Goal: Communication & Community: Answer question/provide support

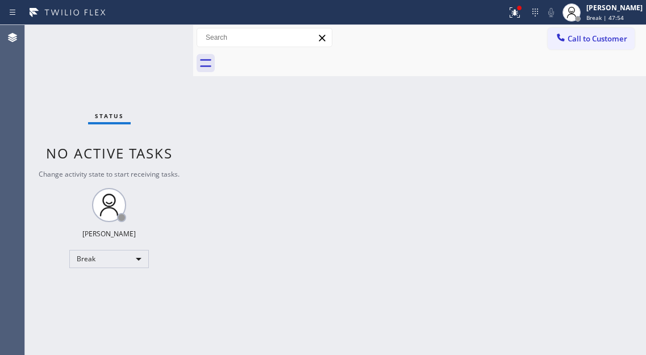
click at [598, 99] on div "Back to Dashboard Change Sender ID Customers Technicians Select a contact Outbo…" at bounding box center [419, 190] width 453 height 330
click at [617, 9] on div "[PERSON_NAME]" at bounding box center [614, 8] width 56 height 10
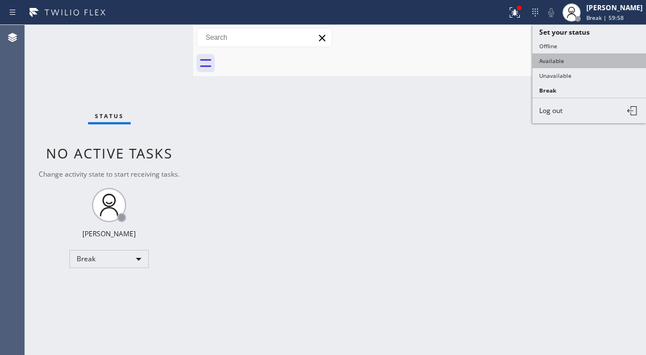
click at [586, 59] on button "Available" at bounding box center [589, 60] width 114 height 15
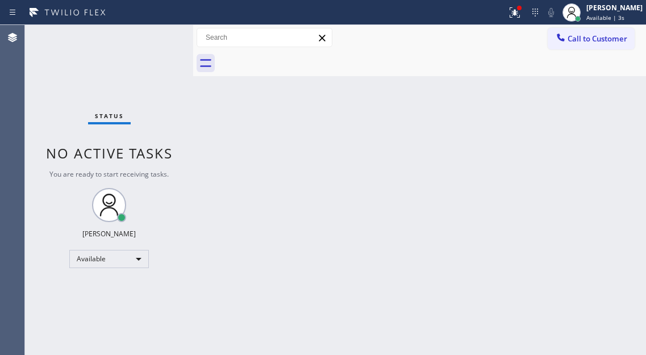
click at [611, 83] on div "Back to Dashboard Change Sender ID Customers Technicians Select a contact Outbo…" at bounding box center [419, 190] width 453 height 330
click at [520, 17] on icon at bounding box center [515, 12] width 10 height 10
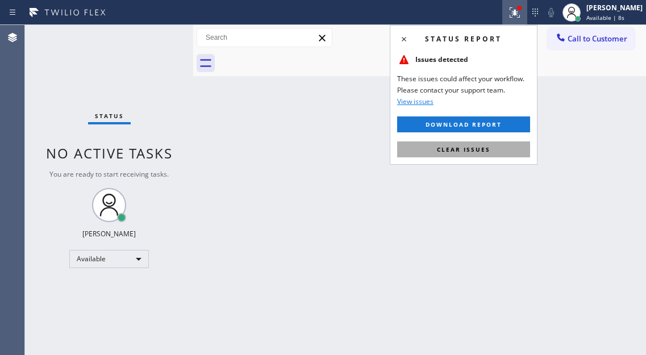
click at [486, 153] on span "Clear issues" at bounding box center [463, 149] width 53 height 8
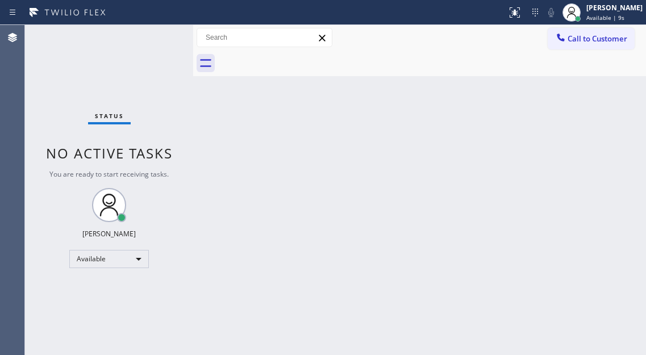
click at [161, 38] on div "Status No active tasks You are ready to start receiving tasks. [PERSON_NAME]" at bounding box center [109, 190] width 168 height 330
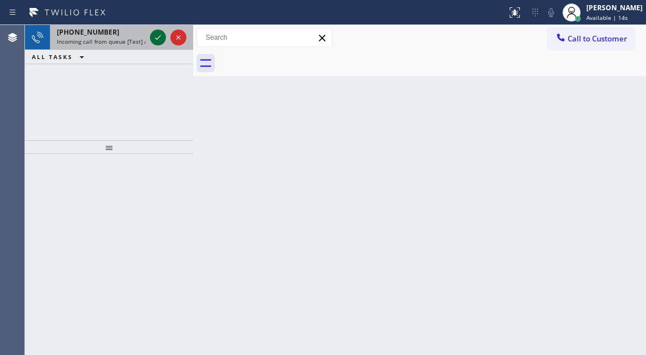
click at [161, 38] on icon at bounding box center [158, 38] width 14 height 14
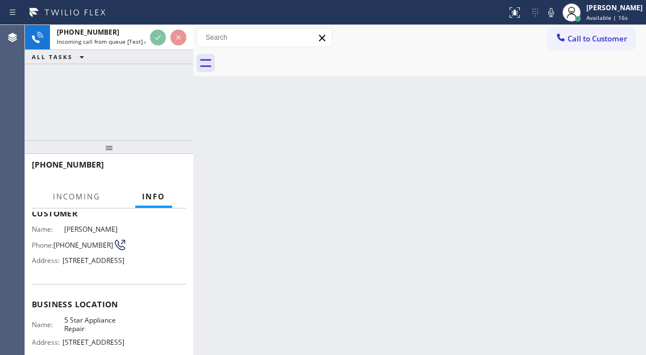
scroll to position [114, 0]
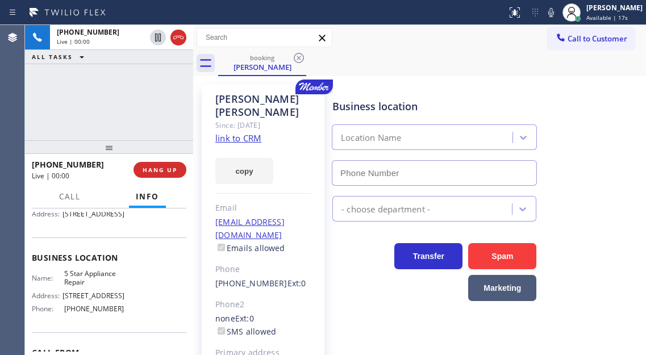
type input "[PHONE_NUMBER]"
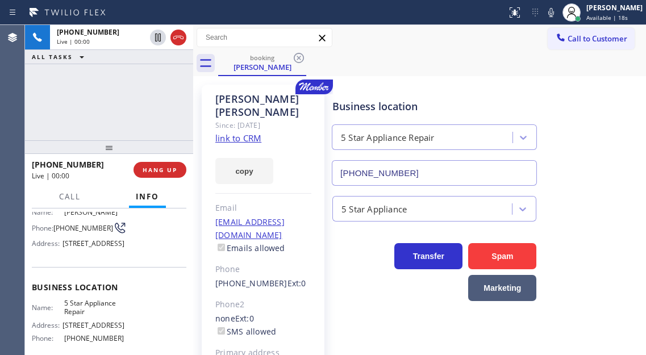
scroll to position [57, 0]
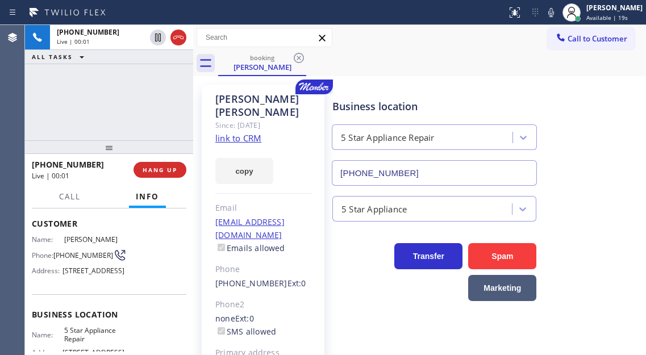
click at [226, 132] on link "link to CRM" at bounding box center [238, 137] width 46 height 11
click at [74, 253] on span "[PHONE_NUMBER]" at bounding box center [83, 255] width 60 height 9
copy div "[PHONE_NUMBER]"
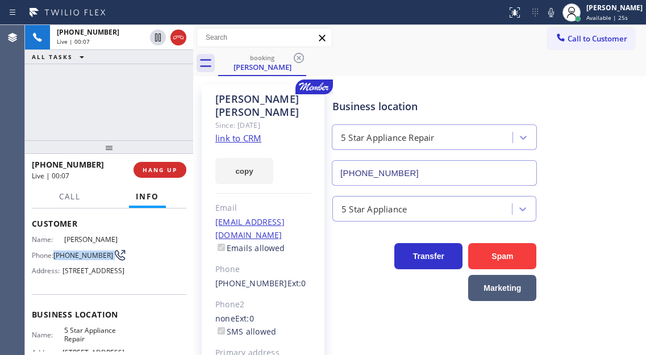
scroll to position [170, 0]
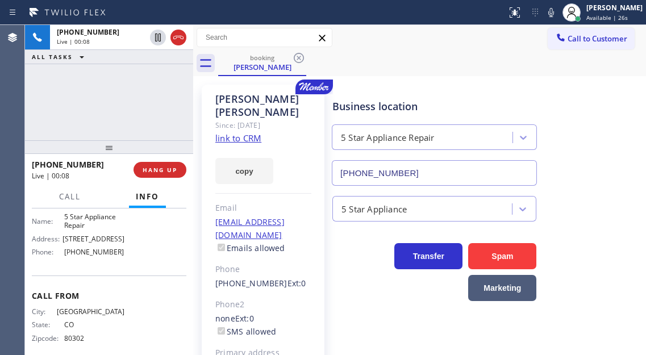
click at [91, 230] on span "5 Star Appliance Repair" at bounding box center [94, 221] width 60 height 18
copy span "5 Star Appliance Repair"
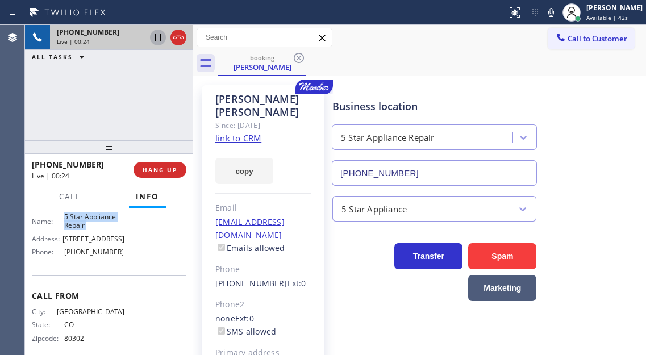
click at [159, 37] on icon at bounding box center [158, 38] width 6 height 8
click at [101, 105] on div "[PHONE_NUMBER] Live | 01:13 ALL TASKS ALL TASKS ACTIVE TASKS TASKS IN WRAP UP" at bounding box center [109, 82] width 168 height 115
click at [160, 40] on icon at bounding box center [158, 38] width 8 height 8
click at [603, 151] on div "Business location 5 Star Appliance Repair [PHONE_NUMBER]" at bounding box center [486, 134] width 313 height 103
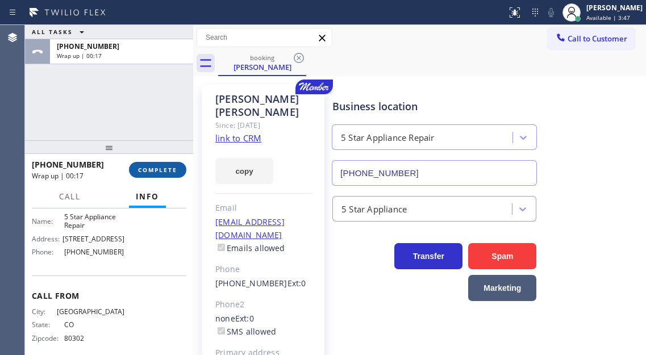
click at [144, 172] on span "COMPLETE" at bounding box center [157, 170] width 39 height 8
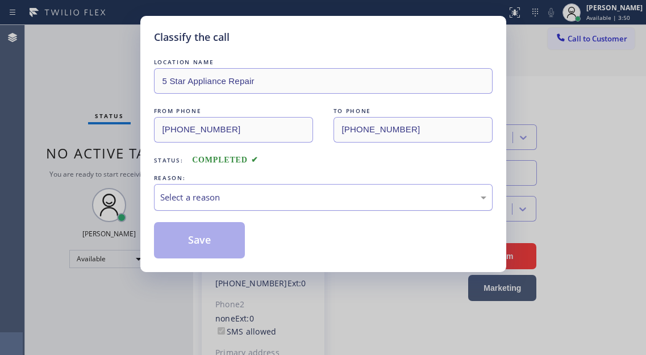
click at [273, 193] on div "Select a reason" at bounding box center [323, 197] width 326 height 13
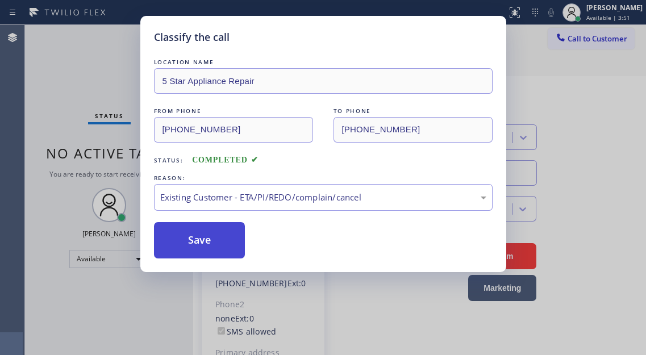
click at [236, 241] on button "Save" at bounding box center [199, 240] width 91 height 36
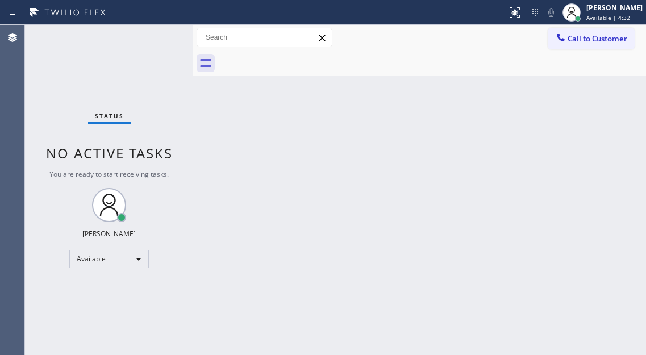
click at [577, 105] on div "Back to Dashboard Change Sender ID Customers Technicians Select a contact Outbo…" at bounding box center [419, 190] width 453 height 330
click at [593, 118] on div "Back to Dashboard Change Sender ID Customers Technicians Select a contact Outbo…" at bounding box center [419, 190] width 453 height 330
click at [155, 34] on div "Status No active tasks You are ready to start receiving tasks. [PERSON_NAME]" at bounding box center [109, 190] width 168 height 330
click at [140, 43] on div "Status No active tasks You are ready to start receiving tasks. [PERSON_NAME]" at bounding box center [109, 190] width 168 height 330
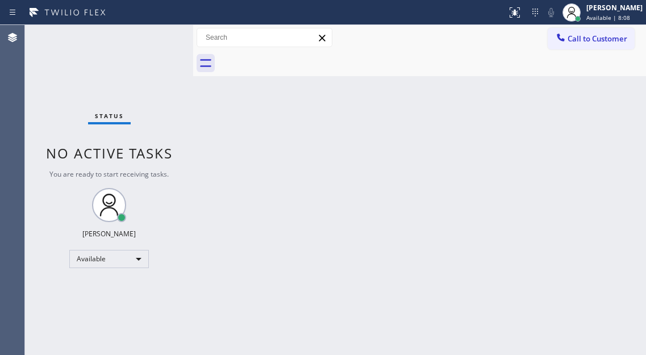
drag, startPoint x: 620, startPoint y: 148, endPoint x: 453, endPoint y: 94, distance: 175.4
click at [620, 148] on div "Back to Dashboard Change Sender ID Customers Technicians Select a contact Outbo…" at bounding box center [419, 190] width 453 height 330
click at [149, 36] on div "Status No active tasks You are ready to start receiving tasks. [PERSON_NAME]" at bounding box center [109, 190] width 168 height 330
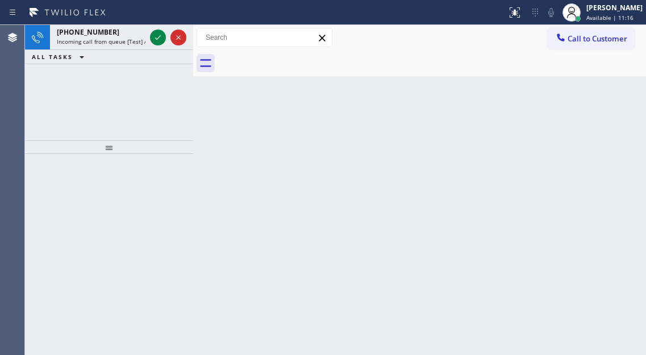
click at [149, 36] on div at bounding box center [168, 37] width 41 height 25
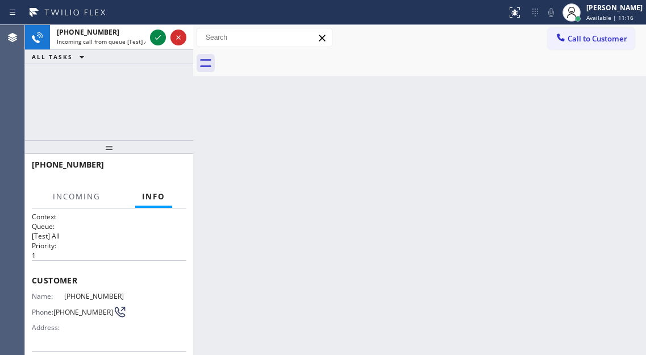
click at [149, 36] on div at bounding box center [168, 37] width 41 height 25
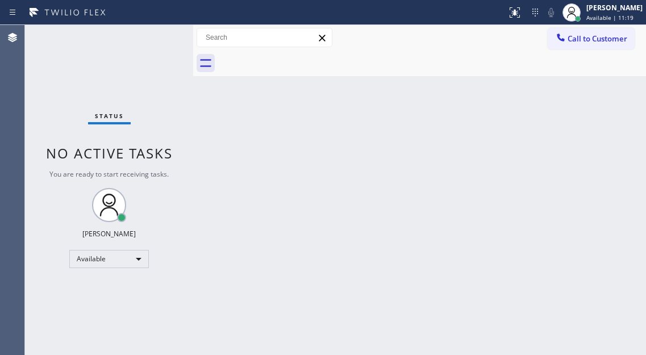
click at [151, 36] on div "Status No active tasks You are ready to start receiving tasks. [PERSON_NAME]" at bounding box center [109, 190] width 168 height 330
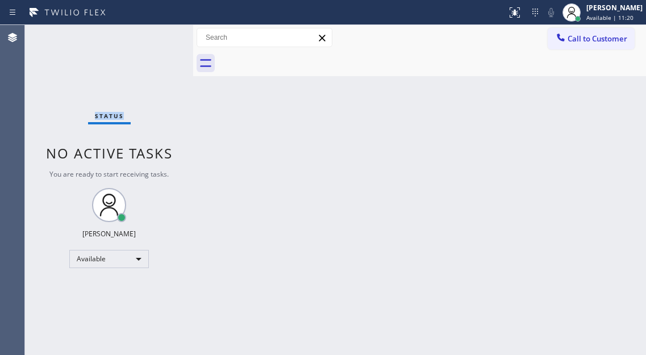
click at [151, 36] on div "Status No active tasks You are ready to start receiving tasks. [PERSON_NAME]" at bounding box center [109, 190] width 168 height 330
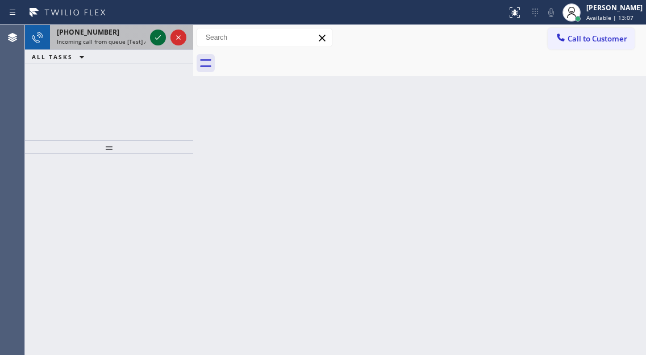
click at [155, 37] on icon at bounding box center [158, 38] width 14 height 14
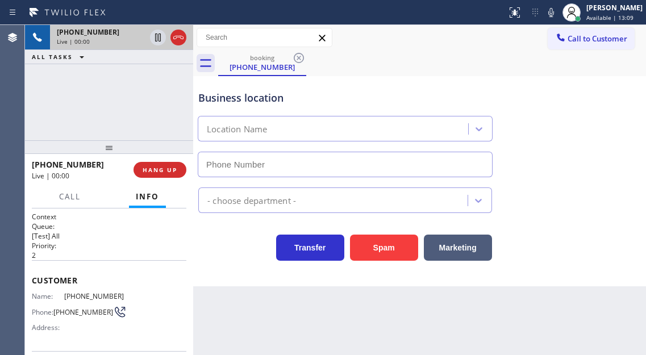
type input "[PHONE_NUMBER]"
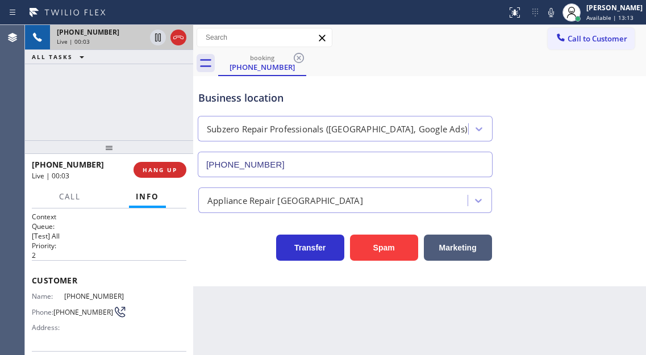
click at [76, 289] on div "Customer Name: [PHONE_NUMBER] Phone: [PHONE_NUMBER] Address:" at bounding box center [109, 305] width 155 height 91
click at [76, 294] on span "[PHONE_NUMBER]" at bounding box center [94, 296] width 60 height 9
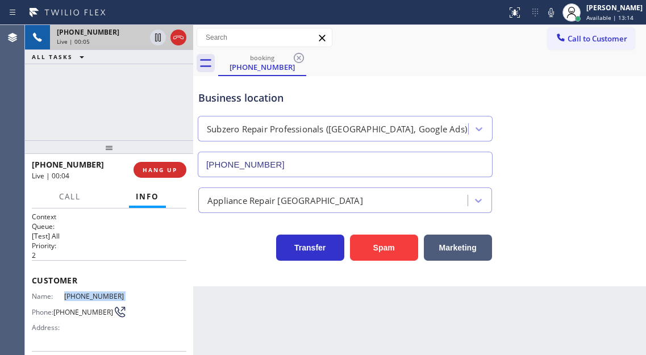
click at [76, 294] on span "[PHONE_NUMBER]" at bounding box center [94, 296] width 60 height 9
copy span "[PHONE_NUMBER]"
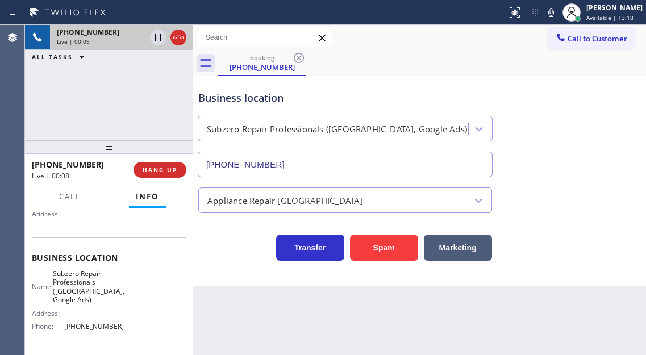
scroll to position [170, 0]
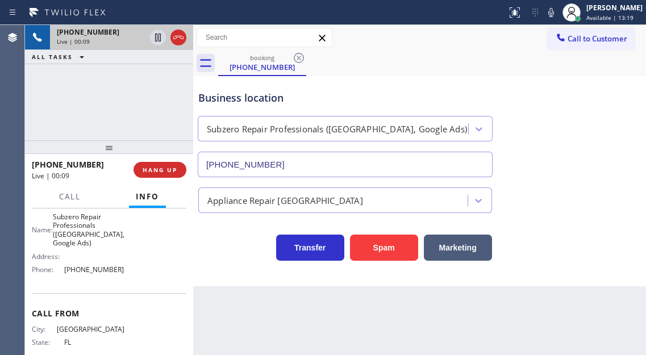
click at [143, 94] on div "[PHONE_NUMBER] Live | 00:09 ALL TASKS ALL TASKS ACTIVE TASKS TASKS IN WRAP UP" at bounding box center [109, 82] width 168 height 115
click at [227, 94] on div "Business location" at bounding box center [345, 97] width 294 height 15
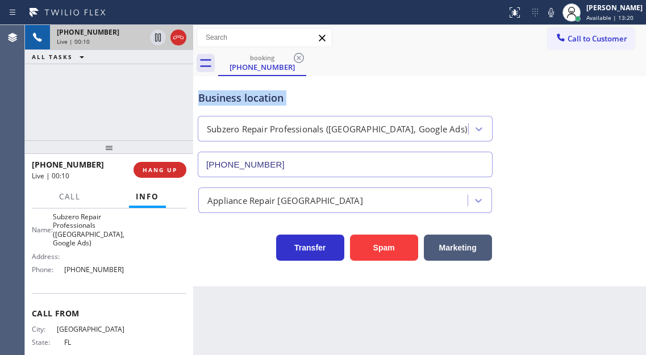
click at [227, 94] on div "Business location" at bounding box center [345, 97] width 294 height 15
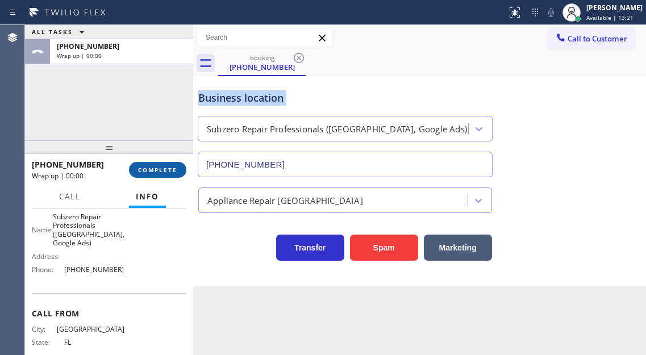
click at [149, 174] on span "COMPLETE" at bounding box center [157, 170] width 39 height 8
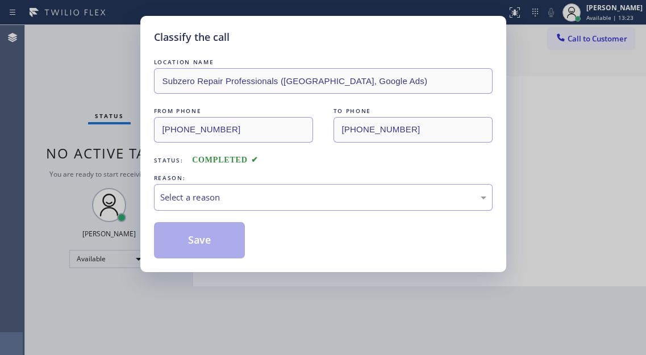
click at [149, 174] on div "Classify the call LOCATION NAME Subzero Repair Professionals ([GEOGRAPHIC_DATA]…" at bounding box center [323, 144] width 366 height 256
click at [306, 186] on div "Select a reason" at bounding box center [323, 197] width 339 height 27
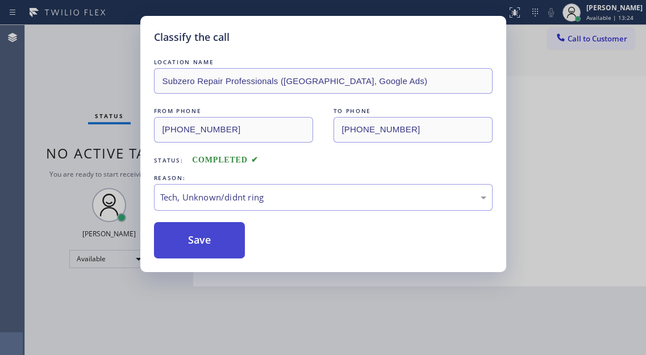
click at [223, 244] on button "Save" at bounding box center [199, 240] width 91 height 36
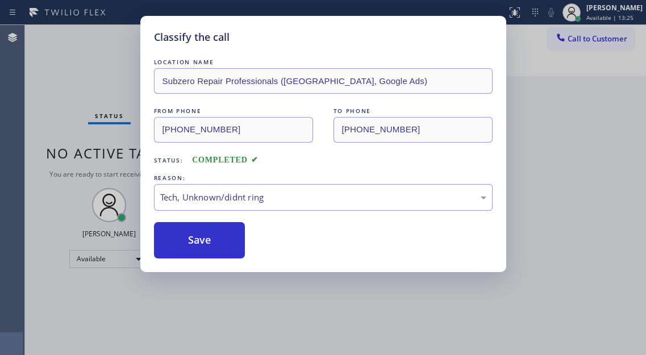
click at [127, 45] on div "Classify the call LOCATION NAME Subzero Repair Professionals ([GEOGRAPHIC_DATA]…" at bounding box center [323, 177] width 646 height 355
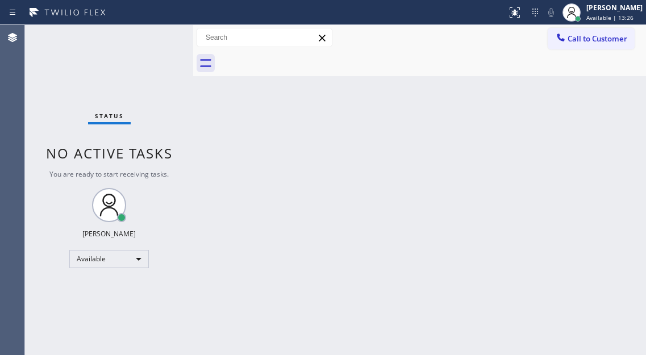
click at [155, 32] on div "Status No active tasks You are ready to start receiving tasks. [PERSON_NAME]" at bounding box center [109, 190] width 168 height 330
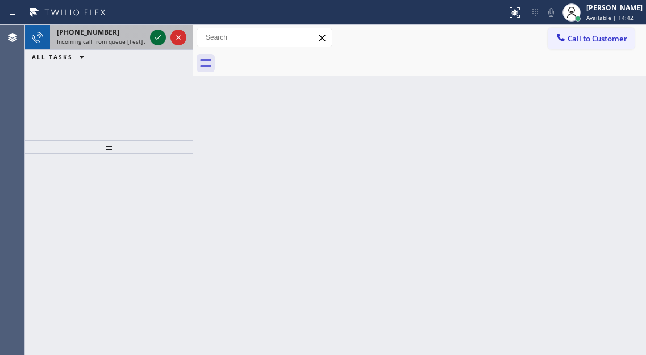
click at [155, 32] on icon at bounding box center [158, 38] width 14 height 14
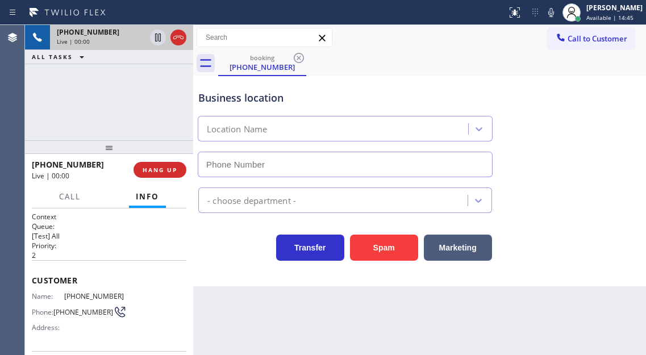
type input "[PHONE_NUMBER]"
click at [587, 116] on div "Business location [GEOGRAPHIC_DATA] [PHONE_NUMBER]" at bounding box center [419, 125] width 447 height 103
click at [174, 95] on div "[PHONE_NUMBER] Live | 00:07 ALL TASKS ALL TASKS ACTIVE TASKS TASKS IN WRAP UP" at bounding box center [109, 82] width 168 height 115
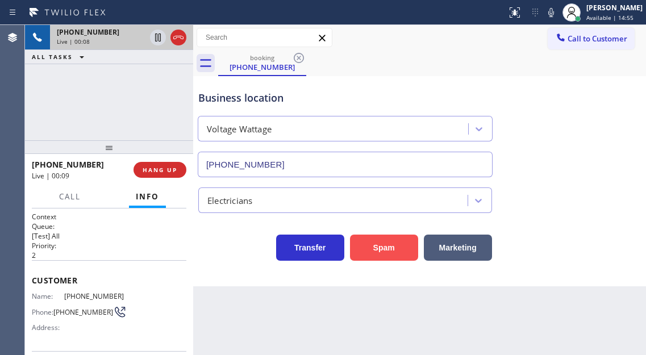
click at [386, 245] on button "Spam" at bounding box center [384, 248] width 68 height 26
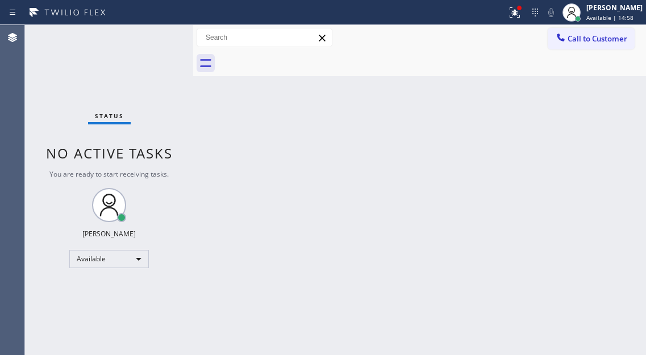
click at [584, 102] on div "Back to Dashboard Change Sender ID Customers Technicians Select a contact Outbo…" at bounding box center [419, 190] width 453 height 330
click at [580, 105] on div "Back to Dashboard Change Sender ID Customers Technicians Select a contact Outbo…" at bounding box center [419, 190] width 453 height 330
click at [522, 16] on icon at bounding box center [515, 13] width 14 height 14
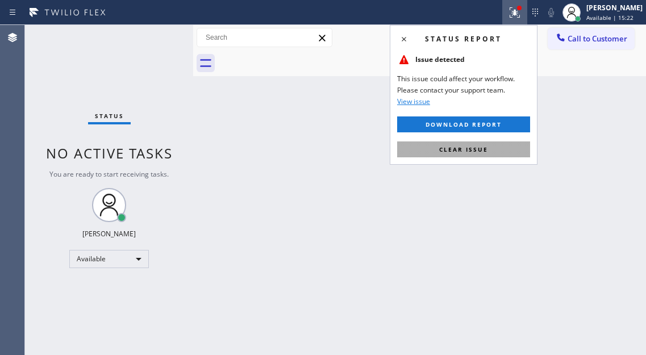
click at [478, 151] on span "Clear issue" at bounding box center [463, 149] width 49 height 8
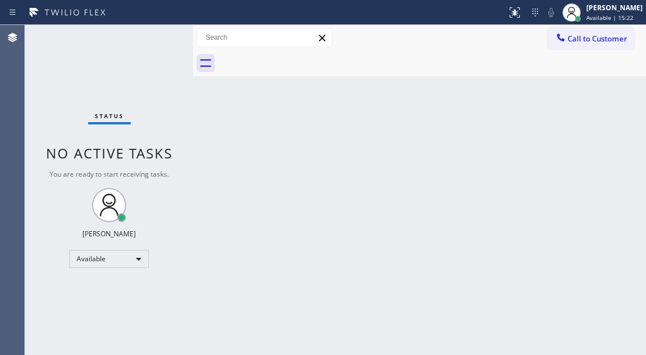
click at [152, 41] on div "Status No active tasks You are ready to start receiving tasks. [PERSON_NAME]" at bounding box center [109, 190] width 168 height 330
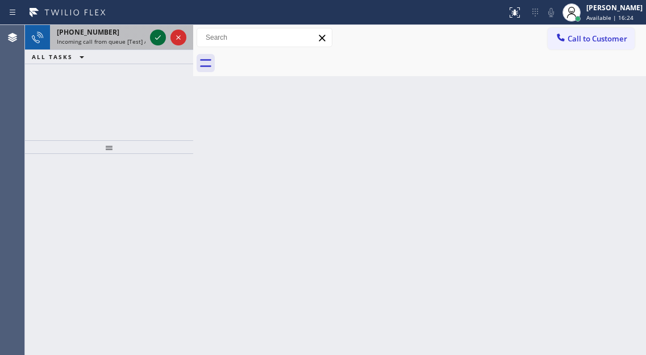
click at [152, 41] on icon at bounding box center [158, 38] width 14 height 14
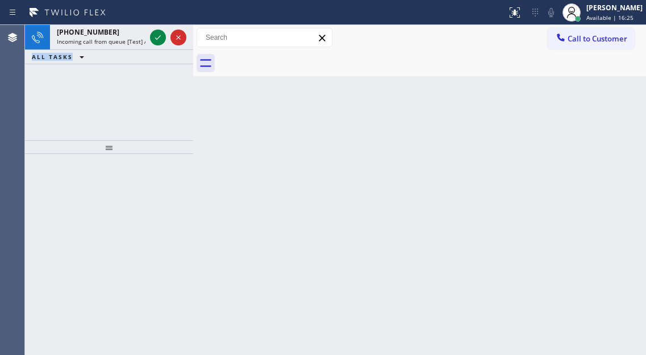
click at [152, 41] on icon at bounding box center [158, 38] width 14 height 14
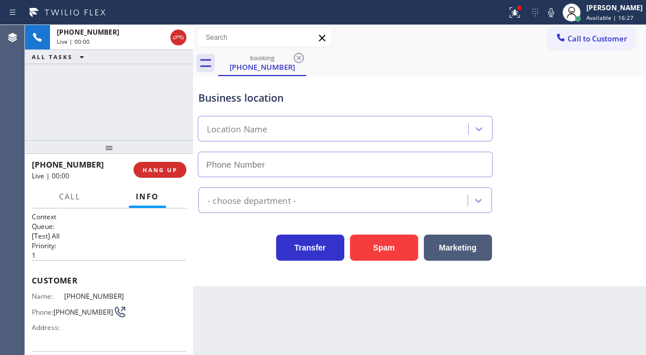
type input "[PHONE_NUMBER]"
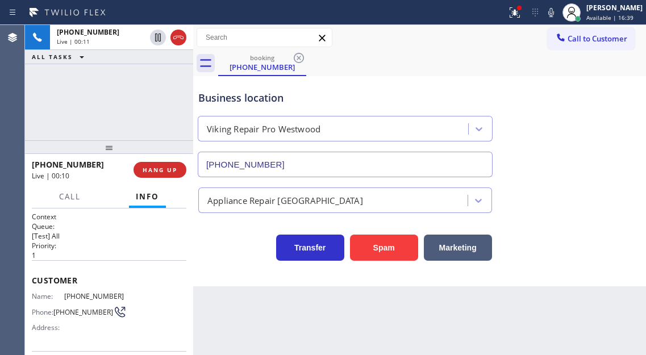
click at [95, 297] on span "[PHONE_NUMBER]" at bounding box center [94, 296] width 60 height 9
copy span "[PHONE_NUMBER]"
click at [186, 256] on div "Context Queue: [Test] All Priority: 1 Customer Name: [PHONE_NUMBER] Phone: [PHO…" at bounding box center [109, 281] width 168 height 147
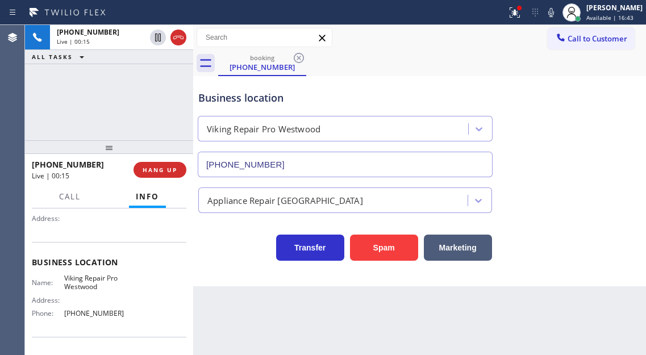
scroll to position [114, 0]
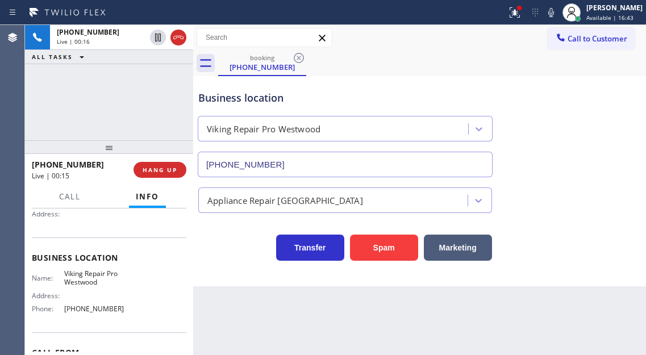
click at [87, 268] on div "Business location Name: Viking Repair Pro Westwood Address: Phone: [PHONE_NUMBE…" at bounding box center [109, 284] width 155 height 95
click at [87, 275] on span "Viking Repair Pro Westwood" at bounding box center [94, 278] width 60 height 18
copy span "Viking Repair Pro Westwood"
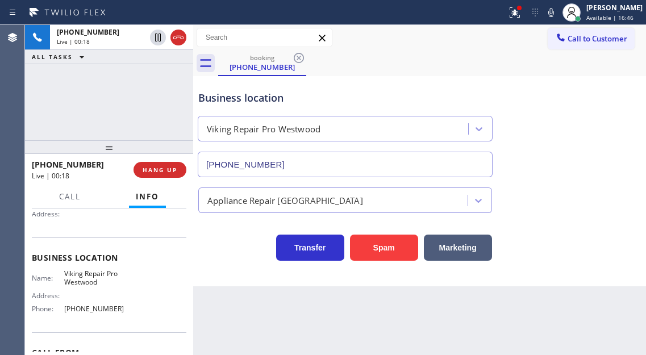
click at [176, 292] on div "Name: Viking Repair Pro Westwood Address: Phone: [PHONE_NUMBER]" at bounding box center [109, 293] width 155 height 49
click at [86, 314] on div "Name: Viking Repair Pro Westwood Address: Phone: [PHONE_NUMBER]" at bounding box center [78, 293] width 93 height 49
copy span "[PHONE_NUMBER]"
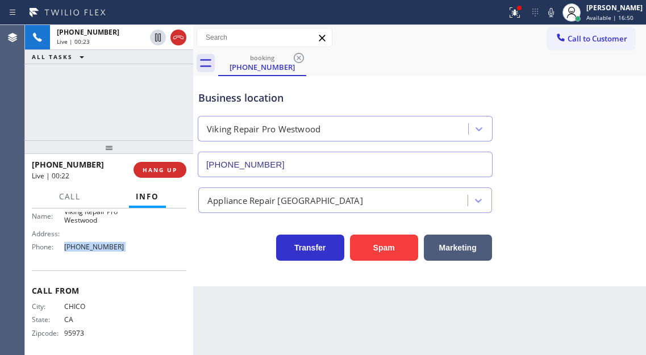
scroll to position [180, 0]
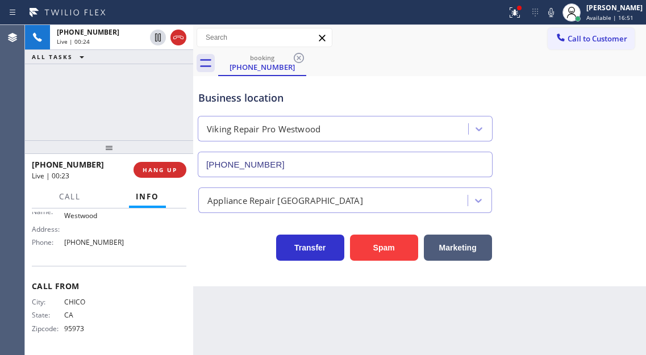
click at [73, 305] on span "CHICO" at bounding box center [94, 302] width 60 height 9
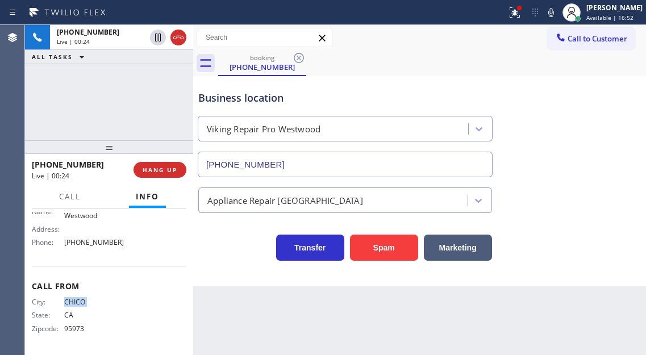
click at [73, 305] on span "CHICO" at bounding box center [94, 302] width 60 height 9
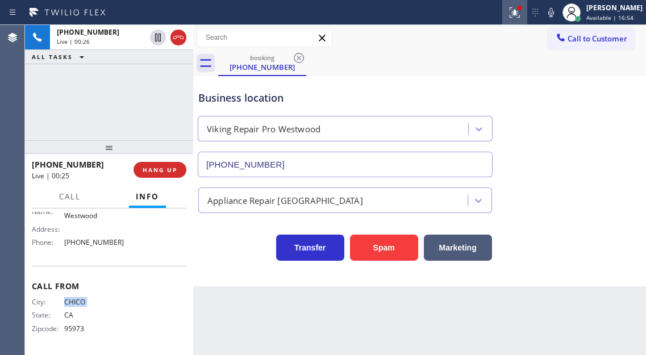
click at [527, 20] on button at bounding box center [514, 12] width 25 height 25
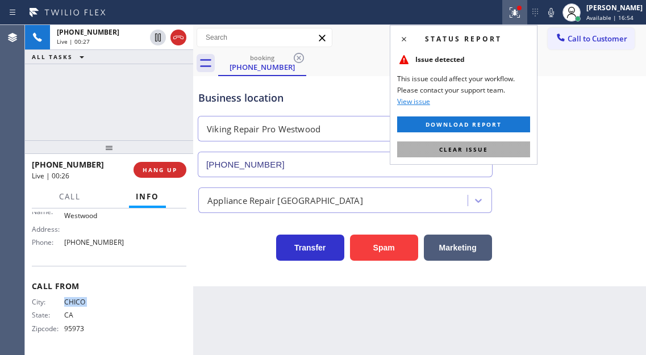
click at [483, 148] on span "Clear issue" at bounding box center [463, 149] width 49 height 8
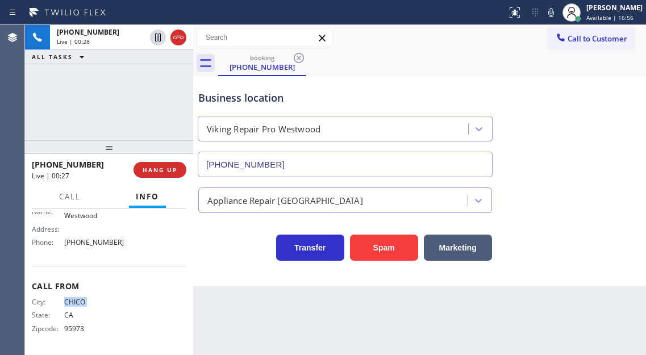
click at [75, 306] on span "CHICO" at bounding box center [94, 302] width 60 height 9
click at [120, 114] on div "[PHONE_NUMBER] Live | 00:38 ALL TASKS ALL TASKS ACTIVE TASKS TASKS IN WRAP UP" at bounding box center [109, 82] width 168 height 115
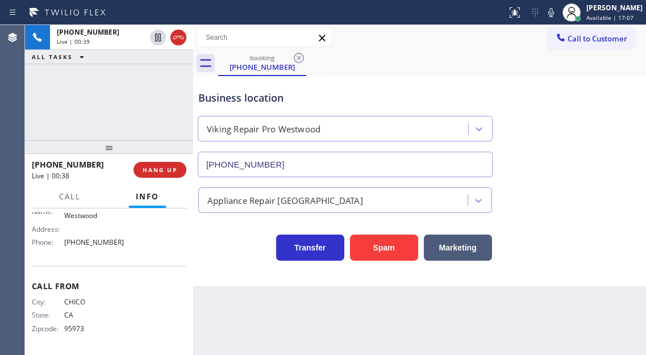
click at [90, 244] on span "[PHONE_NUMBER]" at bounding box center [94, 242] width 60 height 9
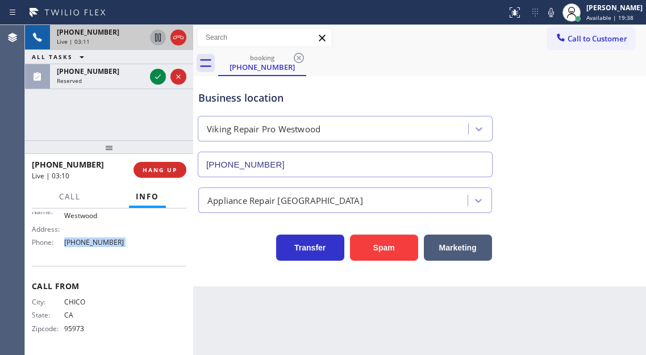
click at [160, 38] on icon at bounding box center [158, 38] width 6 height 8
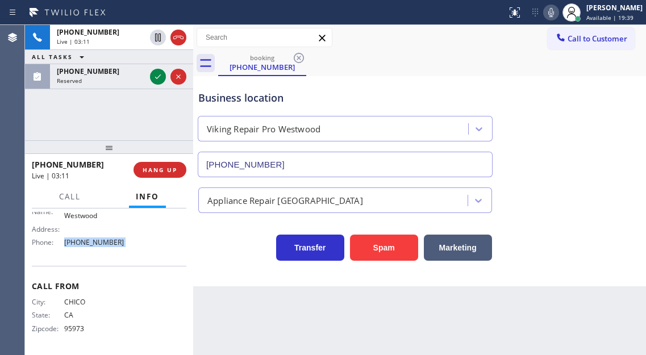
click at [557, 14] on icon at bounding box center [551, 13] width 14 height 14
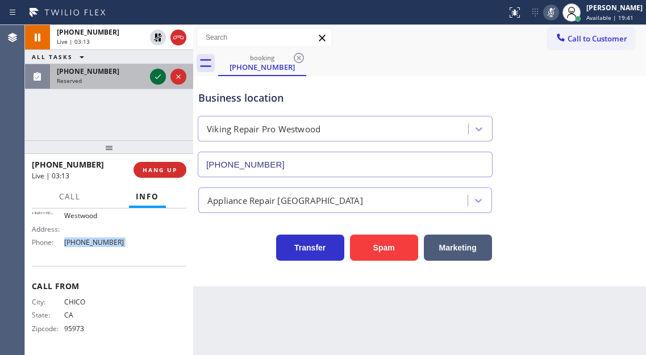
click at [158, 75] on icon at bounding box center [158, 77] width 14 height 14
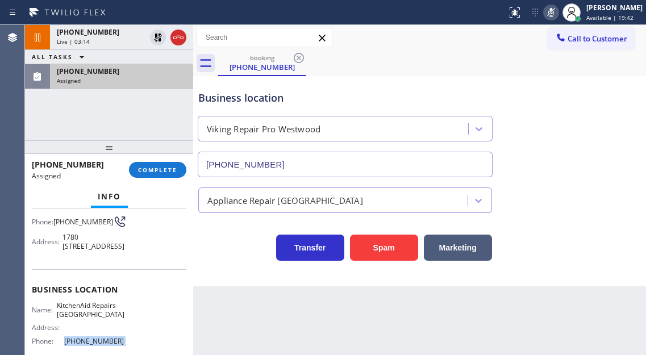
scroll to position [60, 0]
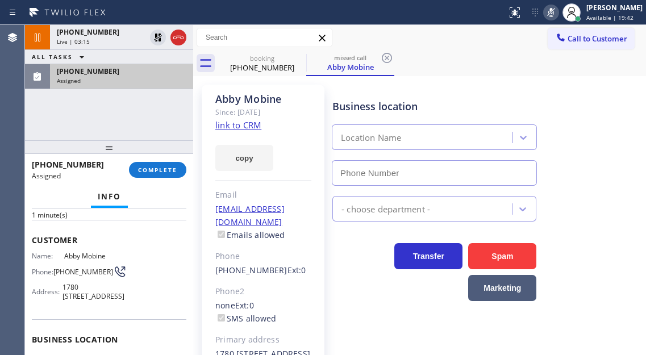
type input "[PHONE_NUMBER]"
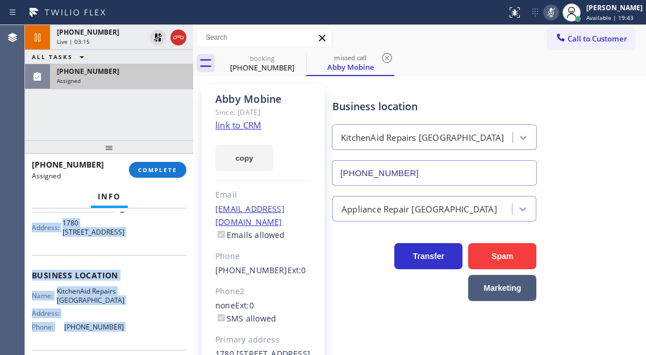
scroll to position [235, 0]
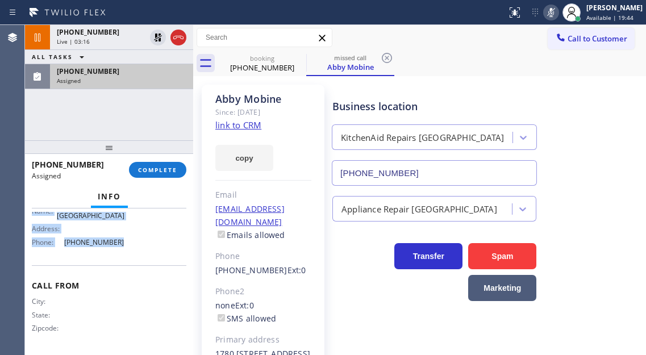
drag, startPoint x: 28, startPoint y: 237, endPoint x: 133, endPoint y: 255, distance: 106.0
click at [133, 255] on div "Context Queue: Appliance Repair High End Priority: 0 Task Age: [DEMOGRAPHIC_DAT…" at bounding box center [109, 281] width 168 height 147
copy div "Customer Name: [PERSON_NAME] Phone: [PHONE_NUMBER] Address: [STREET_ADDRESS] Bu…"
click at [156, 174] on span "COMPLETE" at bounding box center [157, 170] width 39 height 8
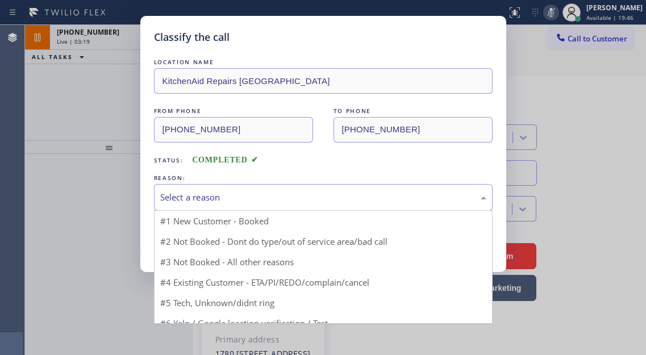
click at [252, 200] on div "Select a reason" at bounding box center [323, 197] width 326 height 13
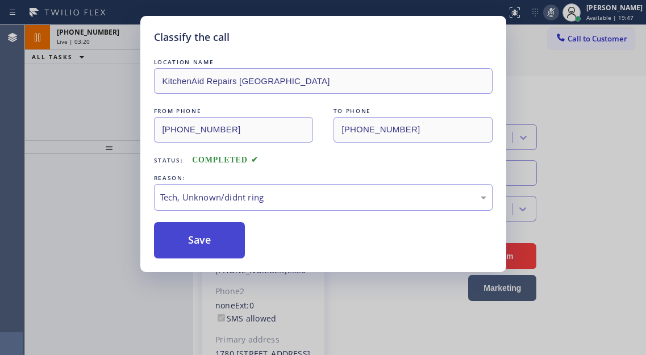
click at [230, 247] on button "Save" at bounding box center [199, 240] width 91 height 36
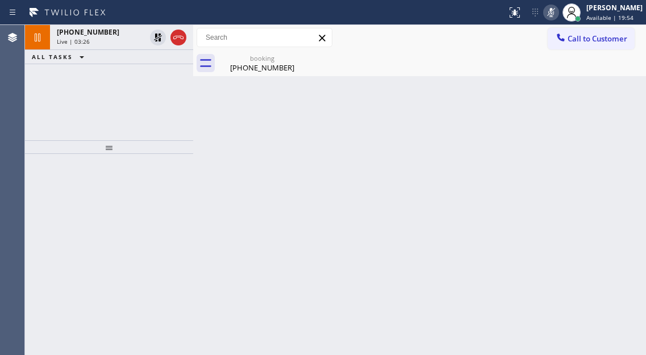
drag, startPoint x: 597, startPoint y: 97, endPoint x: 512, endPoint y: 59, distance: 92.8
click at [597, 97] on div "Back to Dashboard Change Sender ID Customers Technicians Select a contact Outbo…" at bounding box center [419, 190] width 453 height 330
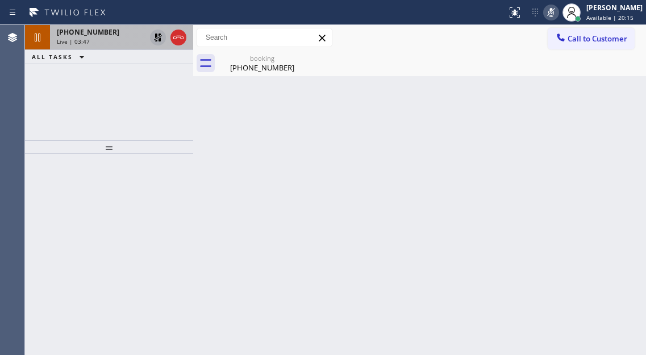
click at [156, 37] on icon at bounding box center [158, 38] width 8 height 8
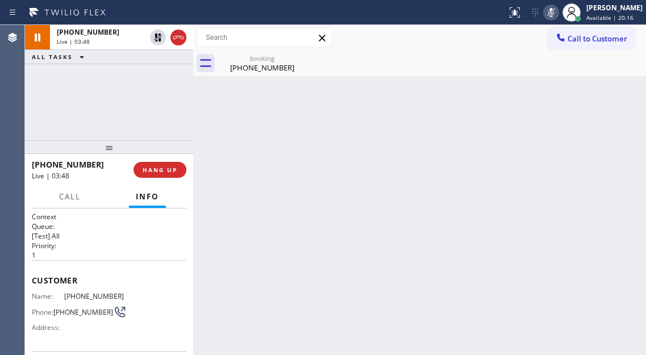
click at [557, 9] on icon at bounding box center [551, 13] width 14 height 14
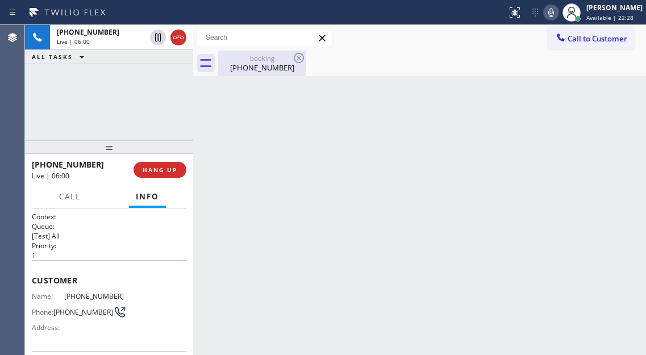
click at [259, 69] on div "[PHONE_NUMBER]" at bounding box center [262, 67] width 86 height 10
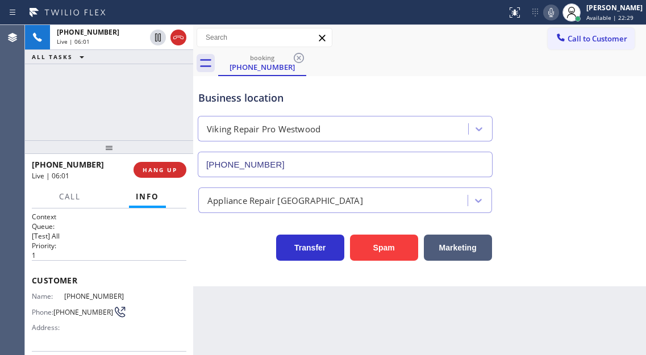
click at [126, 101] on div "[PHONE_NUMBER] Live | 06:01 ALL TASKS ALL TASKS ACTIVE TASKS TASKS IN WRAP UP" at bounding box center [109, 82] width 168 height 115
click at [289, 91] on div "Business location" at bounding box center [345, 97] width 294 height 15
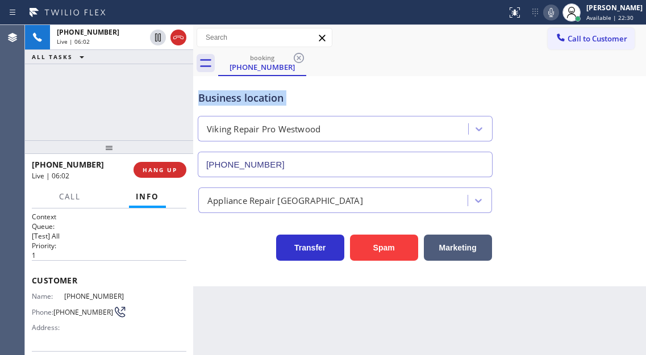
click at [289, 91] on div "Business location" at bounding box center [345, 97] width 294 height 15
click at [291, 95] on div "Business location" at bounding box center [345, 97] width 294 height 15
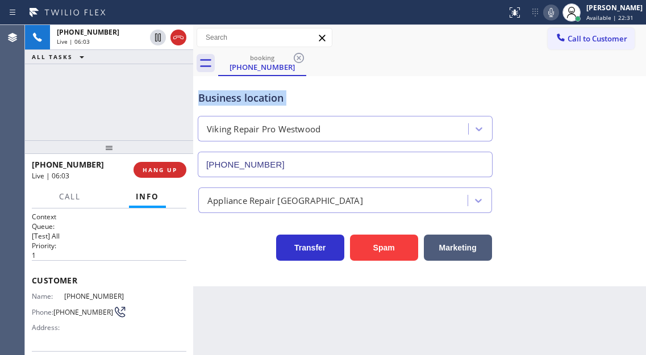
click at [291, 95] on div "Business location" at bounding box center [345, 97] width 294 height 15
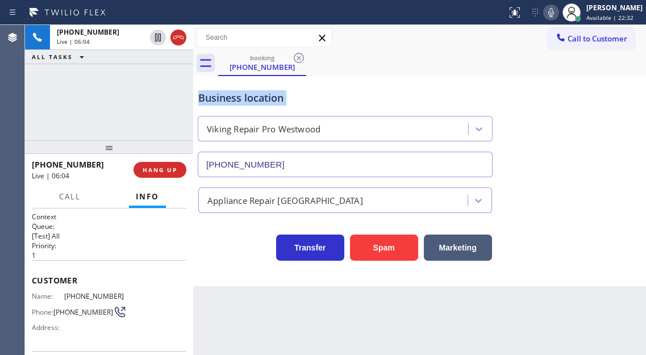
click at [291, 95] on div "Business location" at bounding box center [345, 97] width 294 height 15
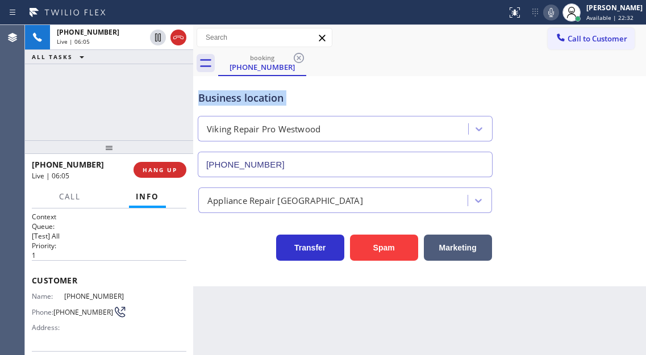
click at [291, 95] on div "Business location" at bounding box center [345, 97] width 294 height 15
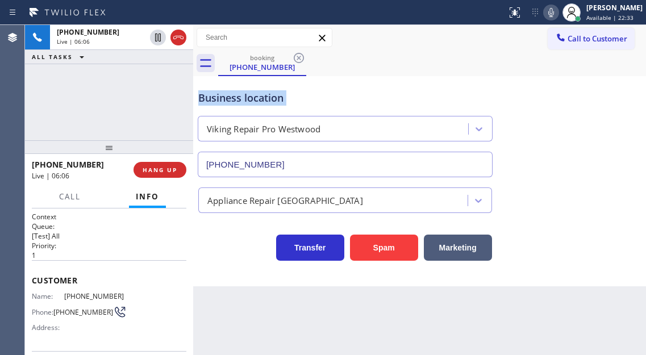
click at [291, 95] on div "Business location" at bounding box center [345, 97] width 294 height 15
click at [249, 98] on div "Business location" at bounding box center [345, 97] width 294 height 15
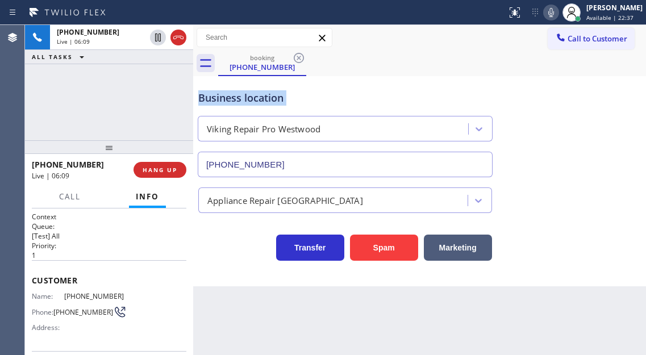
click at [249, 98] on div "Business location" at bounding box center [345, 97] width 294 height 15
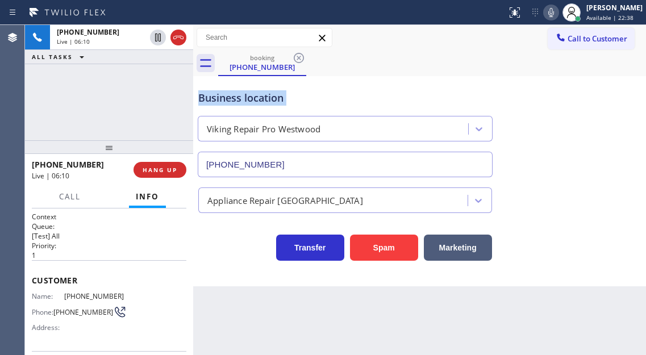
click at [249, 98] on div "Business location" at bounding box center [345, 97] width 294 height 15
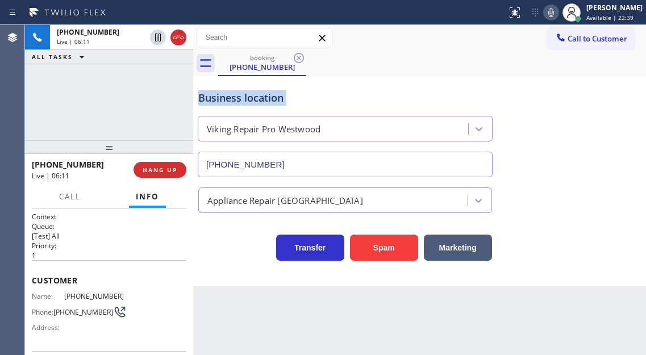
click at [249, 98] on div "Business location" at bounding box center [345, 97] width 294 height 15
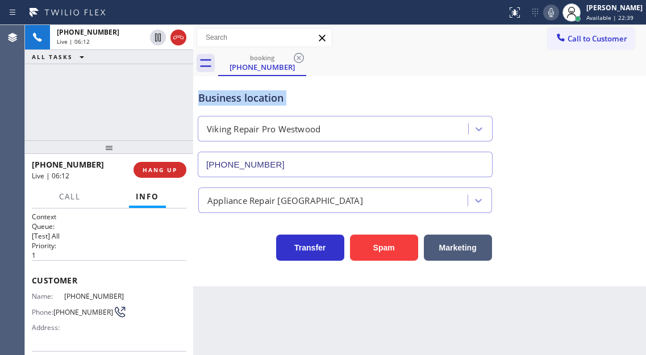
click at [249, 98] on div "Business location" at bounding box center [345, 97] width 294 height 15
click at [178, 122] on div "[PHONE_NUMBER] Live | 06:12 ALL TASKS ALL TASKS ACTIVE TASKS TASKS IN WRAP UP" at bounding box center [109, 82] width 168 height 115
click at [168, 173] on span "HANG UP" at bounding box center [160, 170] width 35 height 8
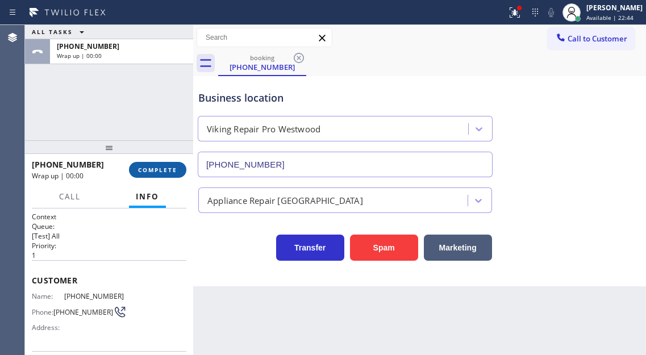
click at [168, 173] on span "COMPLETE" at bounding box center [157, 170] width 39 height 8
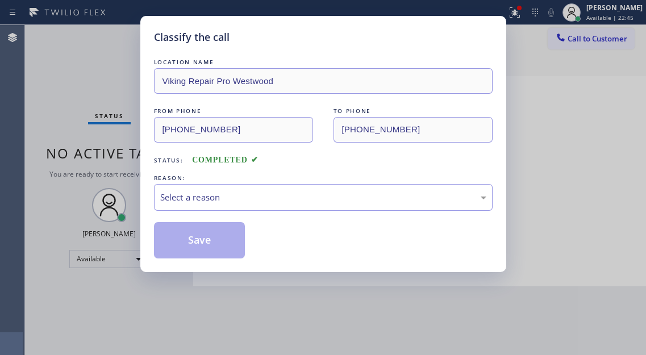
click at [168, 173] on div "REASON:" at bounding box center [323, 178] width 339 height 12
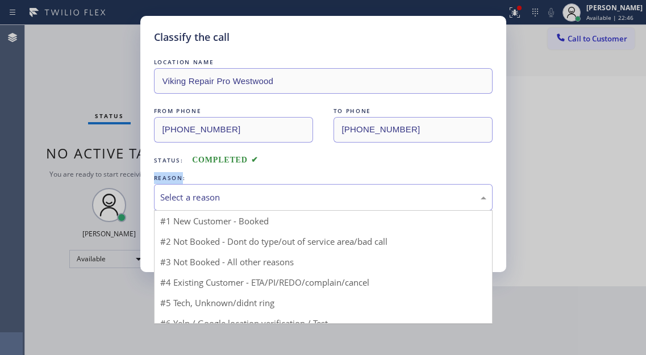
click at [232, 204] on div "Select a reason" at bounding box center [323, 197] width 339 height 27
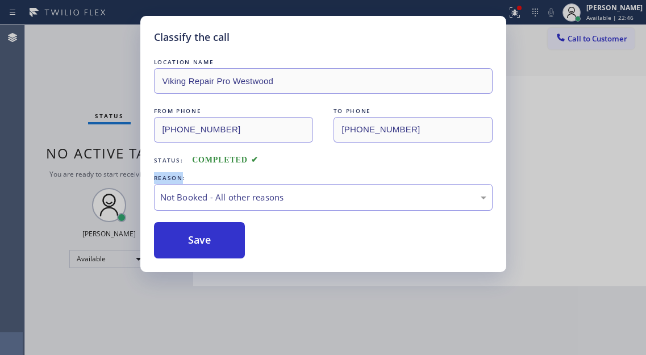
click at [220, 239] on button "Save" at bounding box center [199, 240] width 91 height 36
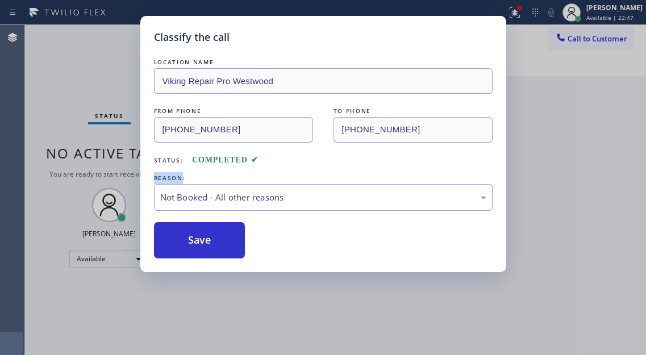
click at [220, 239] on button "Save" at bounding box center [199, 240] width 91 height 36
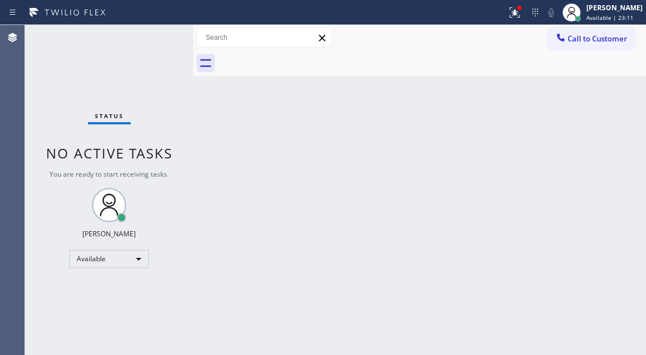
click at [587, 88] on div "Back to Dashboard Change Sender ID Customers Technicians Select a contact Outbo…" at bounding box center [419, 190] width 453 height 330
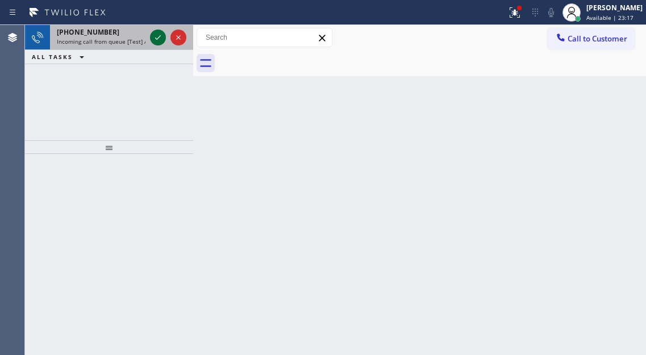
click at [153, 41] on icon at bounding box center [158, 38] width 14 height 14
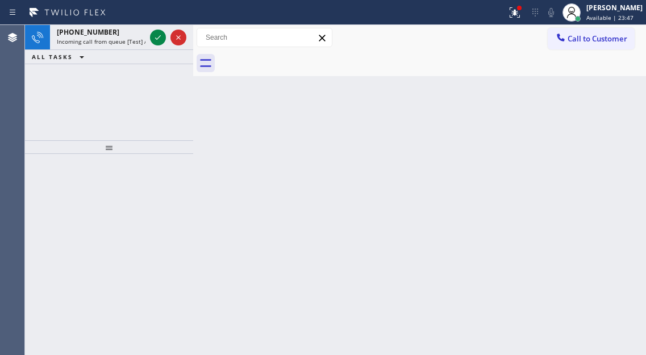
click at [582, 127] on div "Back to Dashboard Change Sender ID Customers Technicians Select a contact Outbo…" at bounding box center [419, 190] width 453 height 330
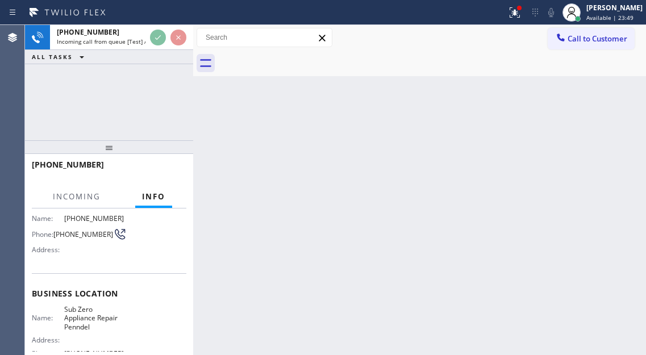
scroll to position [114, 0]
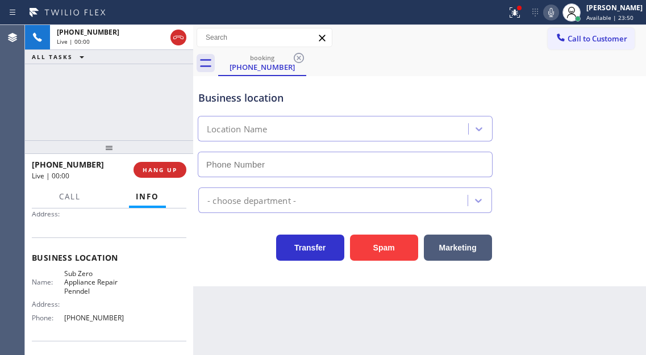
type input "[PHONE_NUMBER]"
click at [87, 272] on span "Sub Zero Appliance Repair Penndel" at bounding box center [94, 282] width 60 height 26
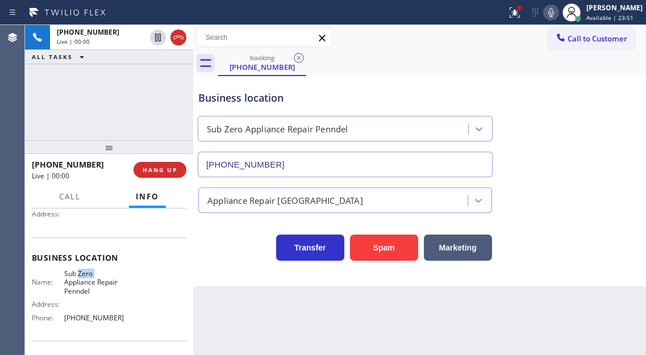
click at [87, 272] on span "Sub Zero Appliance Repair Penndel" at bounding box center [94, 282] width 60 height 26
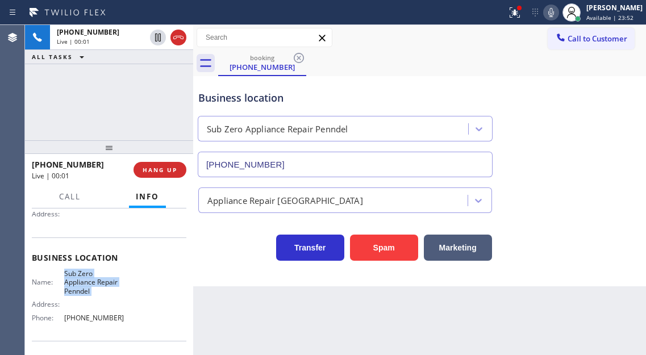
click at [87, 272] on span "Sub Zero Appliance Repair Penndel" at bounding box center [94, 282] width 60 height 26
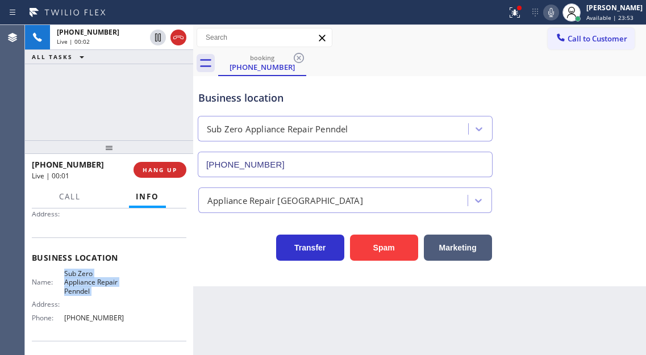
click at [87, 272] on span "Sub Zero Appliance Repair Penndel" at bounding box center [94, 282] width 60 height 26
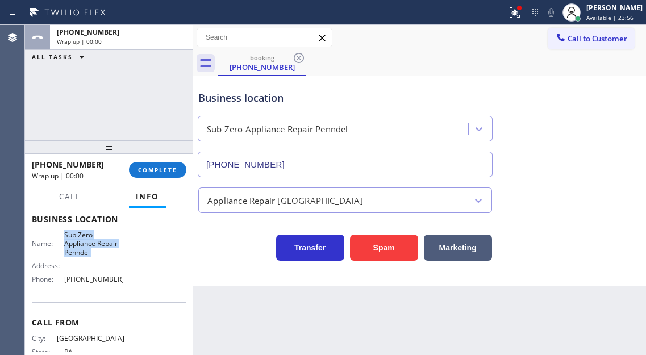
scroll to position [132, 0]
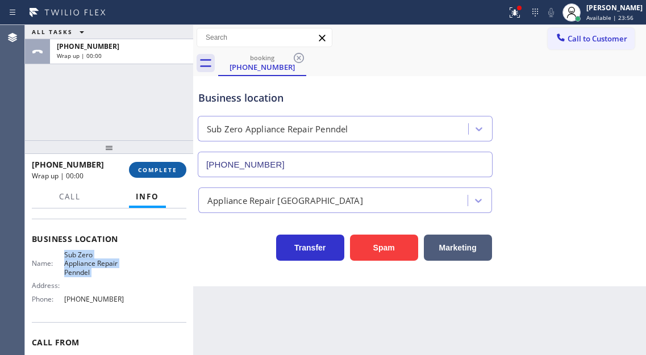
click at [150, 171] on span "COMPLETE" at bounding box center [157, 170] width 39 height 8
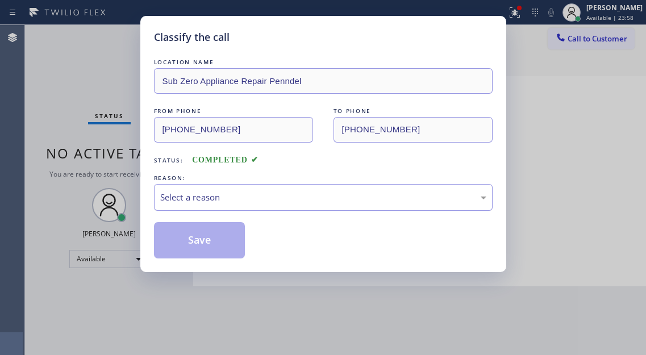
click at [401, 193] on div "Select a reason" at bounding box center [323, 197] width 326 height 13
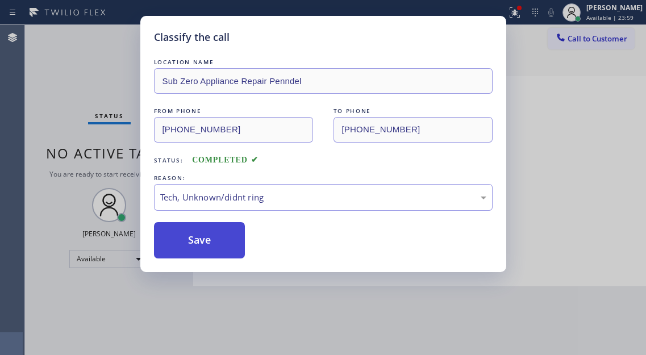
click at [224, 232] on button "Save" at bounding box center [199, 240] width 91 height 36
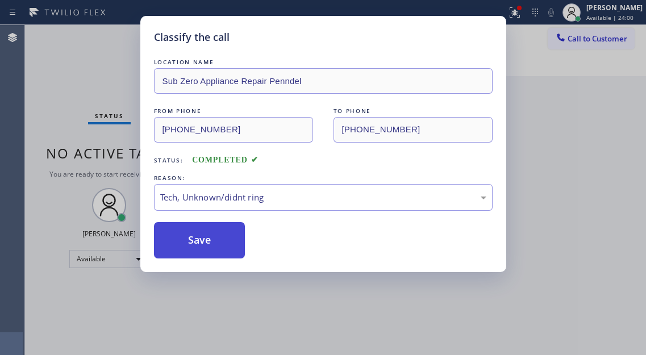
click at [224, 232] on button "Save" at bounding box center [199, 240] width 91 height 36
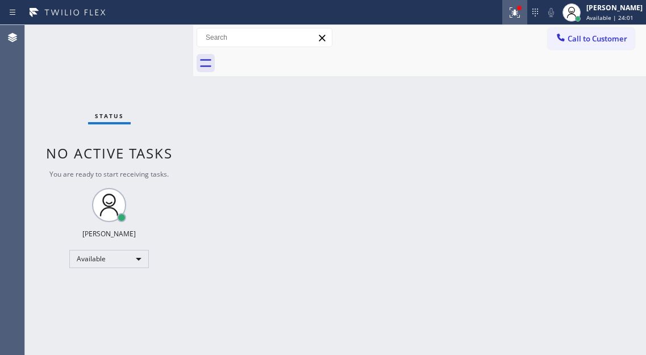
click at [516, 14] on icon at bounding box center [513, 11] width 7 height 8
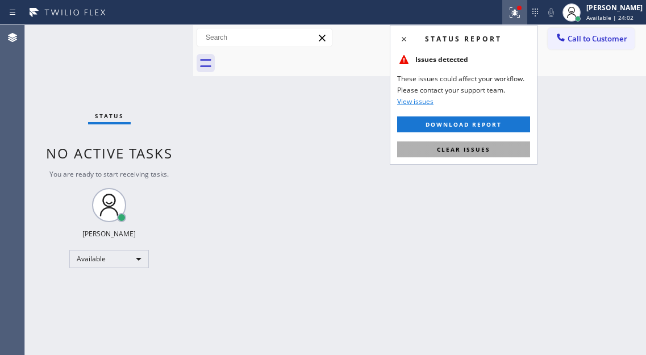
click at [493, 147] on button "Clear issues" at bounding box center [463, 149] width 133 height 16
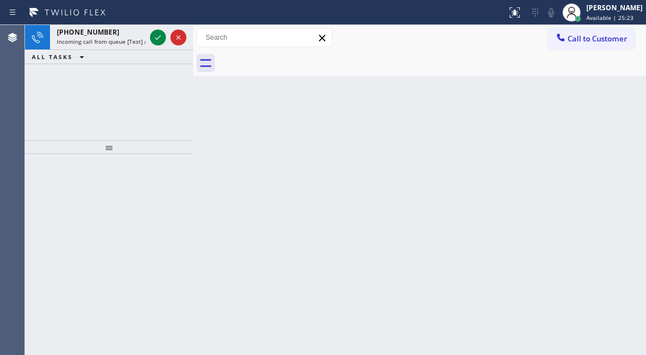
click at [628, 128] on div "Back to Dashboard Change Sender ID Customers Technicians Select a contact Outbo…" at bounding box center [419, 190] width 453 height 330
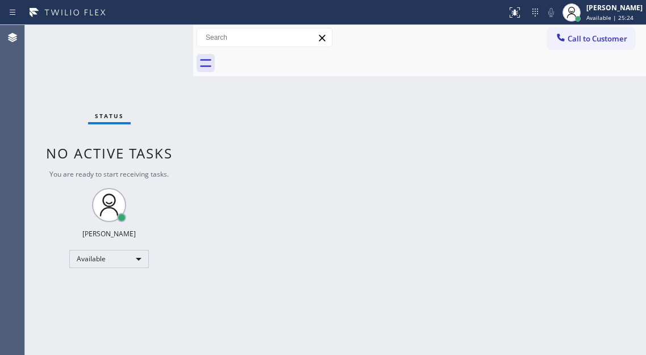
click at [141, 31] on div "Status No active tasks You are ready to start receiving tasks. [PERSON_NAME]" at bounding box center [109, 190] width 168 height 330
click at [157, 37] on div "Status No active tasks You are ready to start receiving tasks. [PERSON_NAME]" at bounding box center [109, 190] width 168 height 330
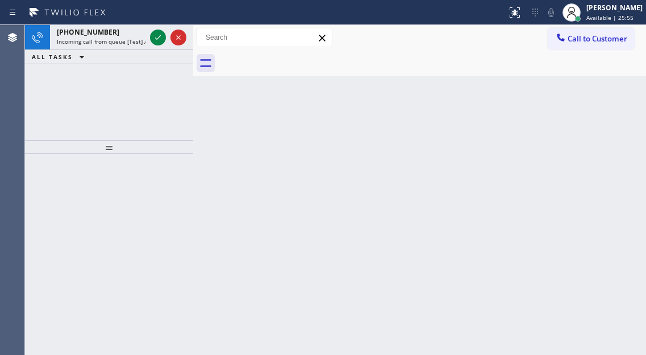
click at [598, 136] on div "Back to Dashboard Change Sender ID Customers Technicians Select a contact Outbo…" at bounding box center [419, 190] width 453 height 330
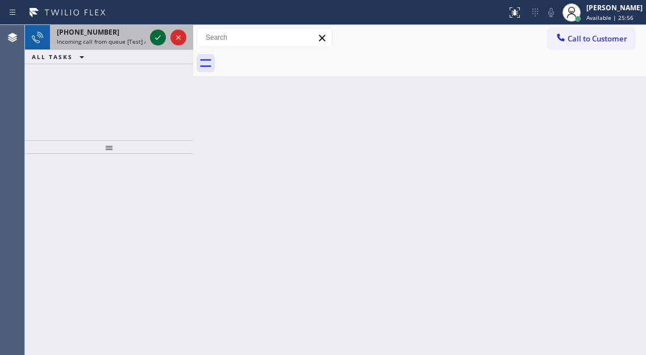
click at [159, 36] on icon at bounding box center [158, 38] width 14 height 14
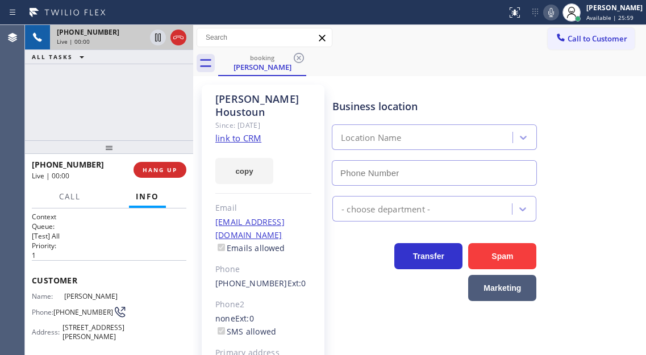
type input "[PHONE_NUMBER]"
click at [249, 132] on link "link to CRM" at bounding box center [238, 137] width 46 height 11
click at [81, 312] on span "[PHONE_NUMBER]" at bounding box center [83, 312] width 60 height 9
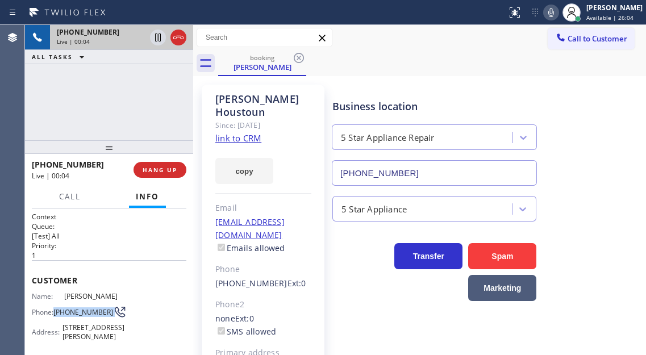
copy div "[PHONE_NUMBER]"
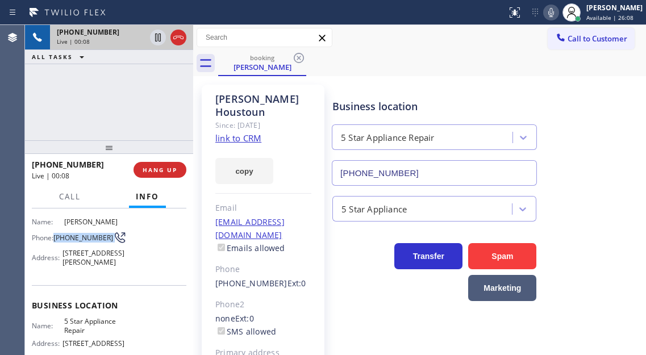
scroll to position [114, 0]
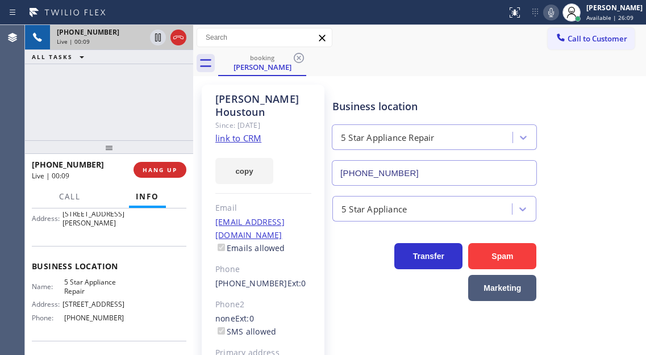
click at [86, 295] on span "5 Star Appliance Repair" at bounding box center [94, 287] width 60 height 18
copy span "5 Star Appliance Repair"
click at [155, 106] on div "[PHONE_NUMBER] Live | 00:54 ALL TASKS ALL TASKS ACTIVE TASKS TASKS IN WRAP UP" at bounding box center [109, 82] width 168 height 115
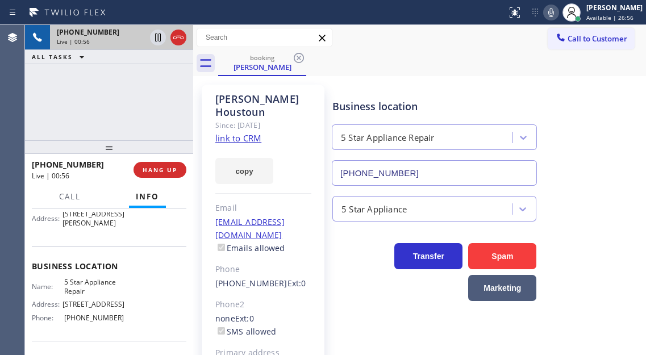
click at [615, 119] on div "Business location 5 Star Appliance Repair [PHONE_NUMBER]" at bounding box center [486, 134] width 313 height 103
click at [156, 40] on icon at bounding box center [158, 38] width 14 height 14
click at [158, 37] on icon at bounding box center [158, 38] width 14 height 14
click at [558, 16] on icon at bounding box center [551, 13] width 14 height 14
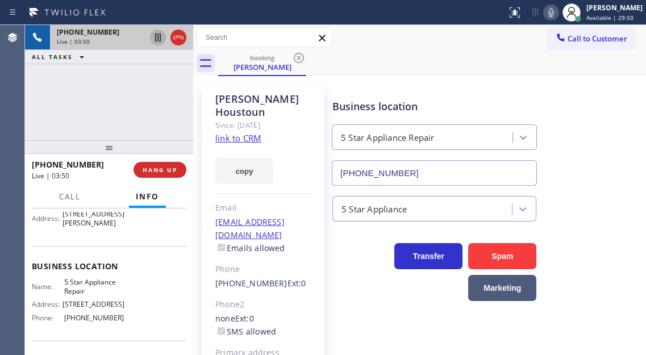
click at [558, 19] on icon at bounding box center [551, 13] width 14 height 14
click at [579, 162] on div "Business location 5 Star Appliance Repair [PHONE_NUMBER]" at bounding box center [486, 134] width 313 height 103
click at [554, 10] on icon at bounding box center [551, 12] width 6 height 9
click at [582, 167] on div "Business location 5 Star Appliance Repair [PHONE_NUMBER]" at bounding box center [486, 134] width 313 height 103
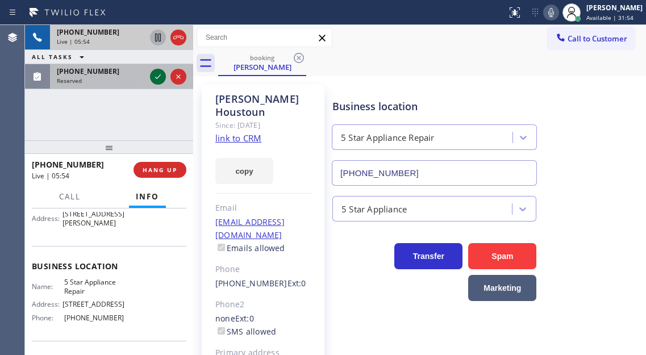
click at [154, 78] on icon at bounding box center [158, 77] width 14 height 14
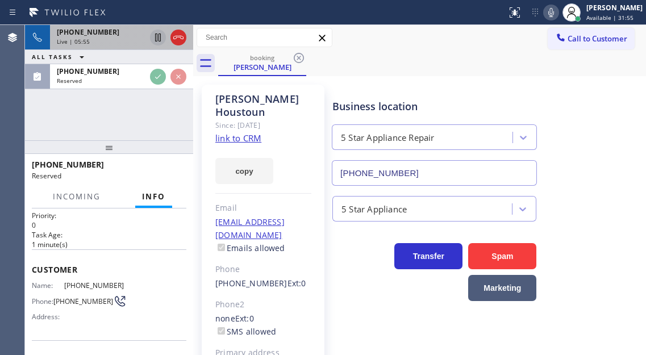
scroll to position [10, 0]
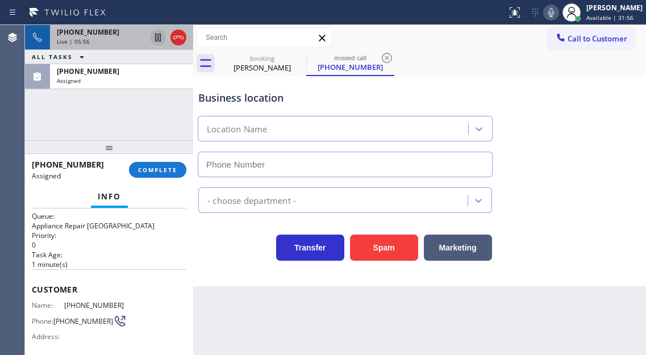
type input "[PHONE_NUMBER]"
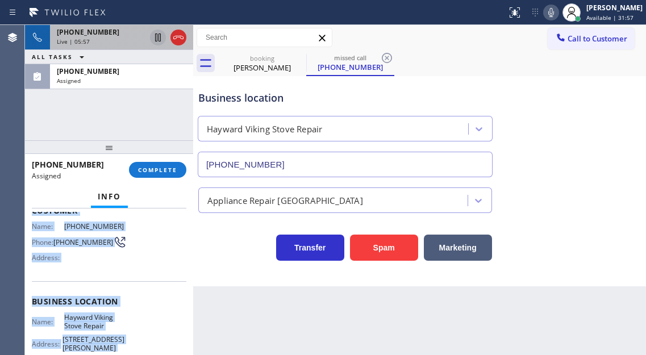
scroll to position [199, 0]
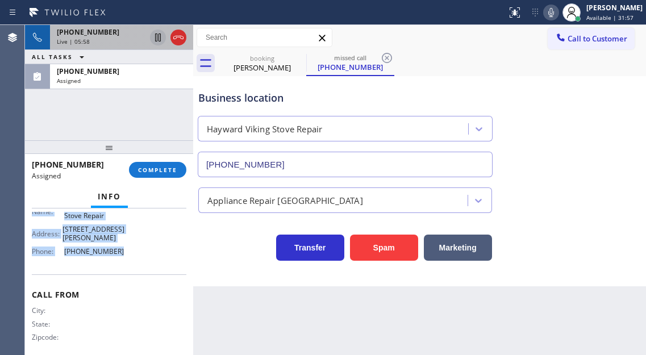
drag, startPoint x: 31, startPoint y: 287, endPoint x: 148, endPoint y: 241, distance: 126.0
click at [148, 241] on div "Context Queue: Appliance Repair High End Priority: 0 Task Age: [DEMOGRAPHIC_DAT…" at bounding box center [109, 281] width 168 height 147
copy div "Customer Name: [PHONE_NUMBER] Phone: [PHONE_NUMBER] Address: Business location …"
click at [164, 164] on button "COMPLETE" at bounding box center [157, 170] width 57 height 16
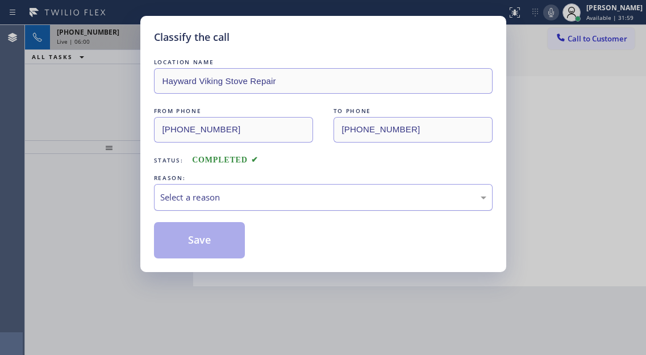
click at [256, 195] on div "Select a reason" at bounding box center [323, 197] width 326 height 13
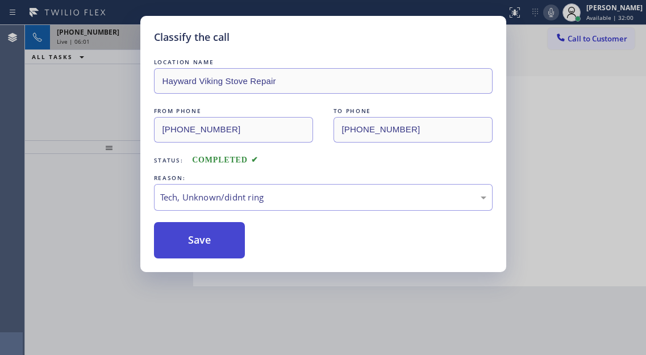
click at [236, 249] on button "Save" at bounding box center [199, 240] width 91 height 36
type input "[PHONE_NUMBER]"
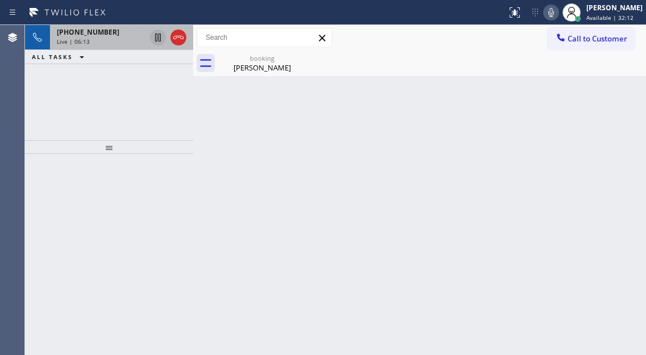
click at [596, 97] on div "Back to Dashboard Change Sender ID Customers Technicians Select a contact Outbo…" at bounding box center [419, 190] width 453 height 330
click at [572, 8] on div at bounding box center [571, 12] width 25 height 25
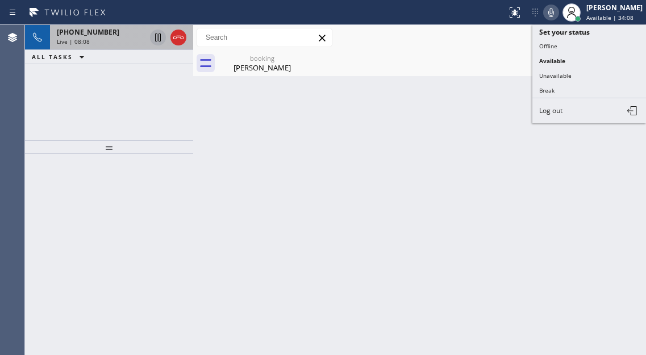
click at [558, 9] on icon at bounding box center [551, 13] width 14 height 14
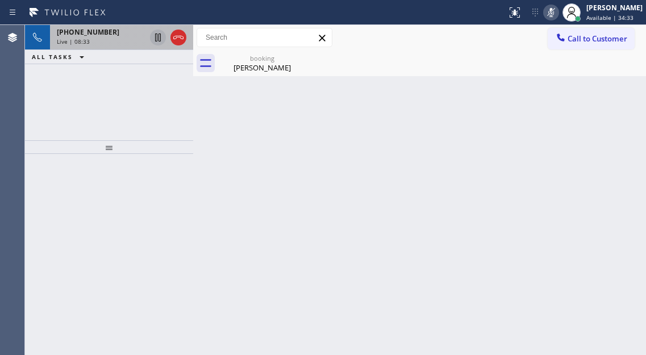
click at [611, 137] on div "Back to Dashboard Change Sender ID Customers Technicians Select a contact Outbo…" at bounding box center [419, 190] width 453 height 330
drag, startPoint x: 597, startPoint y: 102, endPoint x: 544, endPoint y: 94, distance: 53.4
click at [597, 102] on div "Back to Dashboard Change Sender ID Customers Technicians Select a contact Outbo…" at bounding box center [419, 190] width 453 height 330
click at [559, 12] on div at bounding box center [551, 13] width 16 height 14
click at [615, 114] on div "Back to Dashboard Change Sender ID Customers Technicians Select a contact Outbo…" at bounding box center [419, 190] width 453 height 330
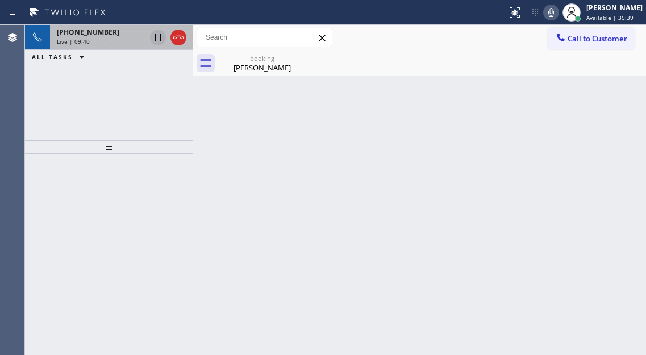
click at [558, 14] on icon at bounding box center [551, 13] width 14 height 14
click at [615, 225] on div "Back to Dashboard Change Sender ID Customers Technicians Select a contact Outbo…" at bounding box center [419, 190] width 453 height 330
click at [556, 17] on icon at bounding box center [551, 13] width 14 height 14
click at [591, 172] on div "Back to Dashboard Change Sender ID Customers Technicians Select a contact Outbo…" at bounding box center [419, 190] width 453 height 330
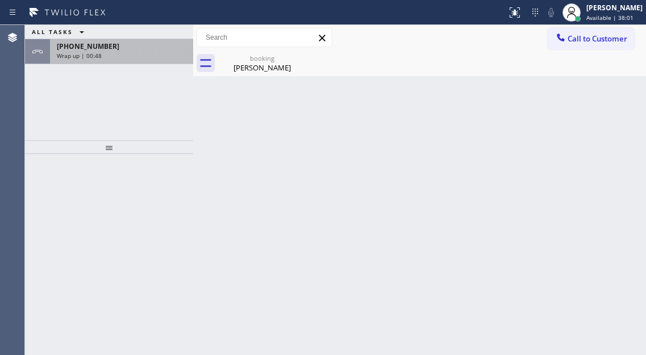
click at [127, 61] on div "[PHONE_NUMBER] Wrap up | 00:48" at bounding box center [119, 51] width 139 height 25
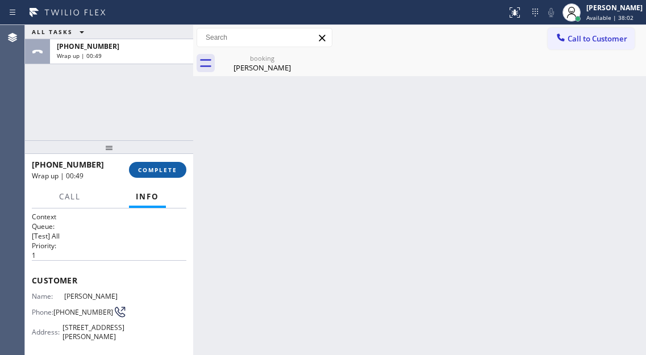
click at [150, 170] on span "COMPLETE" at bounding box center [157, 170] width 39 height 8
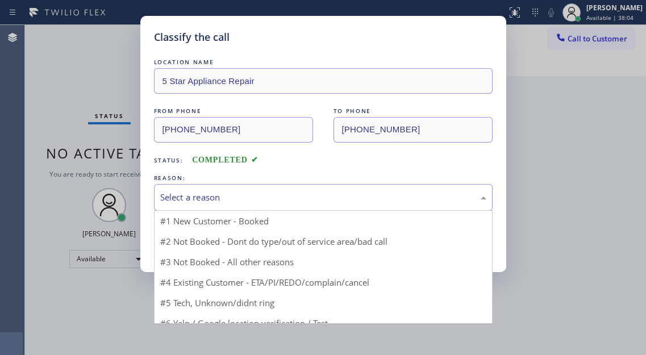
click at [316, 194] on div "Select a reason" at bounding box center [323, 197] width 326 height 13
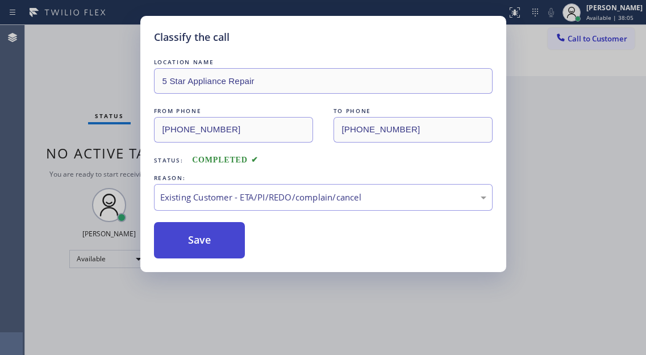
click at [233, 254] on button "Save" at bounding box center [199, 240] width 91 height 36
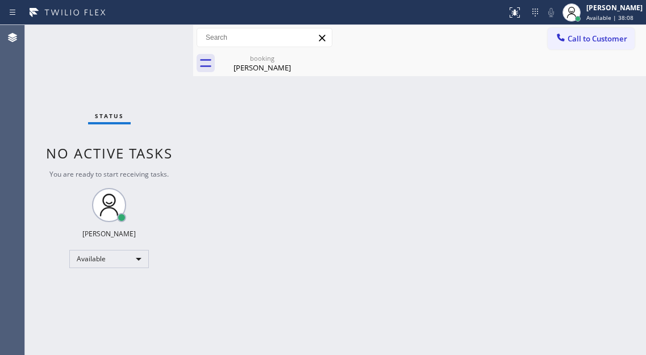
click at [597, 131] on div "Back to Dashboard Change Sender ID Customers Technicians Select a contact Outbo…" at bounding box center [419, 190] width 453 height 330
click at [116, 68] on div "Status No active tasks You are ready to start receiving tasks. [PERSON_NAME]" at bounding box center [109, 190] width 168 height 330
click at [295, 67] on div "[PERSON_NAME]" at bounding box center [262, 67] width 86 height 10
click at [596, 215] on div "Back to Dashboard Change Sender ID Customers Technicians Select a contact Outbo…" at bounding box center [419, 190] width 453 height 330
click at [141, 48] on div "Status No active tasks You are ready to start receiving tasks. [PERSON_NAME]" at bounding box center [109, 190] width 168 height 330
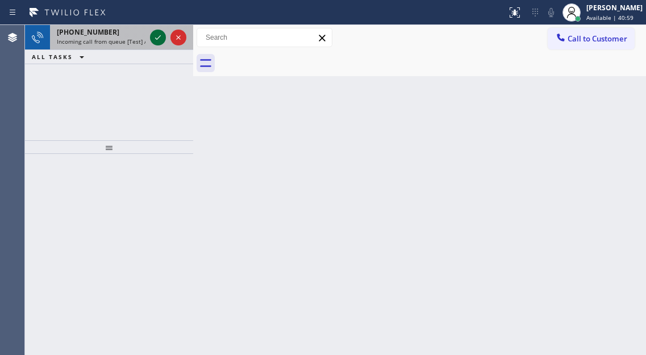
click at [155, 40] on icon at bounding box center [158, 38] width 14 height 14
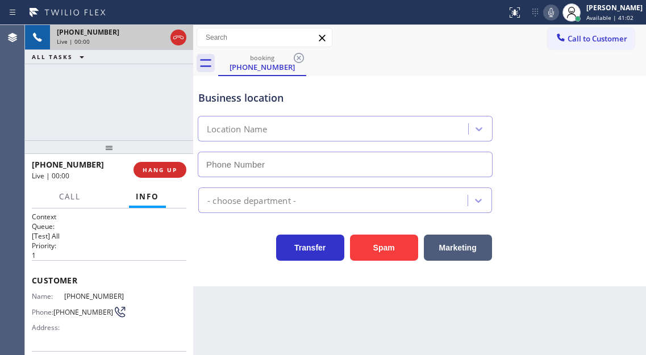
type input "[PHONE_NUMBER]"
click at [160, 101] on div "[PHONE_NUMBER] Live | 00:10 ALL TASKS ALL TASKS ACTIVE TASKS TASKS IN WRAP UP" at bounding box center [109, 82] width 168 height 115
click at [85, 294] on span "[PHONE_NUMBER]" at bounding box center [94, 296] width 60 height 9
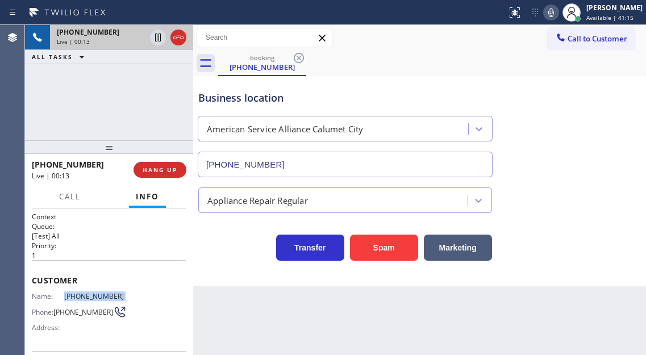
click at [85, 294] on span "[PHONE_NUMBER]" at bounding box center [94, 296] width 60 height 9
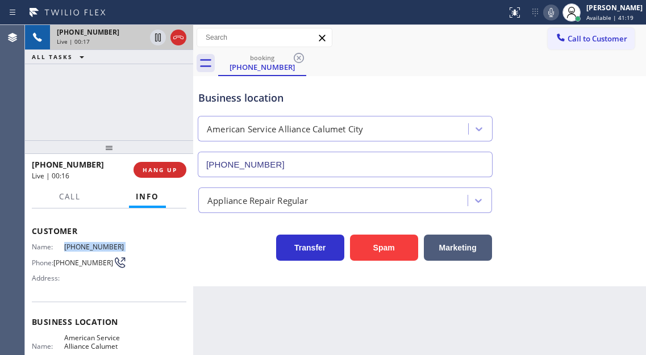
scroll to position [114, 0]
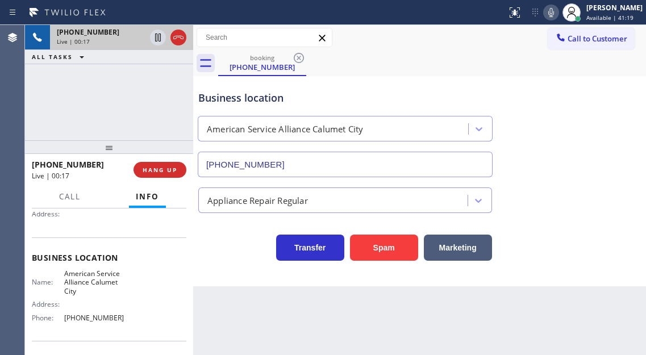
click at [83, 280] on span "American Service Alliance Calumet City" at bounding box center [94, 282] width 60 height 26
click at [111, 314] on span "[PHONE_NUMBER]" at bounding box center [94, 318] width 60 height 9
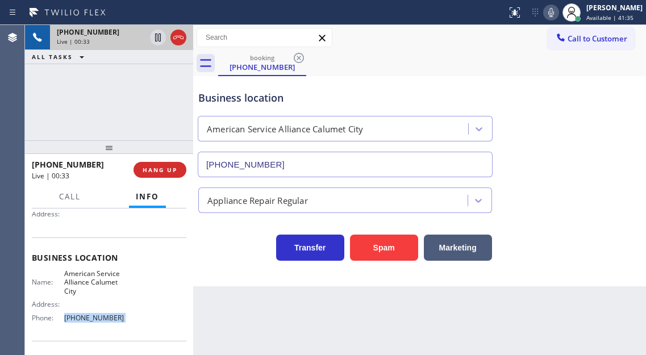
click at [111, 314] on span "[PHONE_NUMBER]" at bounding box center [94, 318] width 60 height 9
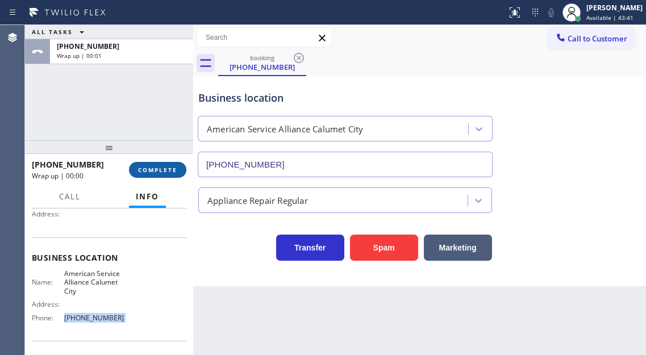
click at [165, 169] on span "COMPLETE" at bounding box center [157, 170] width 39 height 8
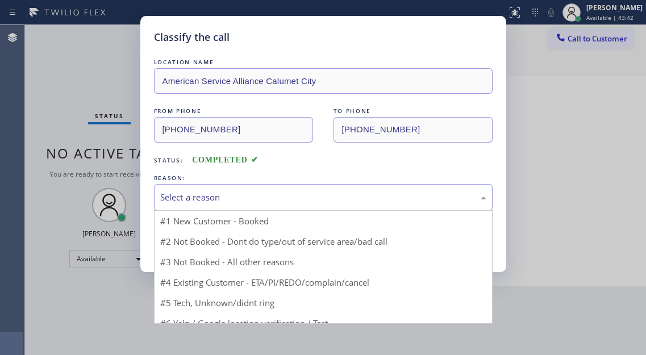
click at [243, 190] on div "Select a reason" at bounding box center [323, 197] width 339 height 27
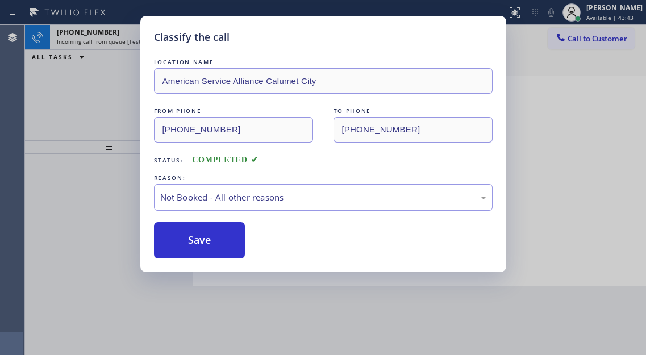
click at [227, 241] on button "Save" at bounding box center [199, 240] width 91 height 36
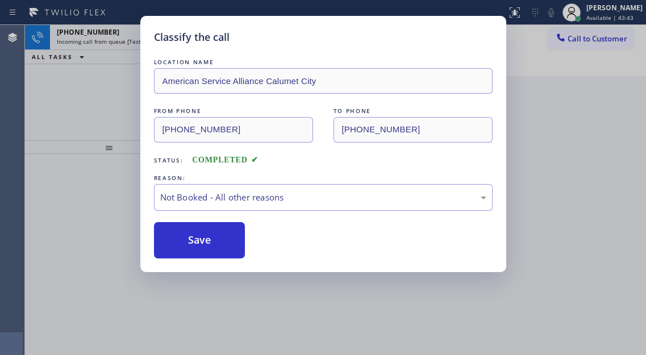
click at [227, 241] on button "Save" at bounding box center [199, 240] width 91 height 36
click at [131, 100] on div "Classify the call LOCATION NAME SwiftFix Appliances FROM PHONE [PHONE_NUMBER] T…" at bounding box center [335, 190] width 621 height 330
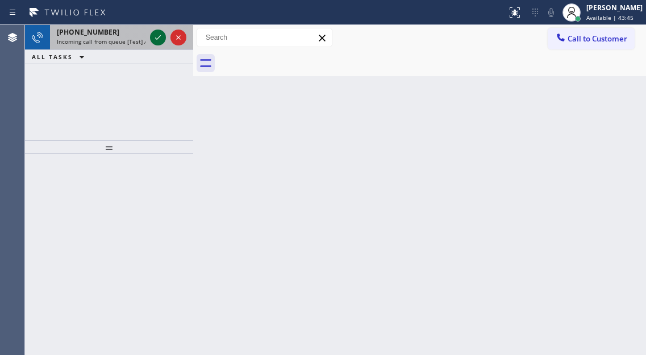
click at [157, 35] on icon at bounding box center [158, 38] width 14 height 14
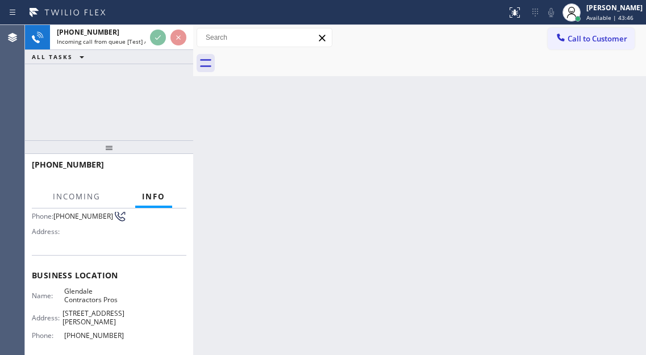
scroll to position [114, 0]
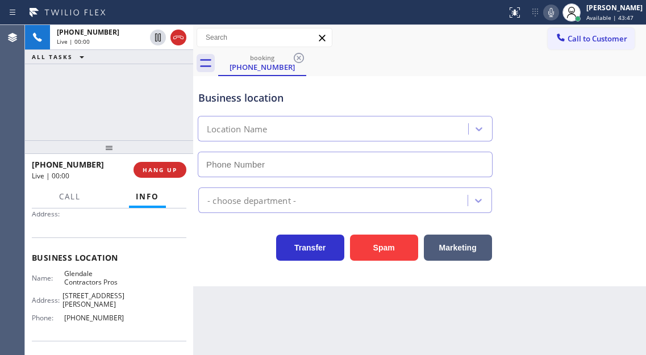
type input "[PHONE_NUMBER]"
click at [101, 277] on span "Glendale Contractors Pros" at bounding box center [94, 278] width 60 height 18
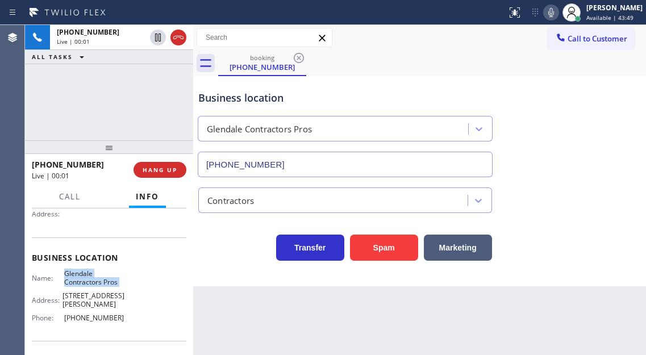
click at [101, 277] on span "Glendale Contractors Pros" at bounding box center [94, 278] width 60 height 18
click at [155, 94] on div "[PHONE_NUMBER] Live | 00:06 ALL TASKS ALL TASKS ACTIVE TASKS TASKS IN WRAP UP" at bounding box center [109, 82] width 168 height 115
click at [365, 240] on button "Spam" at bounding box center [384, 248] width 68 height 26
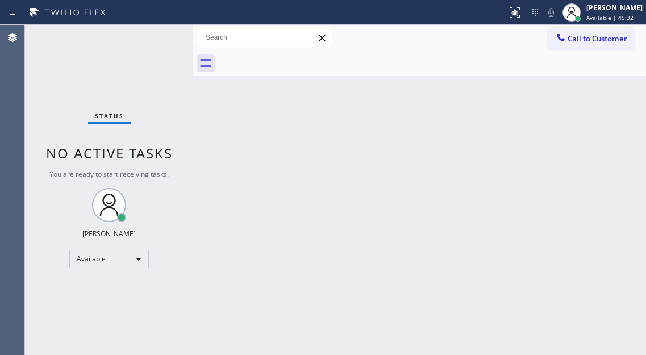
click at [151, 40] on div "Status No active tasks You are ready to start receiving tasks. [PERSON_NAME]" at bounding box center [109, 190] width 168 height 330
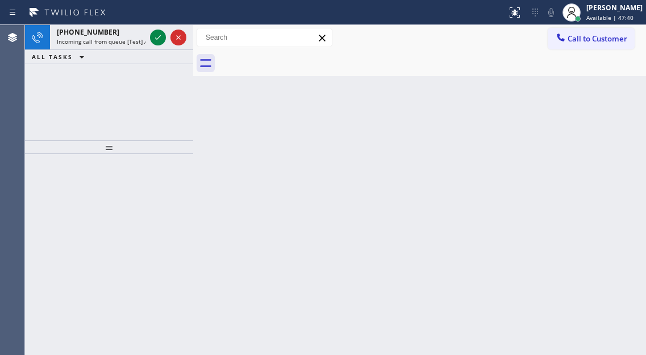
click at [607, 118] on div "Back to Dashboard Change Sender ID Customers Technicians Select a contact Outbo…" at bounding box center [419, 190] width 453 height 330
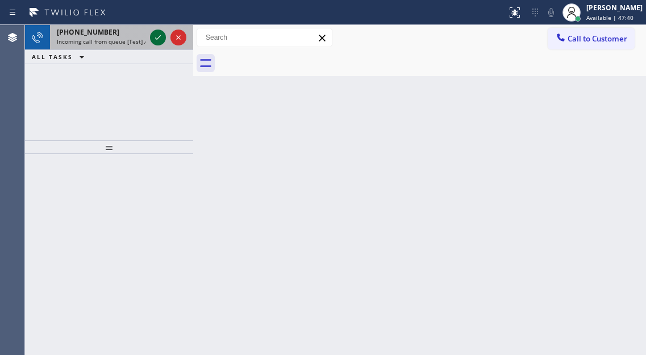
drag, startPoint x: 149, startPoint y: 32, endPoint x: 159, endPoint y: 44, distance: 14.9
click at [155, 35] on div at bounding box center [168, 37] width 41 height 25
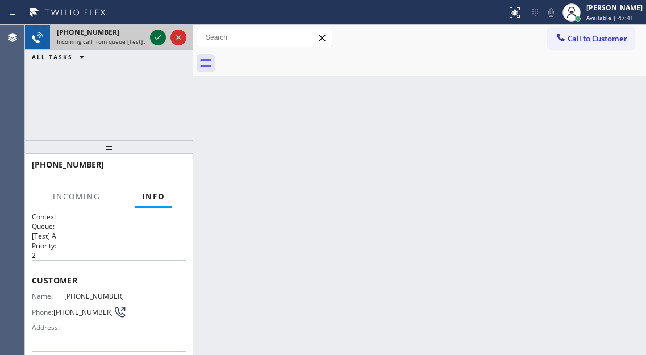
click at [159, 44] on icon at bounding box center [158, 38] width 14 height 14
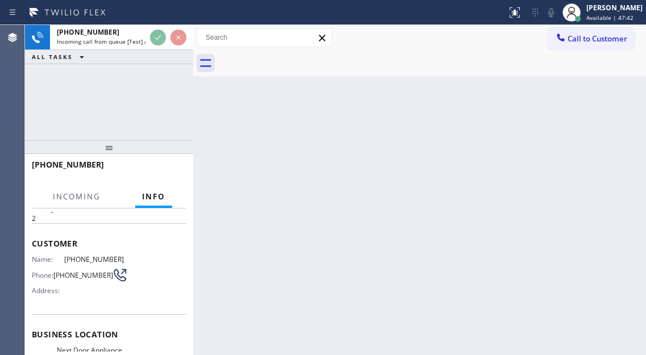
scroll to position [114, 0]
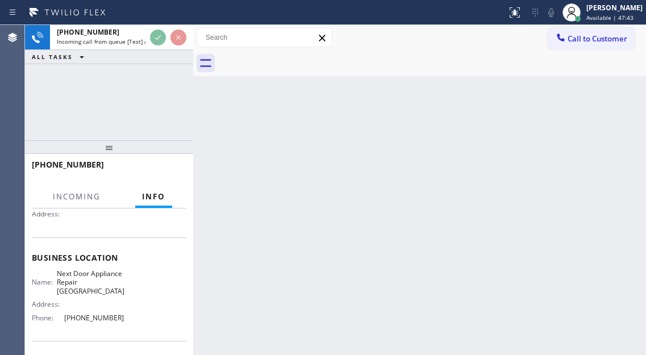
click at [92, 283] on span "Next Door Appliance Repair [GEOGRAPHIC_DATA]" at bounding box center [91, 282] width 68 height 26
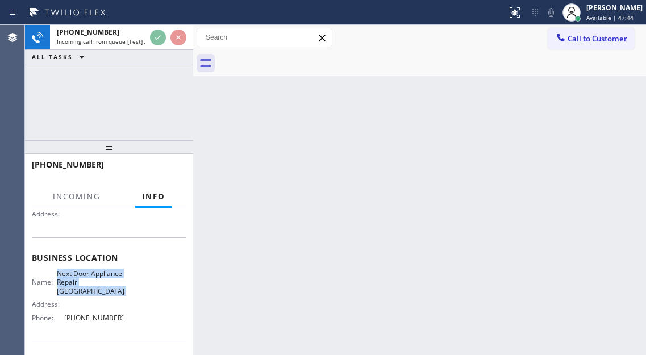
click at [92, 283] on span "Next Door Appliance Repair [GEOGRAPHIC_DATA]" at bounding box center [91, 282] width 68 height 26
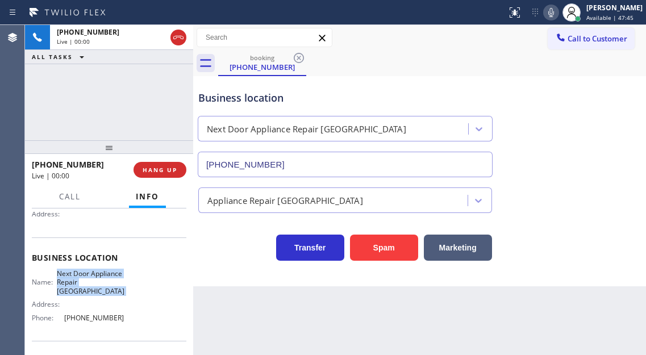
type input "[PHONE_NUMBER]"
click at [202, 97] on div "Business location" at bounding box center [345, 97] width 294 height 15
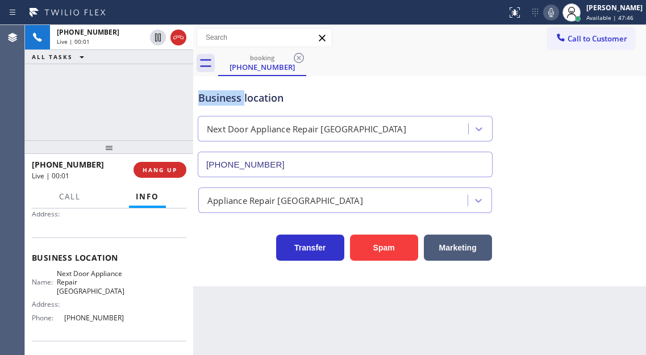
click at [202, 97] on div "Business location" at bounding box center [345, 97] width 294 height 15
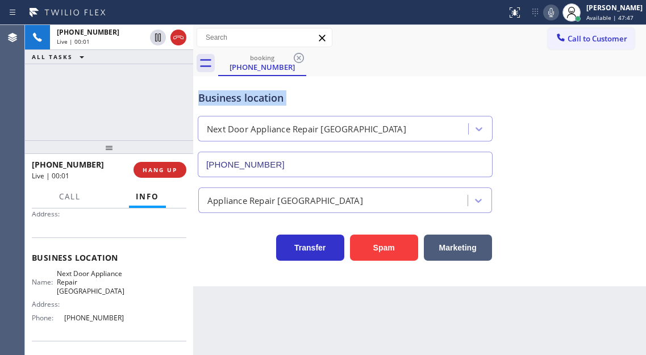
click at [202, 97] on div "Business location" at bounding box center [345, 97] width 294 height 15
click at [103, 106] on div "[PHONE_NUMBER] Live | 00:01 ALL TASKS ALL TASKS ACTIVE TASKS TASKS IN WRAP UP" at bounding box center [109, 82] width 168 height 115
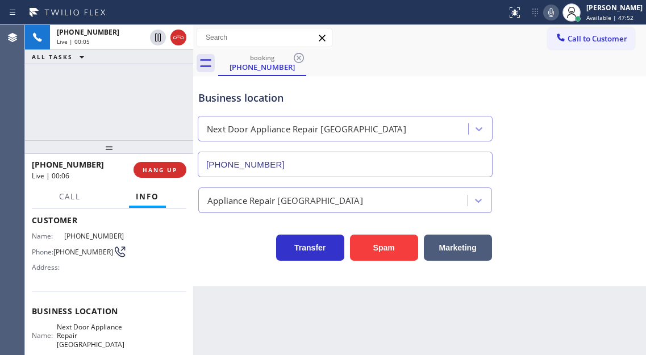
scroll to position [19, 0]
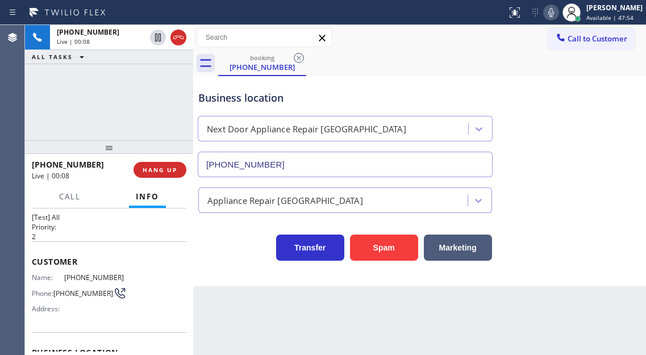
click at [131, 110] on div "[PHONE_NUMBER] Live | 00:08 ALL TASKS ALL TASKS ACTIVE TASKS TASKS IN WRAP UP" at bounding box center [109, 82] width 168 height 115
click at [243, 94] on div "Business location" at bounding box center [345, 97] width 294 height 15
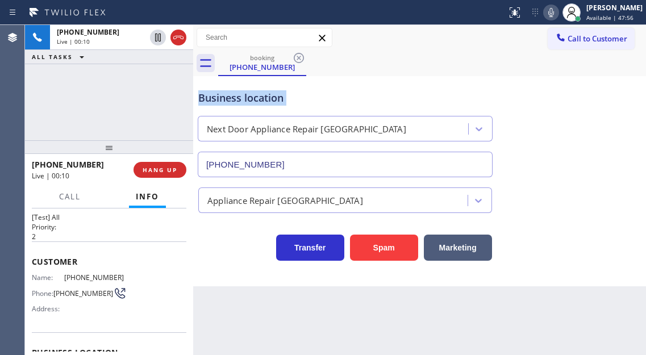
click at [243, 94] on div "Business location" at bounding box center [345, 97] width 294 height 15
click at [162, 95] on div "[PHONE_NUMBER] Live | 00:10 ALL TASKS ALL TASKS ACTIVE TASKS TASKS IN WRAP UP" at bounding box center [109, 82] width 168 height 115
click at [87, 280] on span "[PHONE_NUMBER]" at bounding box center [94, 277] width 60 height 9
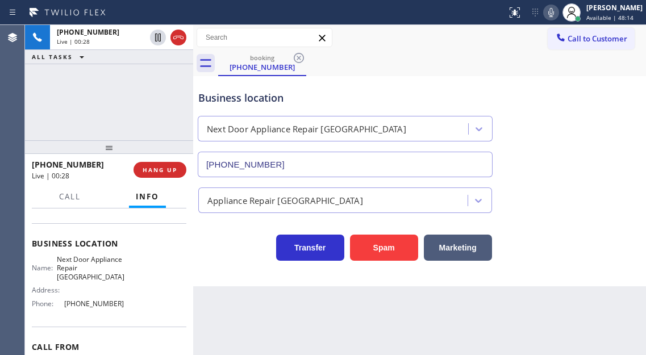
scroll to position [132, 0]
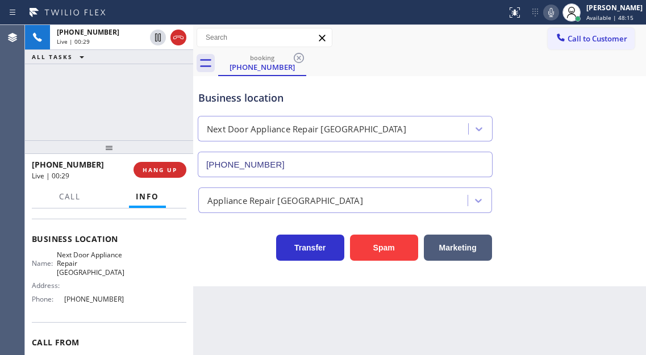
click at [84, 267] on span "Next Door Appliance Repair [GEOGRAPHIC_DATA]" at bounding box center [91, 264] width 68 height 26
click at [93, 301] on span "[PHONE_NUMBER]" at bounding box center [94, 299] width 60 height 9
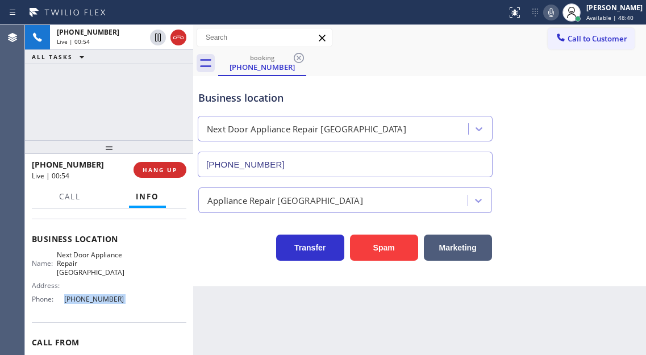
click at [93, 301] on span "[PHONE_NUMBER]" at bounding box center [94, 299] width 60 height 9
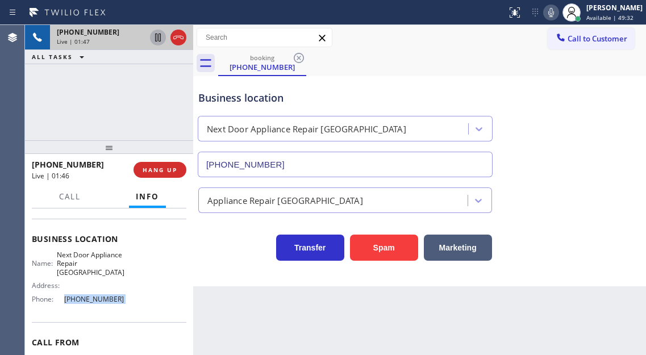
click at [156, 39] on icon at bounding box center [158, 38] width 6 height 8
click at [156, 39] on icon at bounding box center [158, 38] width 8 height 8
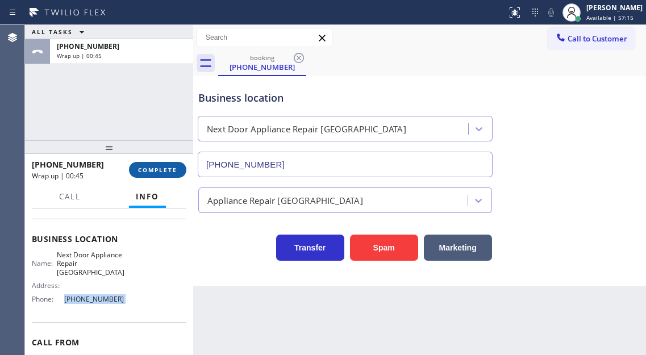
click at [161, 166] on span "COMPLETE" at bounding box center [157, 170] width 39 height 8
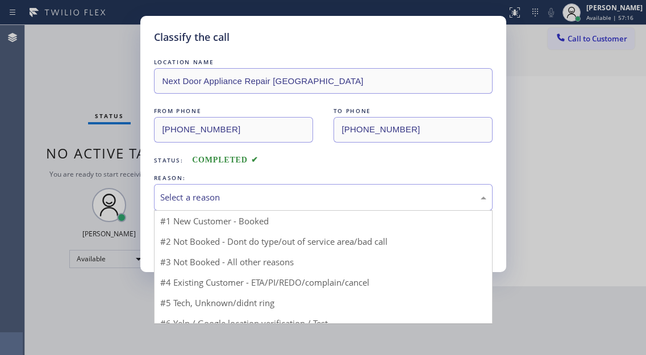
click at [261, 198] on div "Select a reason" at bounding box center [323, 197] width 326 height 13
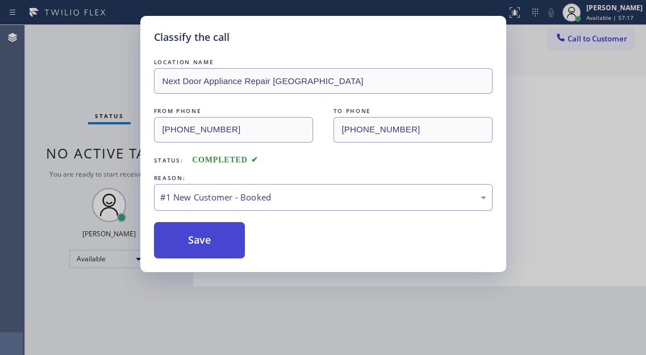
click at [233, 241] on button "Save" at bounding box center [199, 240] width 91 height 36
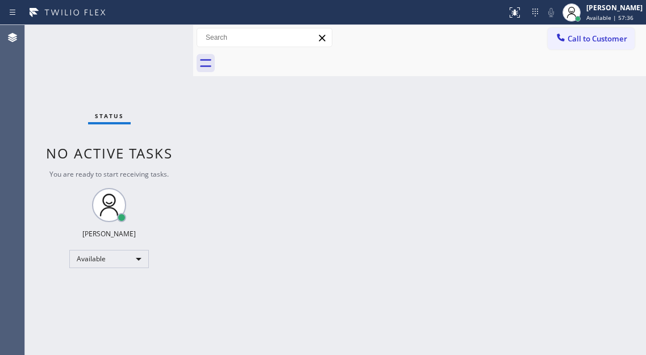
click at [150, 53] on div "Status No active tasks You are ready to start receiving tasks. [PERSON_NAME]" at bounding box center [109, 190] width 168 height 330
click at [597, 144] on div "Back to Dashboard Change Sender ID Customers Technicians Select a contact Outbo…" at bounding box center [419, 190] width 453 height 330
click at [621, 126] on div "Back to Dashboard Change Sender ID Customers Technicians Select a contact Outbo…" at bounding box center [419, 190] width 453 height 330
click at [600, 122] on div "Back to Dashboard Change Sender ID Customers Technicians Select a contact Outbo…" at bounding box center [419, 190] width 453 height 330
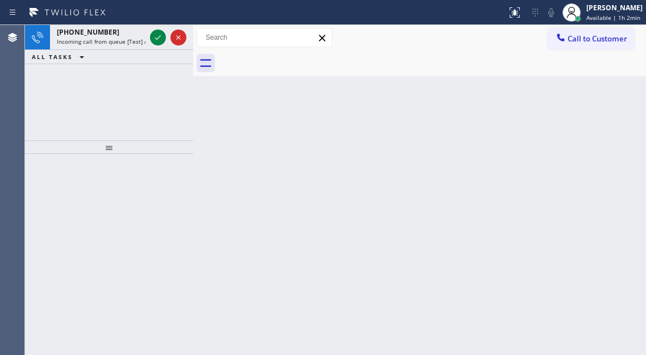
click at [616, 173] on div "Back to Dashboard Change Sender ID Customers Technicians Select a contact Outbo…" at bounding box center [419, 190] width 453 height 330
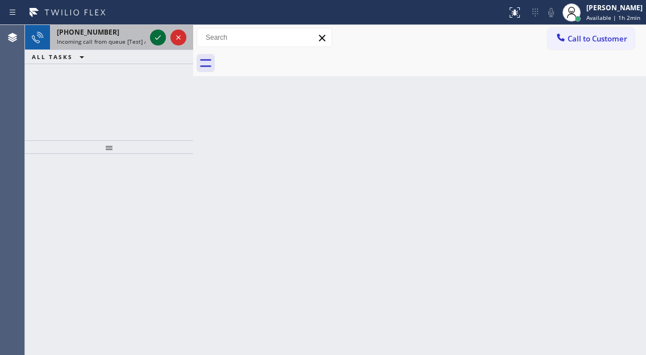
click at [153, 39] on icon at bounding box center [158, 38] width 14 height 14
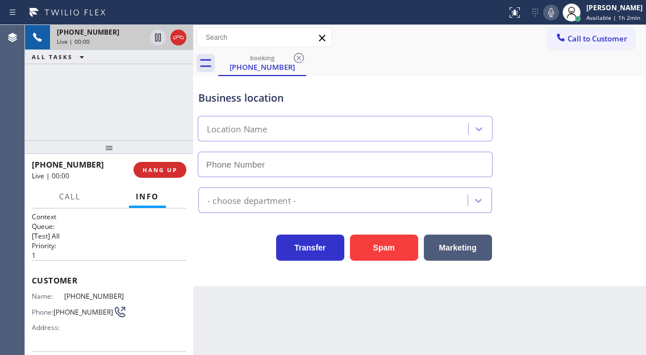
type input "[PHONE_NUMBER]"
click at [89, 291] on div "Customer Name: [PHONE_NUMBER] Phone: [PHONE_NUMBER] Address:" at bounding box center [109, 305] width 155 height 91
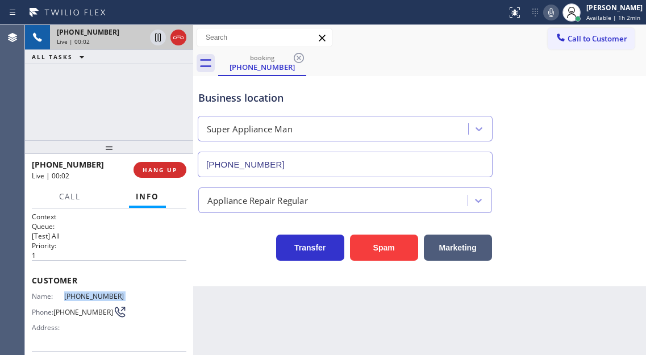
click at [89, 291] on div "Customer Name: [PHONE_NUMBER] Phone: [PHONE_NUMBER] Address:" at bounding box center [109, 305] width 155 height 91
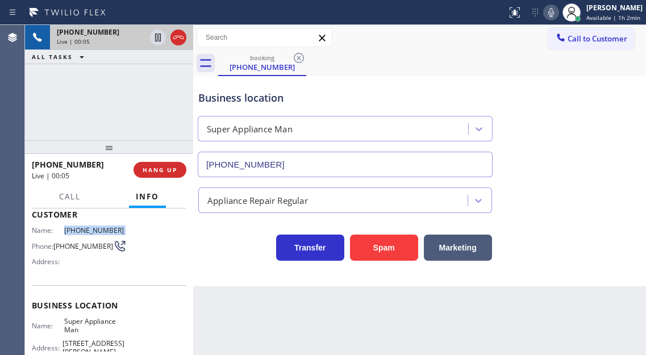
scroll to position [57, 0]
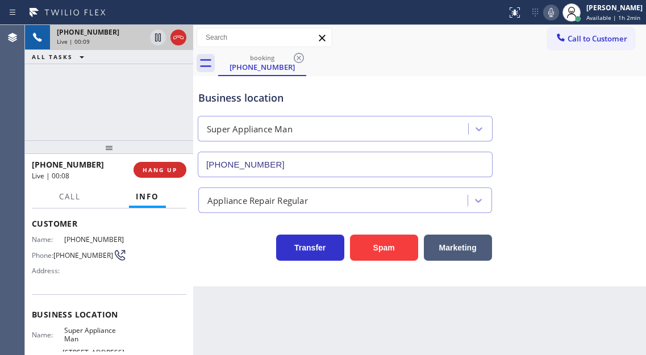
click at [88, 336] on span "Super Appliance Man" at bounding box center [94, 335] width 60 height 18
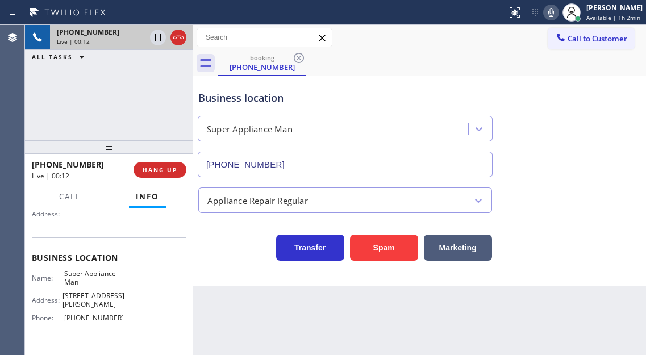
click at [93, 301] on div "Name: Super Appliance Man Address: [STREET_ADDRESS][PERSON_NAME] Phone: [PHONE_…" at bounding box center [78, 297] width 93 height 57
click at [93, 314] on span "[PHONE_NUMBER]" at bounding box center [94, 318] width 60 height 9
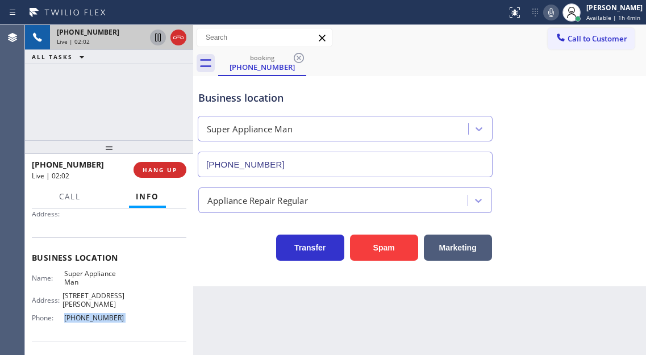
click at [155, 40] on icon at bounding box center [158, 38] width 14 height 14
click at [158, 41] on icon at bounding box center [158, 38] width 14 height 14
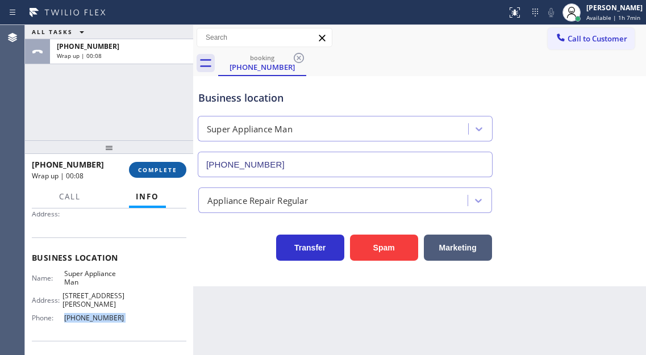
click at [168, 170] on span "COMPLETE" at bounding box center [157, 170] width 39 height 8
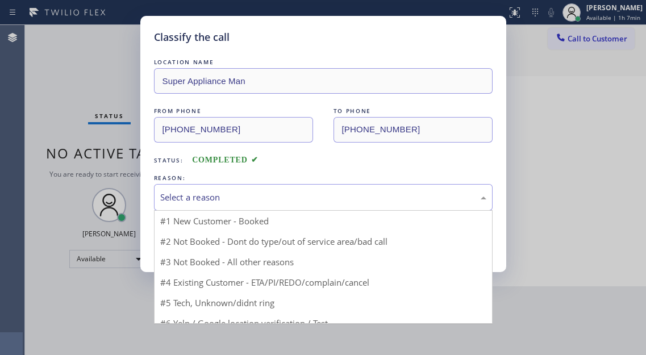
click at [266, 201] on div "Select a reason" at bounding box center [323, 197] width 326 height 13
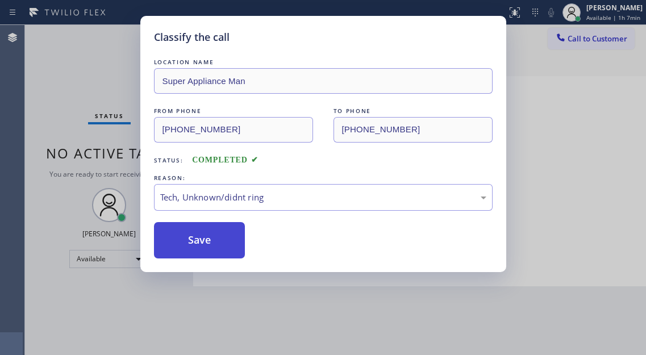
click at [226, 244] on button "Save" at bounding box center [199, 240] width 91 height 36
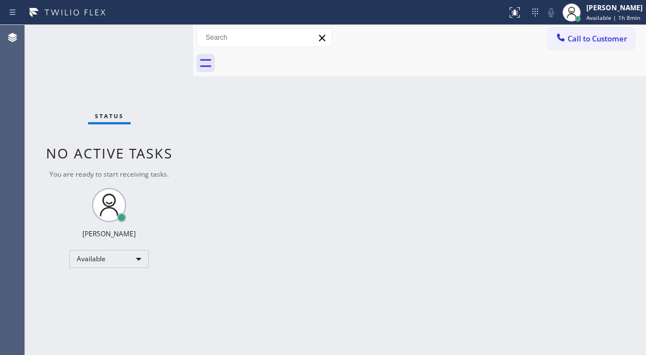
click at [623, 199] on div "Back to Dashboard Change Sender ID Customers Technicians Select a contact Outbo…" at bounding box center [419, 190] width 453 height 330
click at [151, 24] on div "Status report No issues detected If you experience an issue, please download th…" at bounding box center [323, 12] width 646 height 25
click at [156, 66] on div "Status No active tasks You are ready to start receiving tasks. [PERSON_NAME]" at bounding box center [109, 190] width 168 height 330
click at [607, 110] on div "Back to Dashboard Change Sender ID Customers Technicians Select a contact Outbo…" at bounding box center [419, 190] width 453 height 330
click at [154, 36] on div "Status No active tasks You are ready to start receiving tasks. [PERSON_NAME]" at bounding box center [109, 190] width 168 height 330
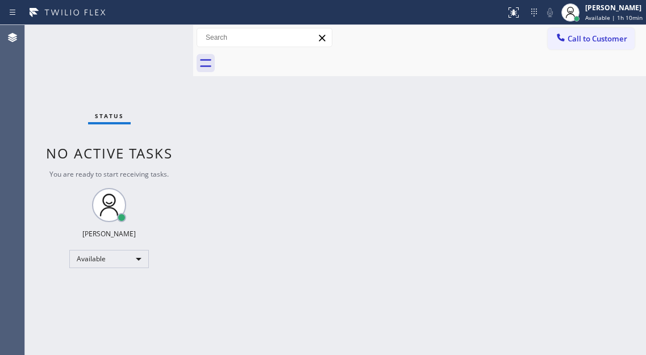
click at [154, 36] on div "Status No active tasks You are ready to start receiving tasks. [PERSON_NAME]" at bounding box center [109, 190] width 168 height 330
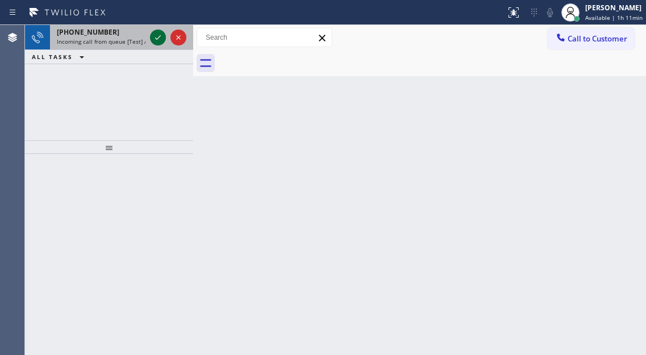
click at [154, 36] on icon at bounding box center [158, 38] width 14 height 14
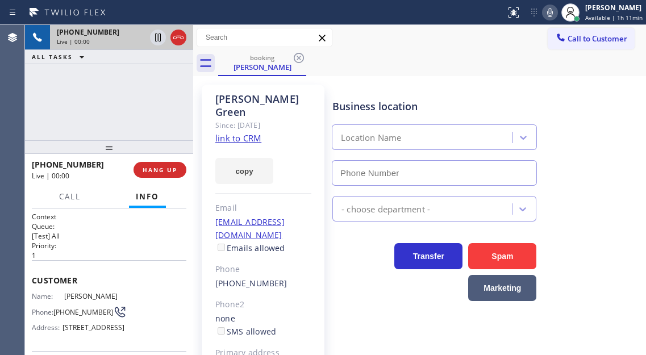
type input "[PHONE_NUMBER]"
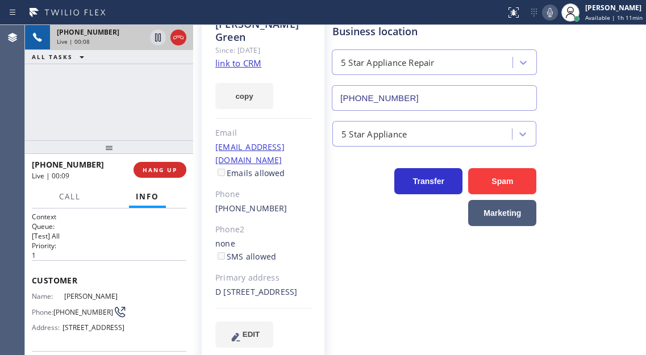
scroll to position [76, 0]
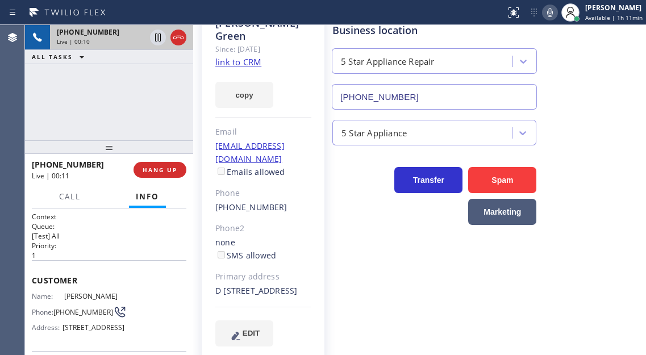
click at [245, 56] on link "link to CRM" at bounding box center [238, 61] width 46 height 11
click at [73, 312] on span "[PHONE_NUMBER]" at bounding box center [83, 312] width 60 height 9
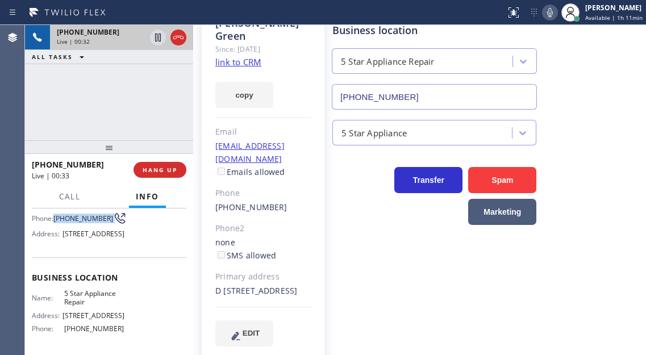
scroll to position [114, 0]
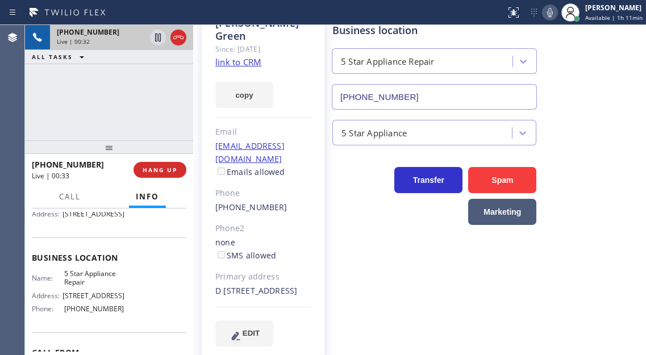
click at [85, 287] on span "5 Star Appliance Repair" at bounding box center [94, 278] width 60 height 18
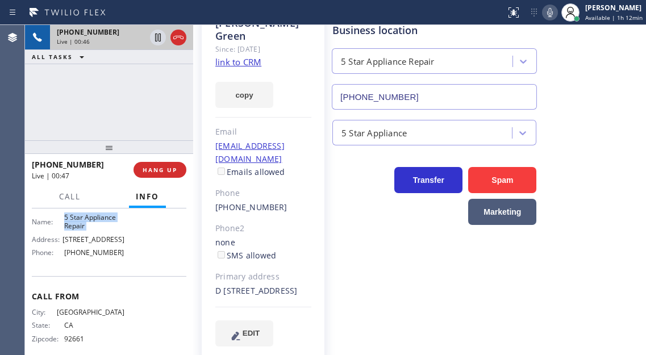
scroll to position [170, 0]
click at [98, 261] on div "Name: 5 Star Appliance Repair Address: [STREET_ADDRESS] Phone: [PHONE_NUMBER]" at bounding box center [78, 236] width 93 height 49
click at [159, 37] on icon at bounding box center [158, 38] width 6 height 8
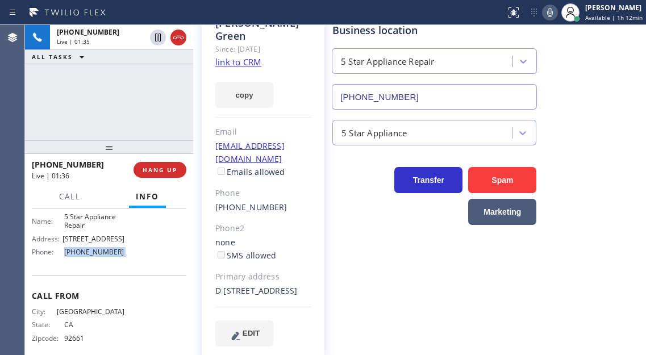
click at [551, 9] on icon at bounding box center [550, 13] width 14 height 14
click at [112, 131] on div "[PHONE_NUMBER] Live | 04:30 ALL TASKS ALL TASKS ACTIVE TASKS TASKS IN WRAP UP" at bounding box center [109, 82] width 168 height 115
click at [612, 118] on div "5 Star Appliance" at bounding box center [486, 130] width 313 height 30
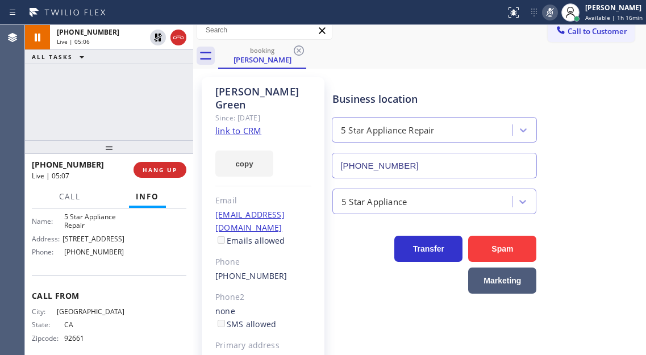
scroll to position [0, 0]
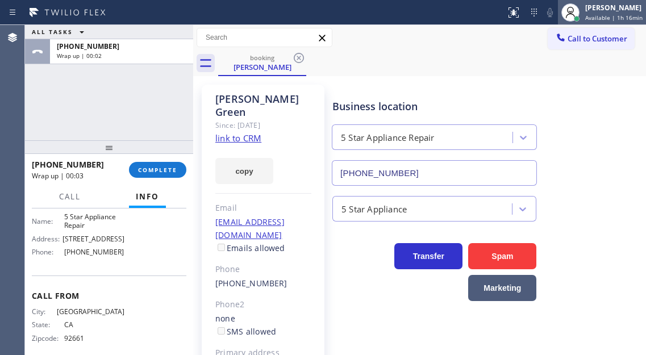
click at [590, 11] on div "[PERSON_NAME]" at bounding box center [613, 8] width 57 height 10
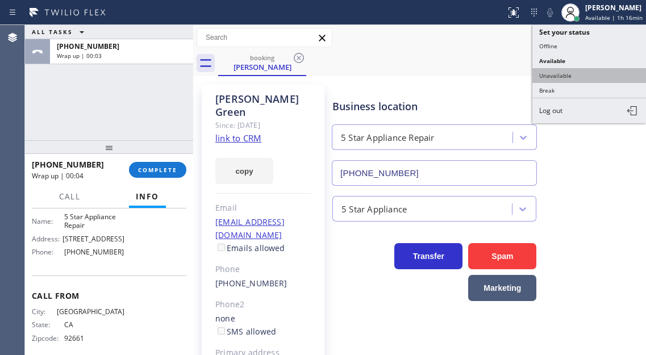
click at [581, 77] on button "Unavailable" at bounding box center [589, 75] width 114 height 15
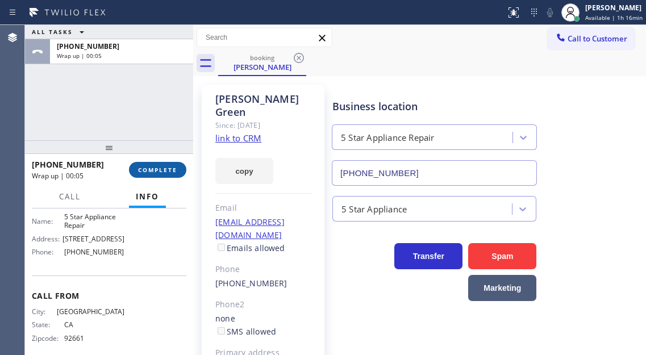
click at [163, 173] on span "COMPLETE" at bounding box center [157, 170] width 39 height 8
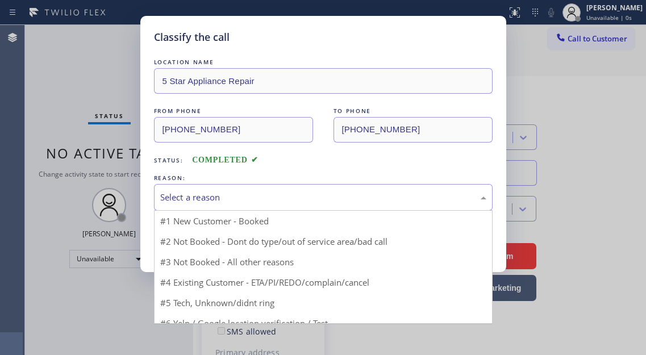
click at [250, 196] on div "Select a reason" at bounding box center [323, 197] width 326 height 13
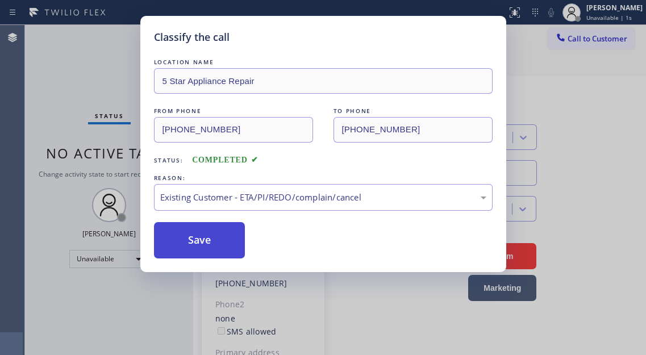
click at [240, 244] on button "Save" at bounding box center [199, 240] width 91 height 36
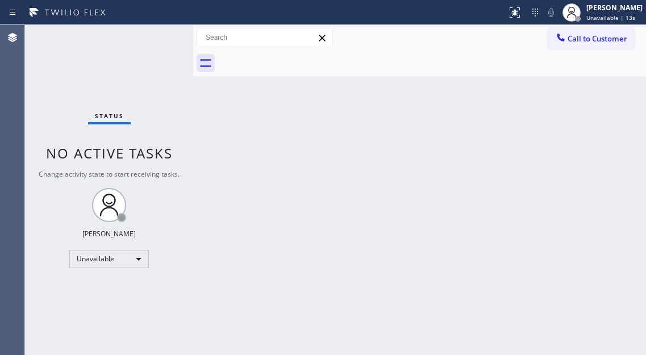
drag, startPoint x: 617, startPoint y: 127, endPoint x: 615, endPoint y: 118, distance: 9.2
click at [617, 127] on div "Back to Dashboard Change Sender ID Customers Technicians Select a contact Outbo…" at bounding box center [419, 190] width 453 height 330
click at [587, 40] on span "Call to Customer" at bounding box center [598, 39] width 60 height 10
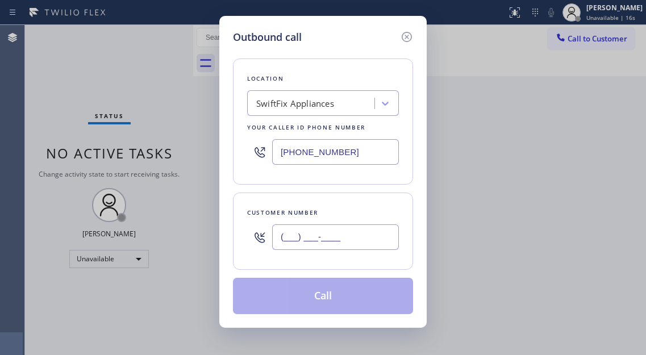
click at [335, 241] on input "(___) ___-____" at bounding box center [335, 237] width 127 height 26
paste input "949) 610-3100"
type input "[PHONE_NUMBER]"
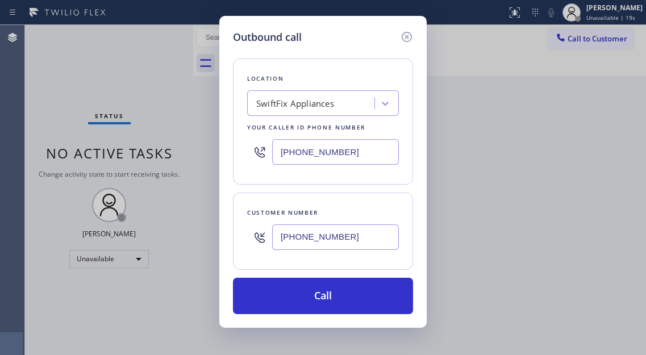
click at [318, 156] on input "[PHONE_NUMBER]" at bounding box center [335, 152] width 127 height 26
paste input "855) 731-4952"
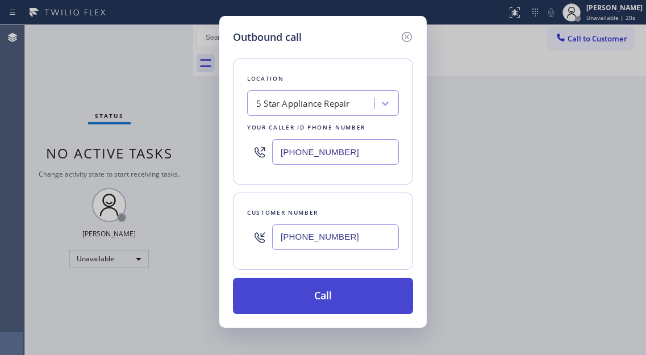
type input "[PHONE_NUMBER]"
click at [327, 303] on button "Call" at bounding box center [323, 296] width 180 height 36
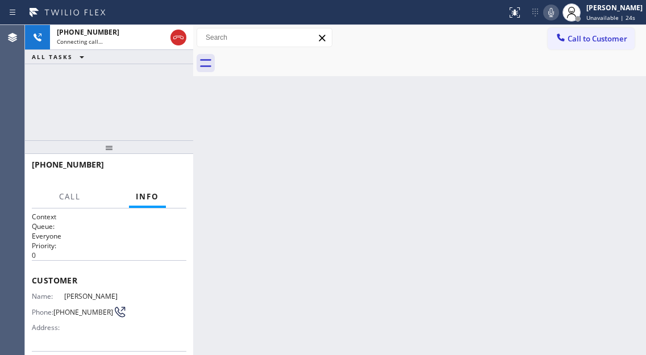
click at [124, 106] on div "[PHONE_NUMBER] Connecting call… ALL TASKS ALL TASKS ACTIVE TASKS TASKS IN WRAP …" at bounding box center [109, 82] width 168 height 115
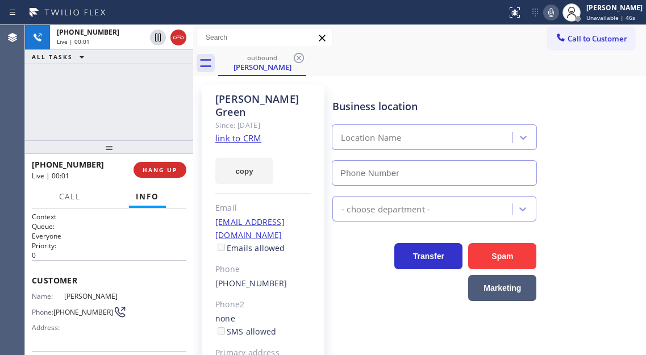
type input "[PHONE_NUMBER]"
click at [135, 112] on div "[PHONE_NUMBER] Live | 00:22 ALL TASKS ALL TASKS ACTIVE TASKS TASKS IN WRAP UP" at bounding box center [109, 82] width 168 height 115
click at [176, 172] on span "HANG UP" at bounding box center [160, 170] width 35 height 8
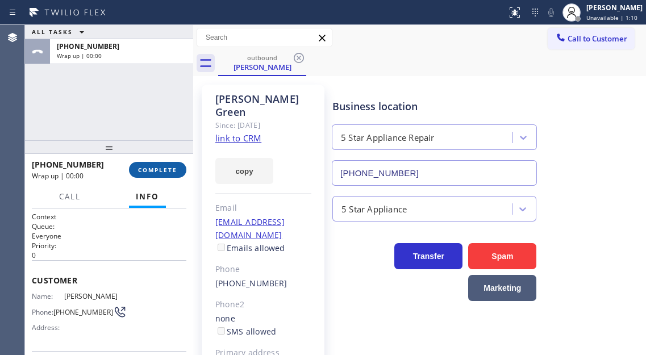
click at [176, 172] on span "COMPLETE" at bounding box center [157, 170] width 39 height 8
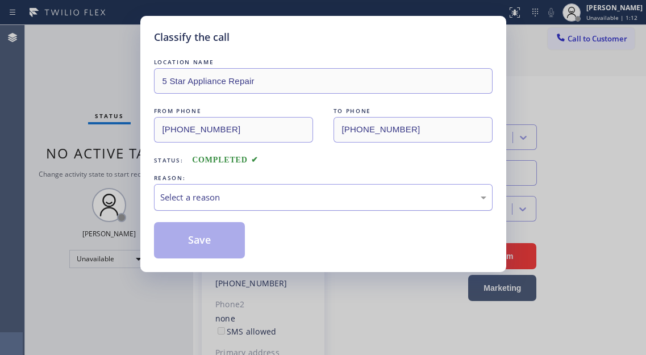
click at [233, 191] on div "Select a reason" at bounding box center [323, 197] width 326 height 13
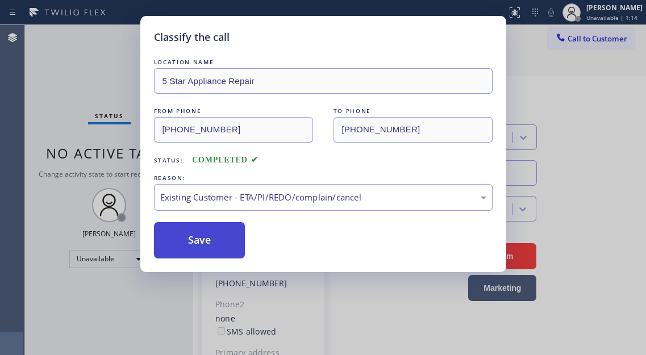
click at [224, 233] on button "Save" at bounding box center [199, 240] width 91 height 36
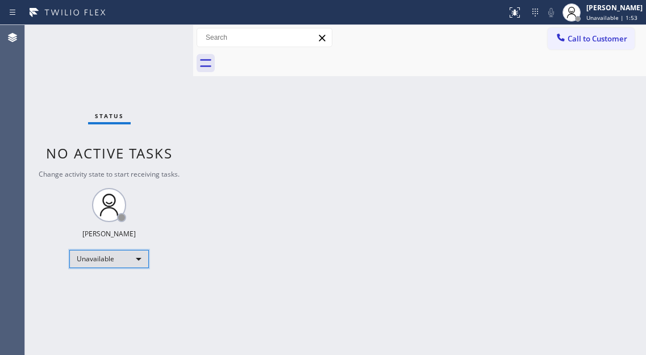
click at [141, 262] on div "Unavailable" at bounding box center [109, 259] width 80 height 18
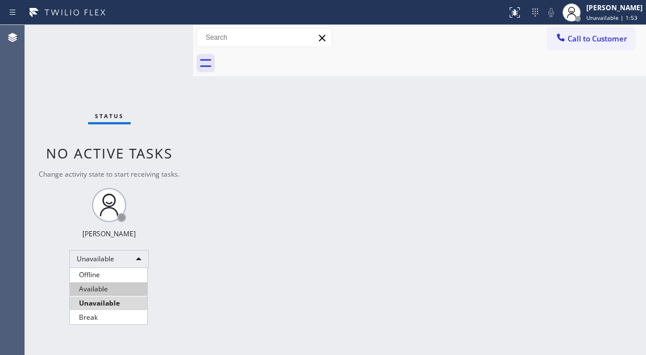
click at [119, 286] on li "Available" at bounding box center [108, 289] width 77 height 14
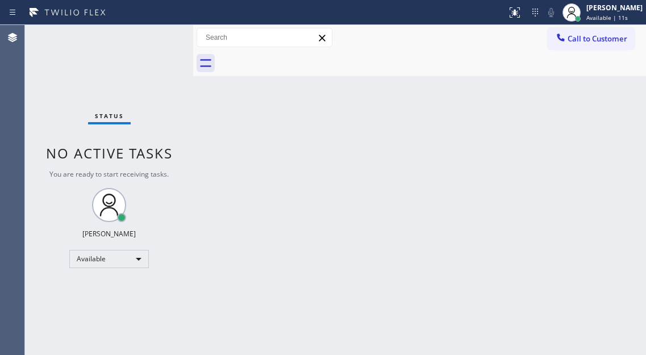
click at [581, 147] on div "Back to Dashboard Change Sender ID Customers Technicians Select a contact Outbo…" at bounding box center [419, 190] width 453 height 330
click at [149, 40] on div "Status No active tasks You are ready to start receiving tasks. [PERSON_NAME]" at bounding box center [109, 190] width 168 height 330
click at [606, 138] on div "Back to Dashboard Change Sender ID Customers Technicians Select a contact Outbo…" at bounding box center [419, 190] width 453 height 330
click at [147, 40] on div "Status No active tasks You are ready to start receiving tasks. [PERSON_NAME]" at bounding box center [109, 190] width 168 height 330
click at [618, 216] on div "Back to Dashboard Change Sender ID Customers Technicians Select a contact Outbo…" at bounding box center [419, 190] width 453 height 330
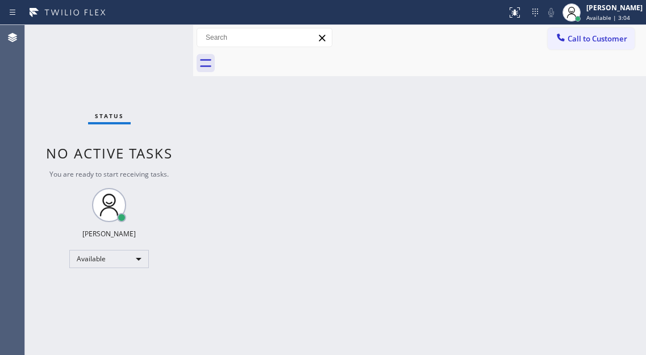
click at [162, 33] on div "Status No active tasks You are ready to start receiving tasks. [PERSON_NAME]" at bounding box center [109, 190] width 168 height 330
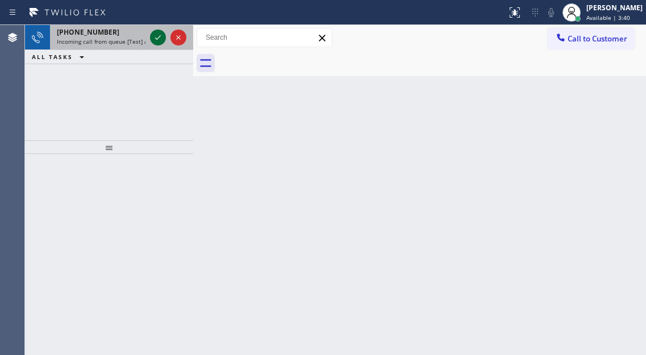
click at [153, 33] on icon at bounding box center [158, 38] width 14 height 14
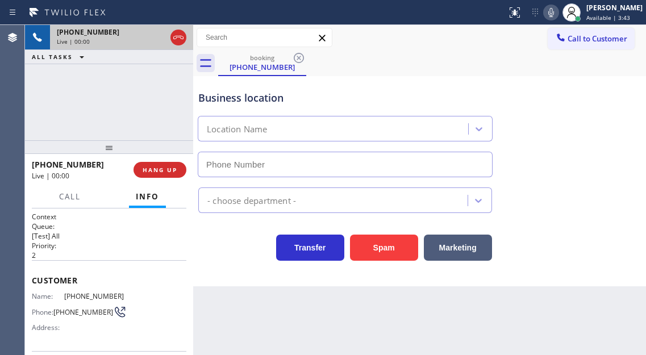
type input "[PHONE_NUMBER]"
click at [103, 298] on span "[PHONE_NUMBER]" at bounding box center [94, 296] width 60 height 9
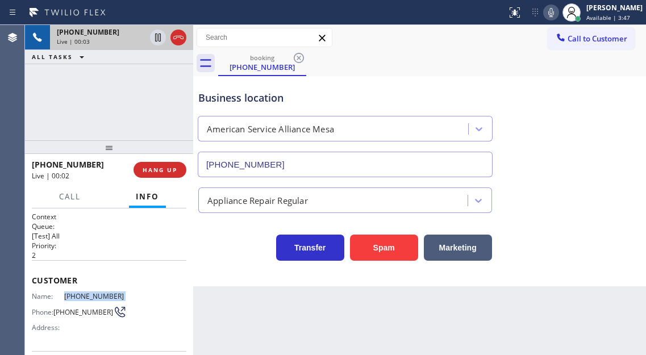
click at [103, 298] on span "[PHONE_NUMBER]" at bounding box center [94, 296] width 60 height 9
drag, startPoint x: 593, startPoint y: 107, endPoint x: 547, endPoint y: 126, distance: 49.7
click at [593, 107] on div "Business location American Service Alliance Mesa [PHONE_NUMBER]" at bounding box center [419, 125] width 447 height 103
click at [81, 296] on span "[PHONE_NUMBER]" at bounding box center [94, 296] width 60 height 9
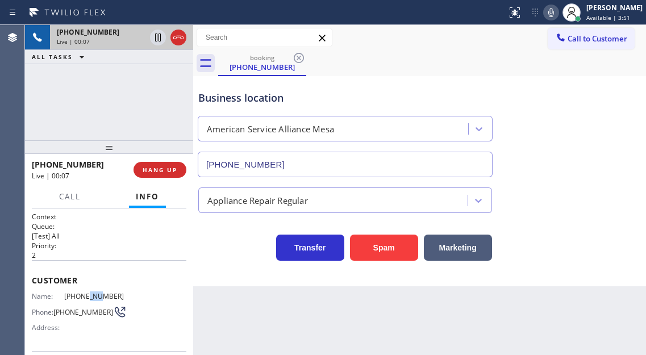
click at [81, 296] on span "[PHONE_NUMBER]" at bounding box center [94, 296] width 60 height 9
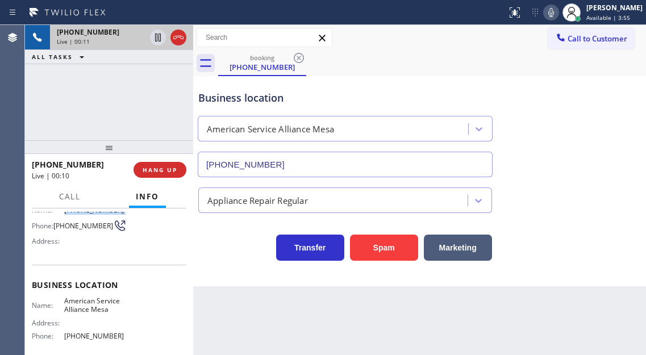
scroll to position [114, 0]
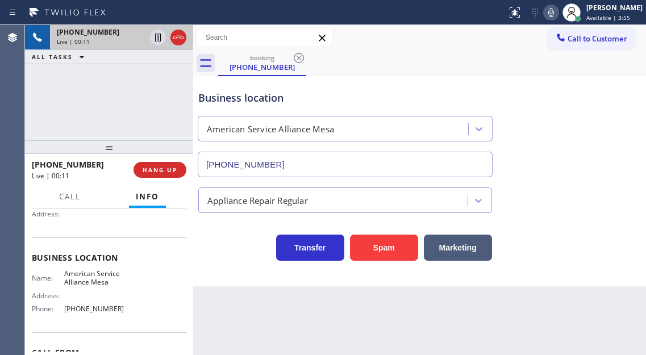
click at [86, 277] on span "American Service Alliance Mesa" at bounding box center [94, 278] width 60 height 18
click at [86, 312] on span "[PHONE_NUMBER]" at bounding box center [94, 309] width 60 height 9
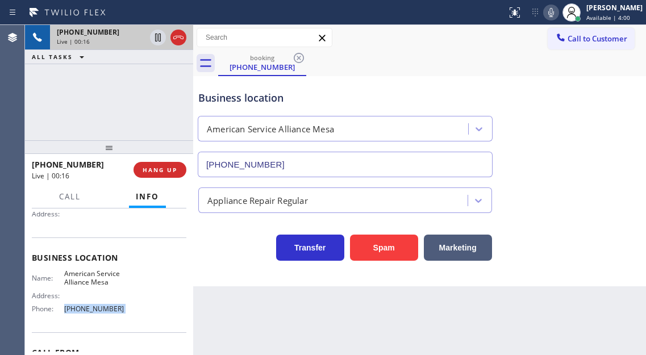
click at [86, 312] on span "[PHONE_NUMBER]" at bounding box center [94, 309] width 60 height 9
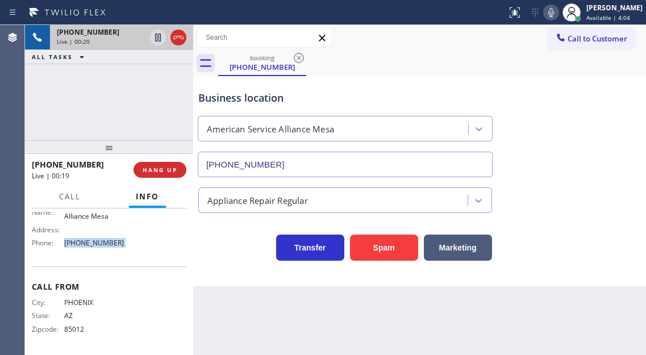
scroll to position [180, 0]
click at [213, 99] on div "Business location" at bounding box center [345, 97] width 294 height 15
click at [159, 41] on icon at bounding box center [158, 38] width 6 height 8
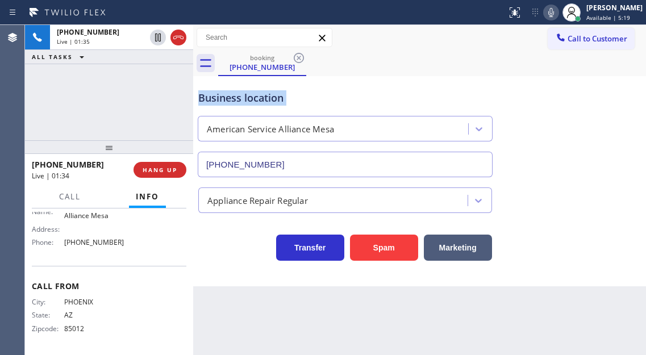
click at [558, 15] on icon at bounding box center [551, 13] width 14 height 14
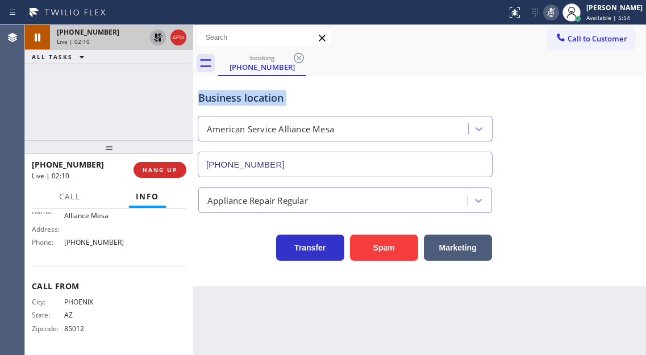
click at [157, 41] on icon at bounding box center [158, 38] width 14 height 14
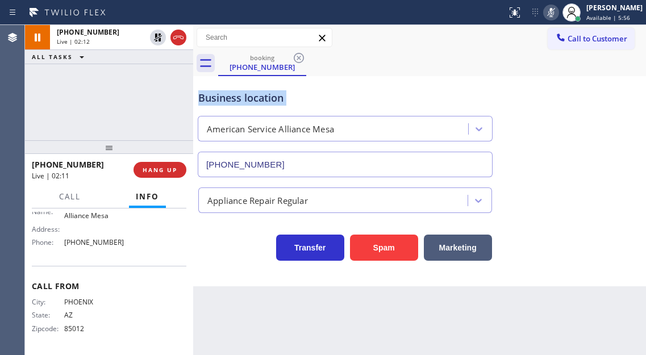
click at [556, 18] on icon at bounding box center [551, 13] width 14 height 14
click at [233, 94] on div "Business location" at bounding box center [345, 97] width 294 height 15
click at [218, 97] on div "Business location" at bounding box center [345, 97] width 294 height 15
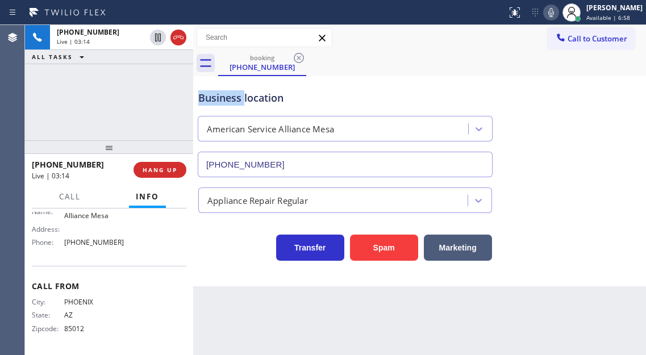
click at [218, 97] on div "Business location" at bounding box center [345, 97] width 294 height 15
click at [166, 137] on div "[PHONE_NUMBER] Live | 03:28 ALL TASKS ALL TASKS ACTIVE TASKS TASKS IN WRAP UP" at bounding box center [109, 82] width 168 height 115
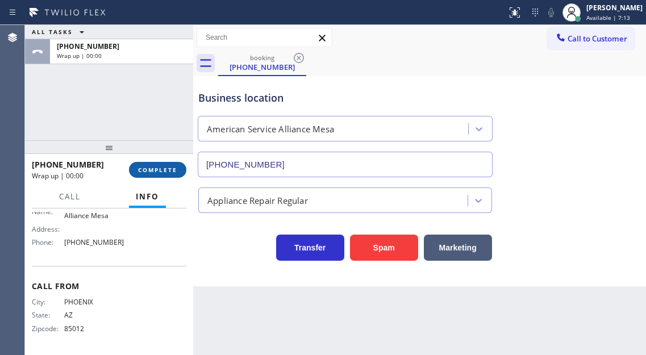
click at [179, 169] on button "COMPLETE" at bounding box center [157, 170] width 57 height 16
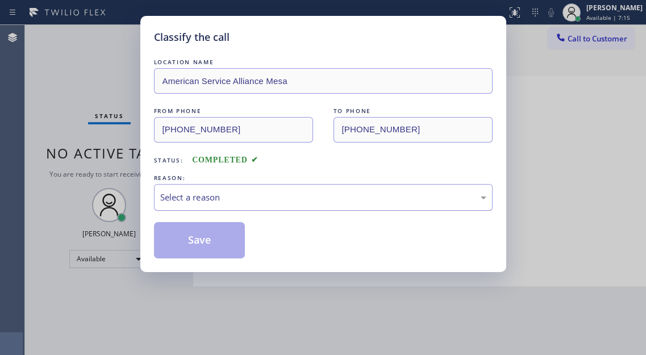
click at [194, 191] on div "Select a reason" at bounding box center [323, 197] width 326 height 13
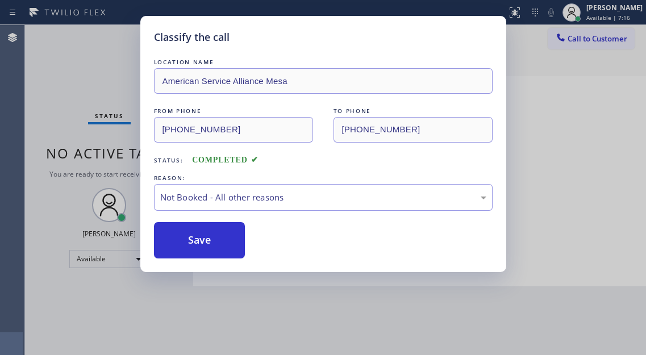
click at [210, 239] on button "Save" at bounding box center [199, 240] width 91 height 36
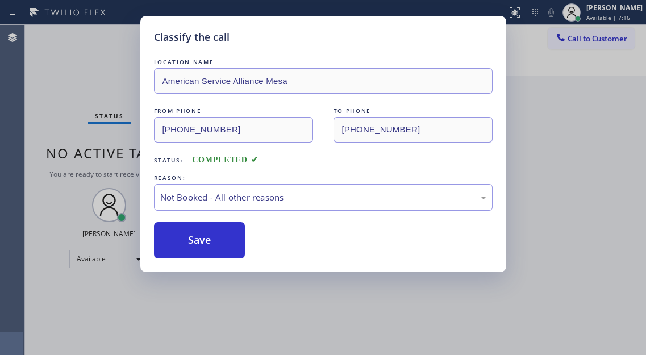
click at [210, 239] on button "Save" at bounding box center [199, 240] width 91 height 36
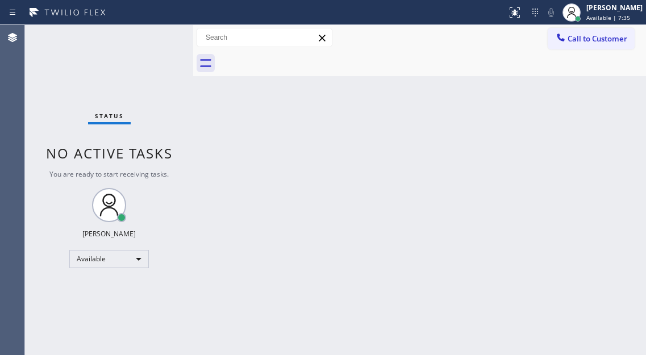
click at [121, 53] on div "Status No active tasks You are ready to start receiving tasks. [PERSON_NAME]" at bounding box center [109, 190] width 168 height 330
drag, startPoint x: 594, startPoint y: 121, endPoint x: 564, endPoint y: 101, distance: 36.1
click at [594, 121] on div "Back to Dashboard Change Sender ID Customers Technicians Select a contact Outbo…" at bounding box center [419, 190] width 453 height 330
click at [601, 143] on div "Back to Dashboard Change Sender ID Customers Technicians Select a contact Outbo…" at bounding box center [419, 190] width 453 height 330
click at [157, 41] on div "Status No active tasks You are ready to start receiving tasks. [PERSON_NAME]" at bounding box center [109, 190] width 168 height 330
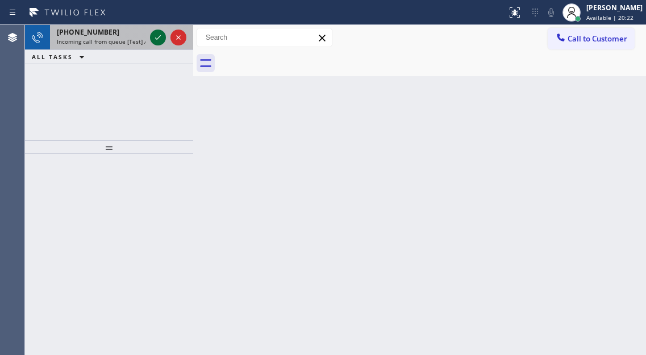
click at [151, 37] on icon at bounding box center [158, 38] width 14 height 14
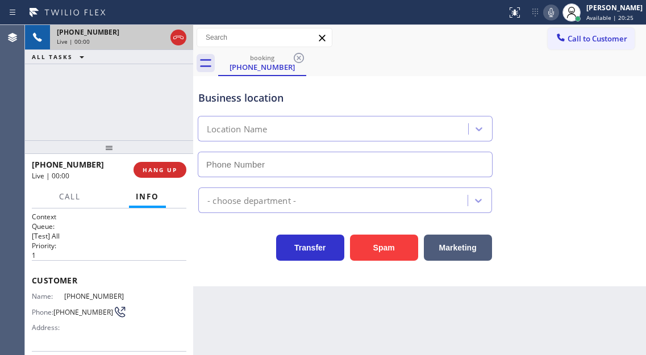
type input "[PHONE_NUMBER]"
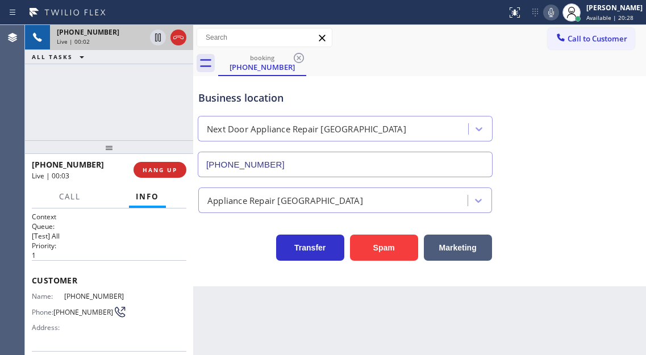
click at [82, 295] on span "[PHONE_NUMBER]" at bounding box center [94, 296] width 60 height 9
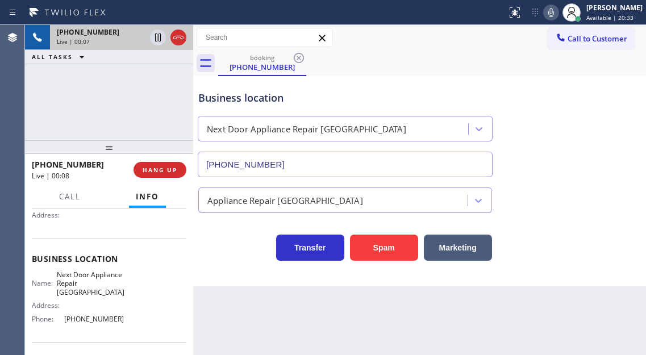
scroll to position [114, 0]
click at [90, 273] on span "Next Door Appliance Repair [GEOGRAPHIC_DATA]" at bounding box center [91, 282] width 68 height 26
click at [177, 297] on div "Name: Next Door Appliance Repair [GEOGRAPHIC_DATA] Address: Phone: [PHONE_NUMBE…" at bounding box center [109, 297] width 155 height 57
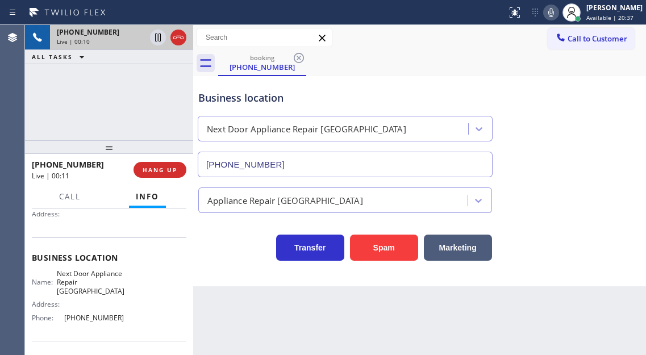
scroll to position [170, 0]
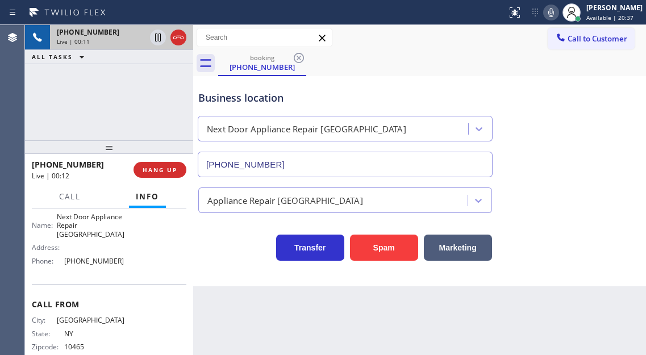
click at [103, 264] on span "[PHONE_NUMBER]" at bounding box center [94, 261] width 60 height 9
click at [155, 42] on icon at bounding box center [158, 38] width 14 height 14
click at [155, 39] on icon at bounding box center [158, 38] width 14 height 14
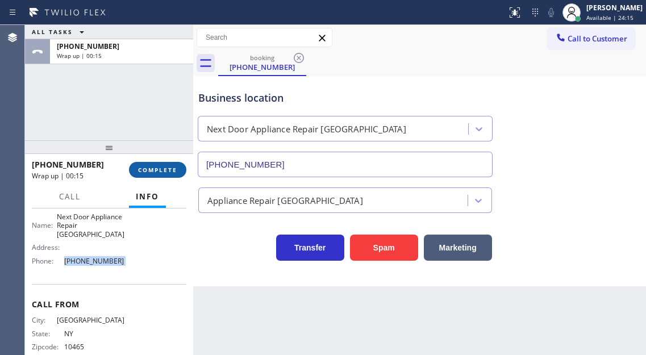
click at [152, 173] on span "COMPLETE" at bounding box center [157, 170] width 39 height 8
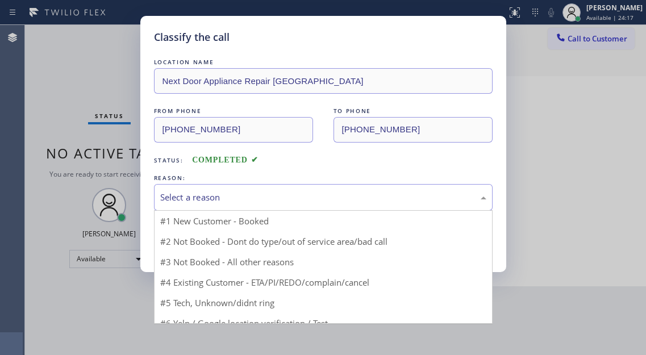
click at [258, 202] on div "Select a reason" at bounding box center [323, 197] width 326 height 13
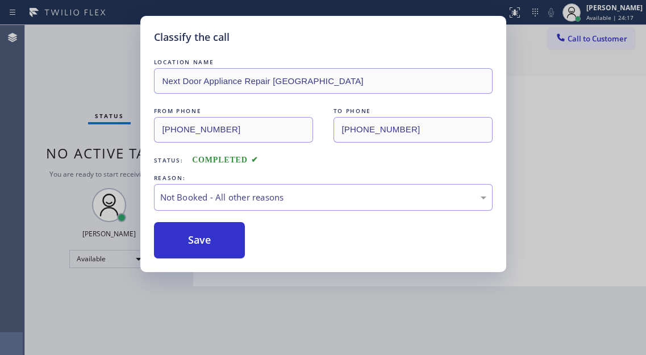
click at [226, 244] on button "Save" at bounding box center [199, 240] width 91 height 36
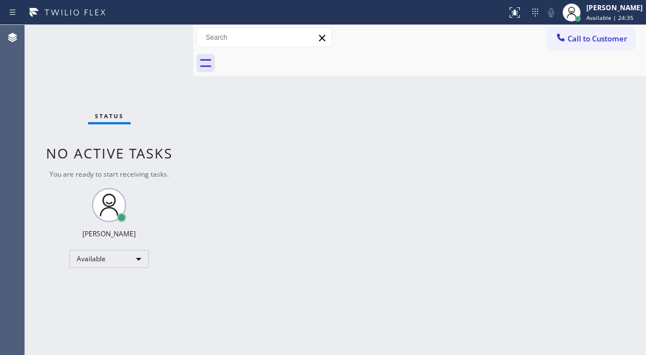
click at [134, 64] on div "Status No active tasks You are ready to start receiving tasks. [PERSON_NAME]" at bounding box center [109, 190] width 168 height 330
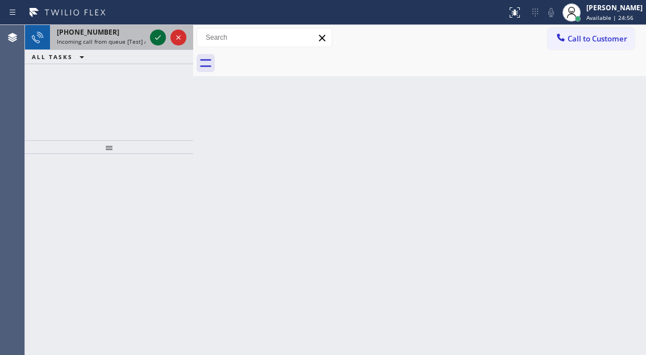
click at [156, 30] on button at bounding box center [158, 38] width 16 height 16
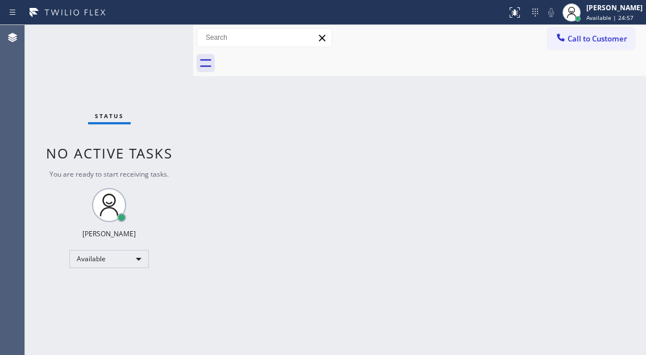
click at [156, 35] on div "Status No active tasks You are ready to start receiving tasks. [PERSON_NAME]" at bounding box center [109, 190] width 168 height 330
drag, startPoint x: 598, startPoint y: 138, endPoint x: 571, endPoint y: 137, distance: 27.3
click at [598, 138] on div "Back to Dashboard Change Sender ID Customers Technicians Select a contact Outbo…" at bounding box center [419, 190] width 453 height 330
click at [165, 44] on div "Status No active tasks You are ready to start receiving tasks. [PERSON_NAME]" at bounding box center [109, 190] width 168 height 330
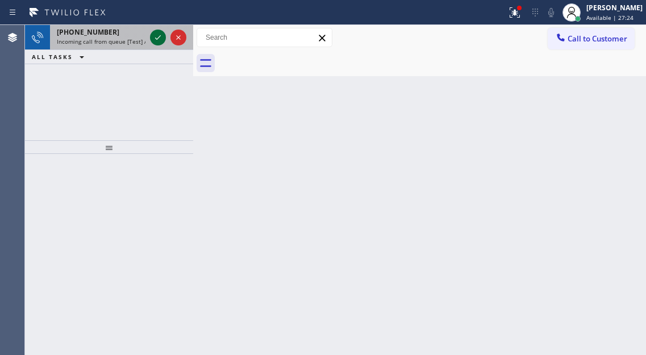
click at [156, 36] on icon at bounding box center [158, 38] width 14 height 14
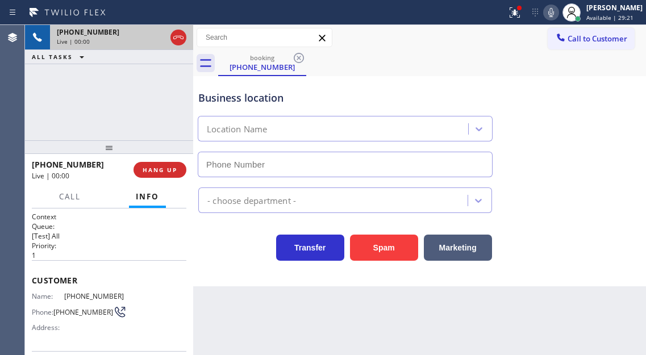
type input "[PHONE_NUMBER]"
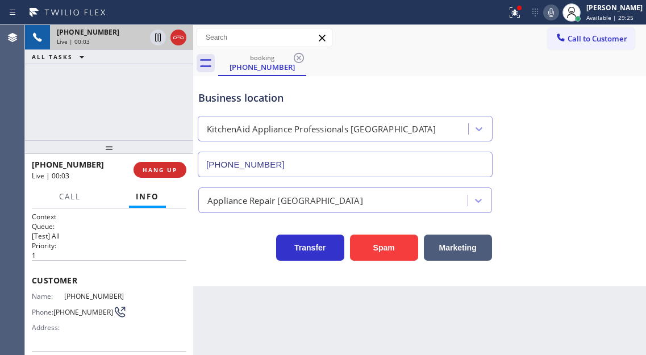
click at [86, 293] on span "[PHONE_NUMBER]" at bounding box center [94, 296] width 60 height 9
click at [391, 96] on div "Business location" at bounding box center [345, 97] width 294 height 15
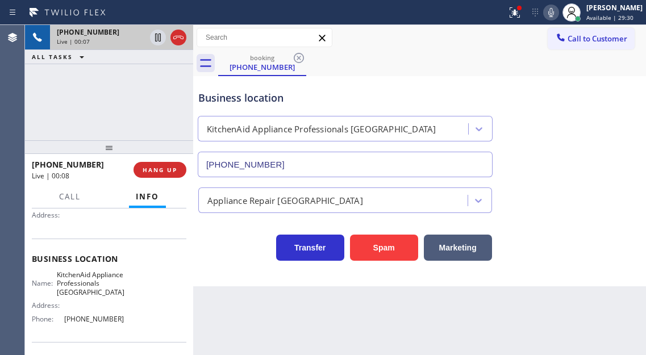
scroll to position [114, 0]
click at [84, 288] on span "KitchenAid Appliance Professionals [GEOGRAPHIC_DATA]" at bounding box center [91, 282] width 68 height 26
click at [594, 143] on div "Business location KitchenAid Appliance Professionals [GEOGRAPHIC_DATA] [PHONE_N…" at bounding box center [419, 125] width 447 height 103
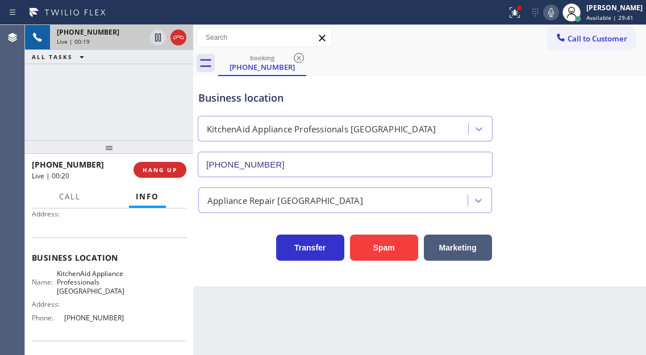
scroll to position [170, 0]
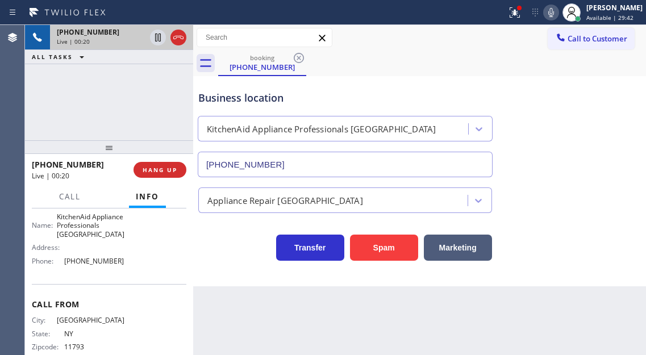
click at [98, 270] on div "Name: KitchenAid Appliance Professionals [GEOGRAPHIC_DATA] Address: Phone: [PHO…" at bounding box center [78, 240] width 93 height 57
click at [619, 119] on div "Business location KitchenAid Appliance Professionals [GEOGRAPHIC_DATA] [PHONE_N…" at bounding box center [419, 125] width 447 height 103
click at [169, 166] on span "HANG UP" at bounding box center [160, 170] width 35 height 8
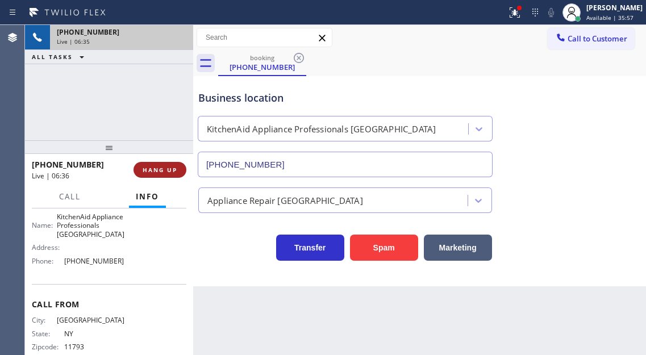
click at [170, 169] on span "HANG UP" at bounding box center [160, 170] width 35 height 8
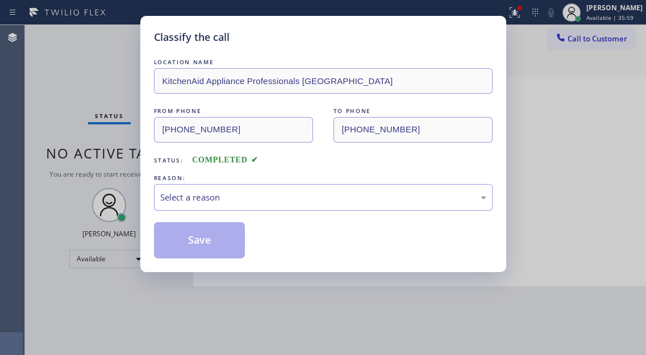
click at [170, 169] on div "LOCATION NAME KitchenAid Appliance Professionals [GEOGRAPHIC_DATA] FROM PHONE […" at bounding box center [323, 157] width 339 height 202
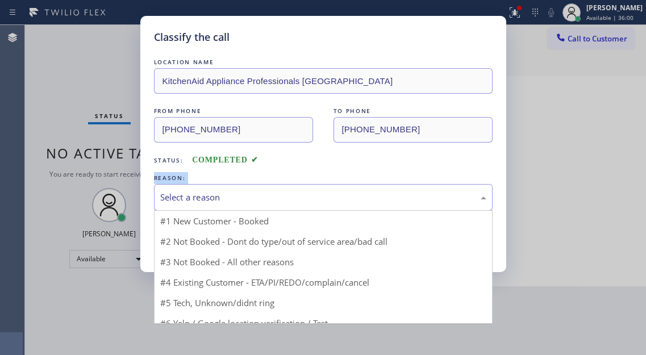
click at [231, 193] on div "Select a reason" at bounding box center [323, 197] width 326 height 13
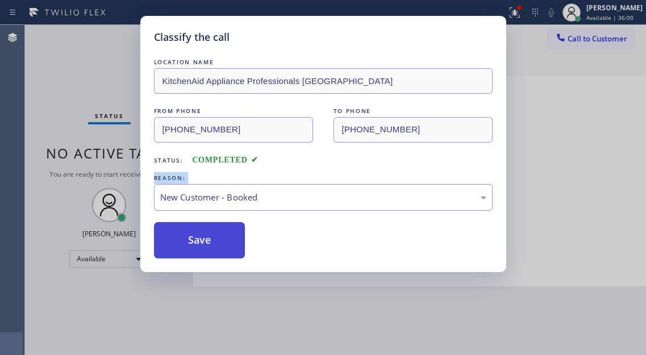
click at [216, 233] on button "Save" at bounding box center [199, 240] width 91 height 36
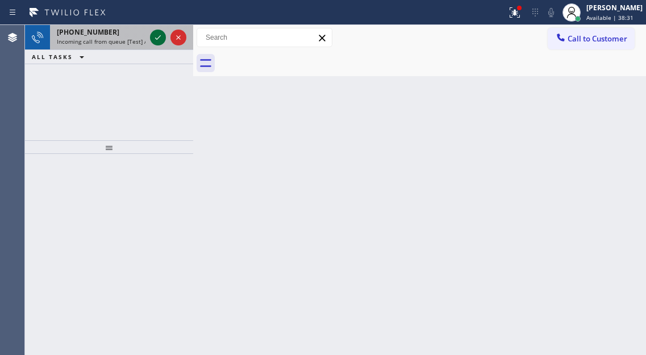
click at [155, 42] on icon at bounding box center [158, 38] width 14 height 14
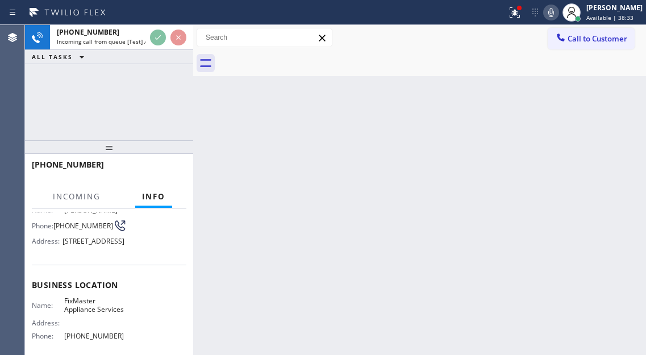
scroll to position [114, 0]
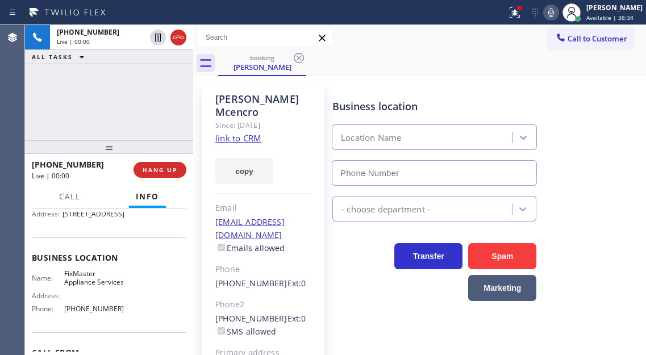
type input "[PHONE_NUMBER]"
click at [224, 132] on link "link to CRM" at bounding box center [238, 137] width 46 height 11
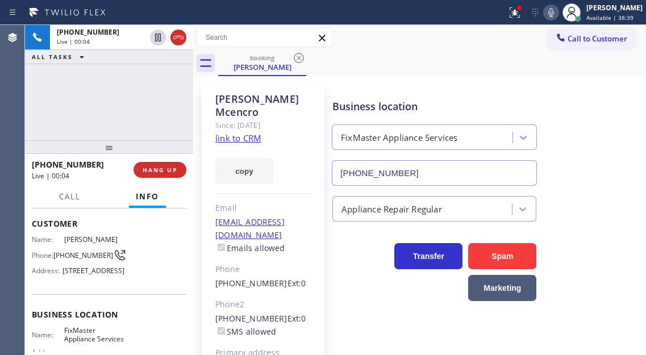
click at [84, 260] on span "[PHONE_NUMBER]" at bounding box center [83, 255] width 60 height 9
click at [176, 266] on div "Name: [PERSON_NAME] Phone: [PHONE_NUMBER] Address: [STREET_ADDRESS]" at bounding box center [109, 257] width 155 height 45
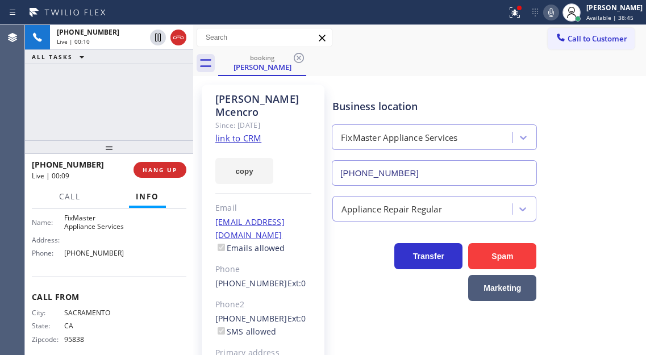
scroll to position [170, 0]
click at [85, 230] on span "FixMaster Appliance Services" at bounding box center [94, 221] width 60 height 18
click at [95, 261] on div "Name: FixMaster Appliance Services Address: Phone: [PHONE_NUMBER]" at bounding box center [78, 236] width 93 height 49
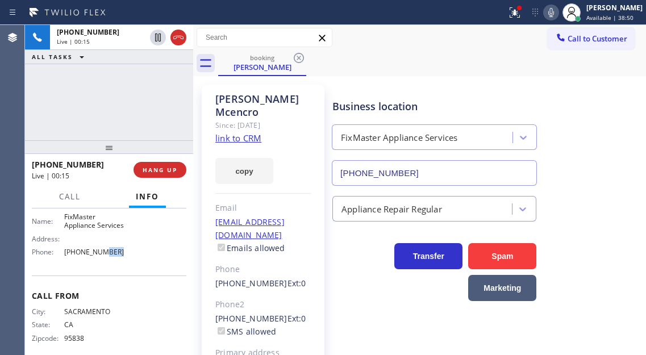
click at [95, 261] on div "Name: FixMaster Appliance Services Address: Phone: [PHONE_NUMBER]" at bounding box center [78, 236] width 93 height 49
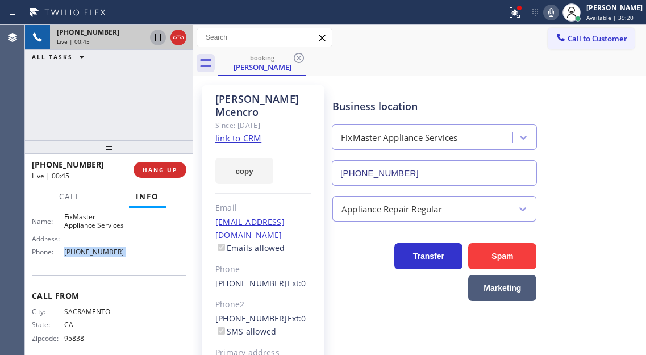
click at [155, 39] on icon at bounding box center [158, 38] width 14 height 14
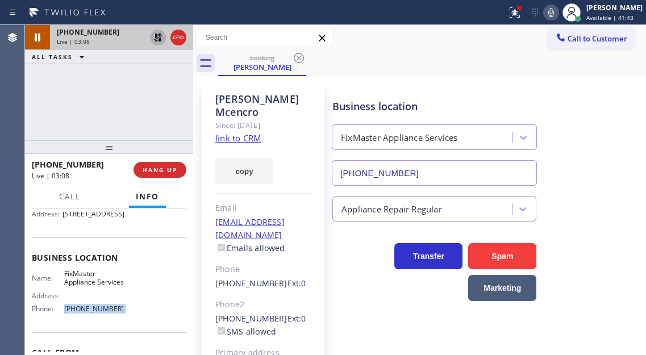
scroll to position [0, 0]
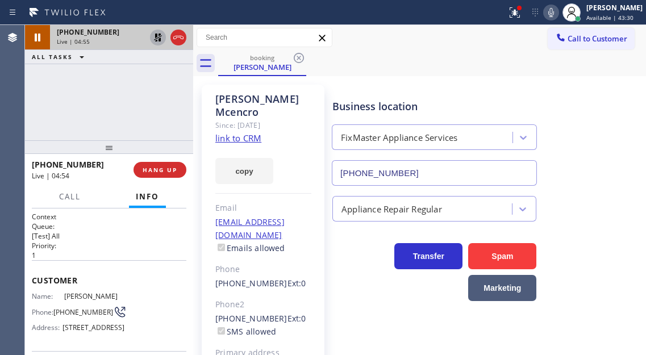
click at [588, 162] on div "Business location FixMaster Appliance Services [PHONE_NUMBER]" at bounding box center [486, 134] width 313 height 103
click at [160, 34] on icon at bounding box center [158, 38] width 8 height 8
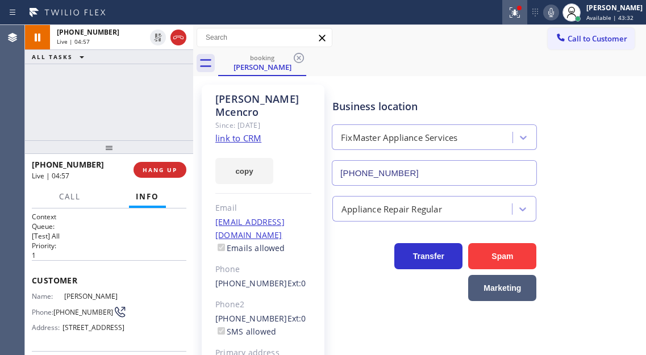
click at [527, 22] on button at bounding box center [514, 12] width 25 height 25
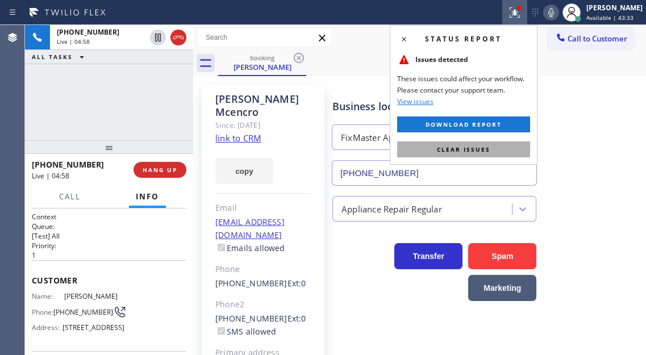
click at [501, 145] on button "Clear issues" at bounding box center [463, 149] width 133 height 16
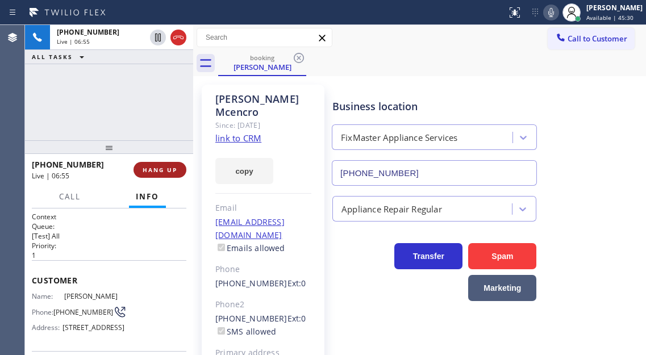
click at [167, 172] on span "HANG UP" at bounding box center [160, 170] width 35 height 8
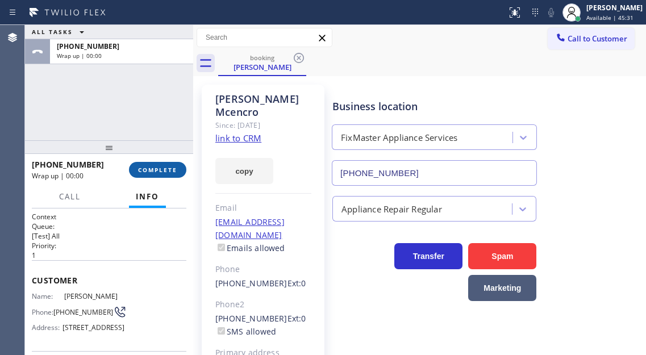
click at [167, 172] on span "COMPLETE" at bounding box center [157, 170] width 39 height 8
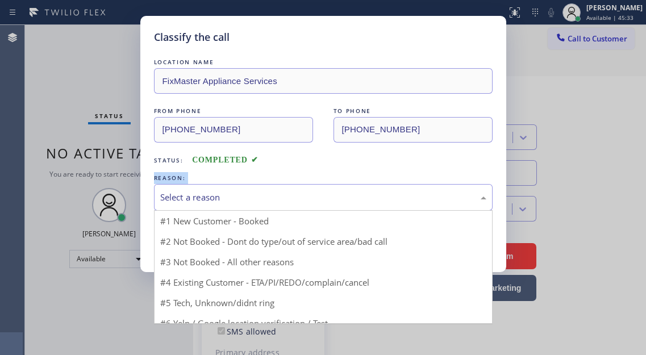
click at [285, 201] on div "Select a reason" at bounding box center [323, 197] width 326 height 13
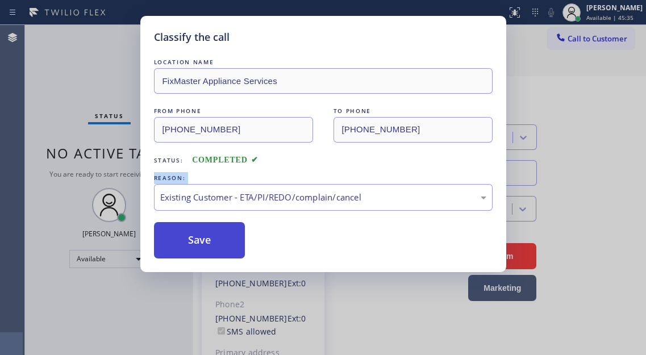
click at [230, 237] on button "Save" at bounding box center [199, 240] width 91 height 36
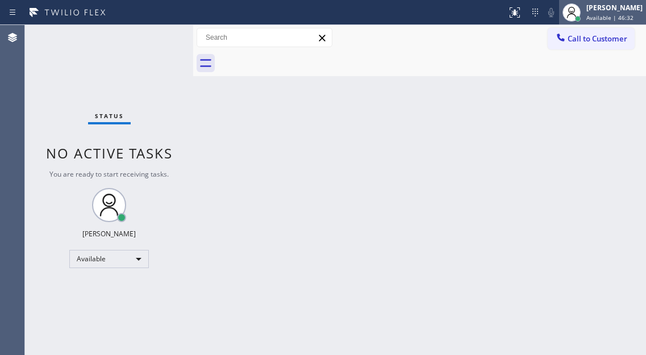
click at [584, 6] on div at bounding box center [571, 12] width 25 height 25
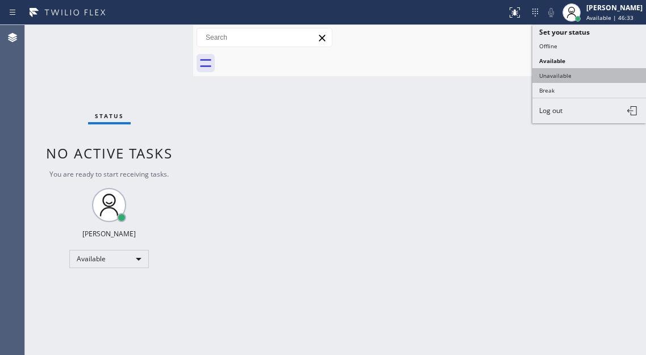
click at [576, 81] on button "Unavailable" at bounding box center [589, 75] width 114 height 15
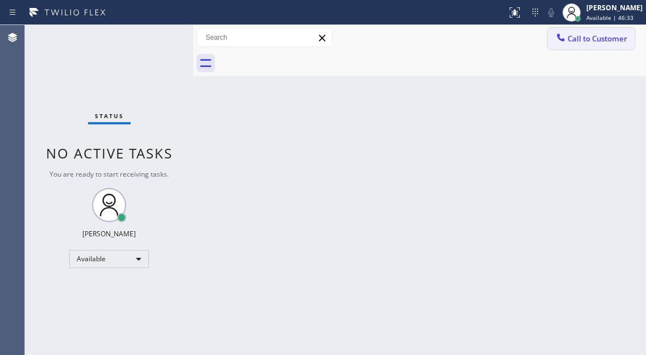
click at [597, 43] on span "Call to Customer" at bounding box center [598, 39] width 60 height 10
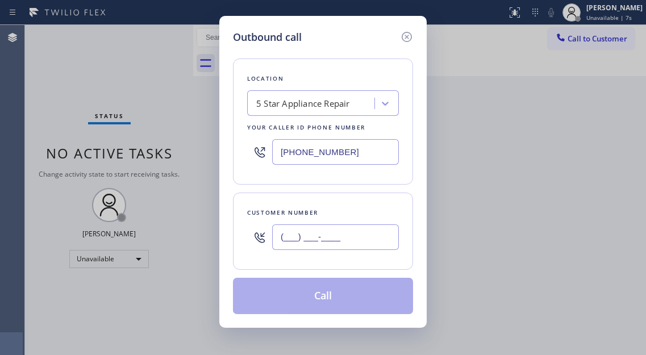
click at [335, 235] on input "(___) ___-____" at bounding box center [335, 237] width 127 height 26
paste input "916) 599-0214"
type input "[PHONE_NUMBER]"
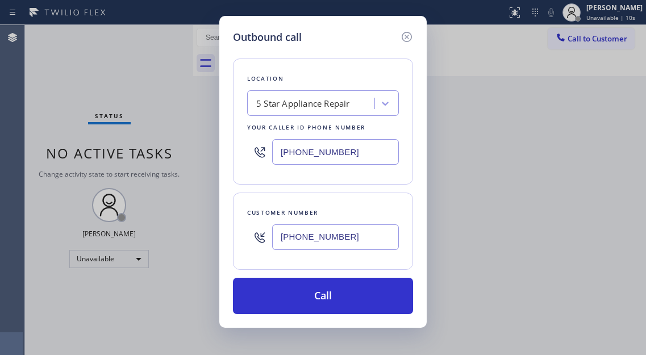
click at [365, 150] on input "[PHONE_NUMBER]" at bounding box center [335, 152] width 127 height 26
paste input "737) 387-3753"
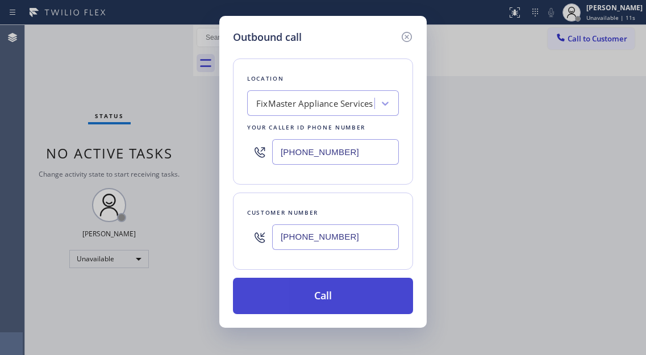
type input "[PHONE_NUMBER]"
click at [337, 287] on button "Call" at bounding box center [323, 296] width 180 height 36
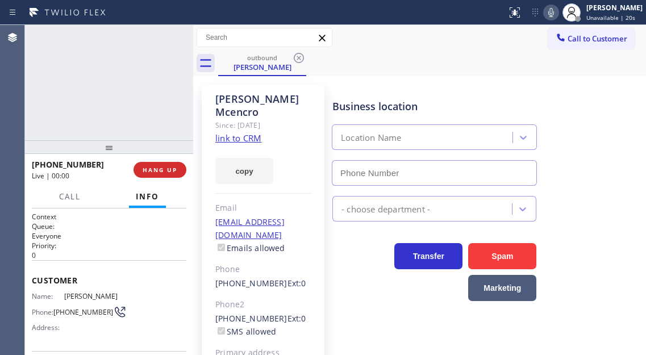
type input "[PHONE_NUMBER]"
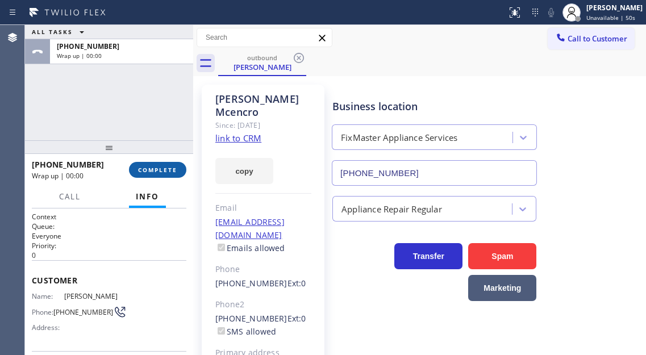
click at [158, 163] on button "COMPLETE" at bounding box center [157, 170] width 57 height 16
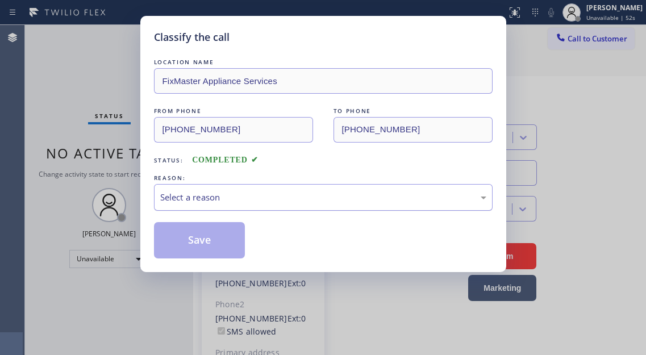
click at [339, 191] on div "Select a reason" at bounding box center [323, 197] width 326 height 13
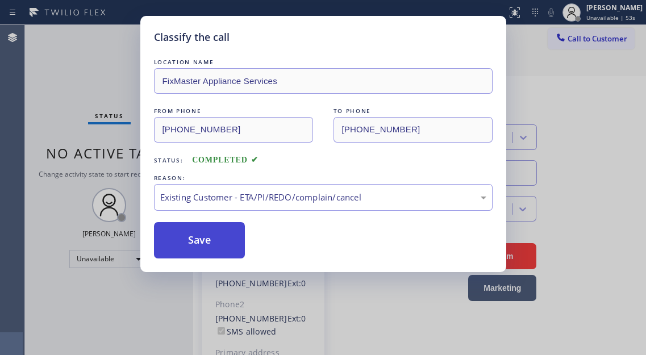
click at [210, 241] on button "Save" at bounding box center [199, 240] width 91 height 36
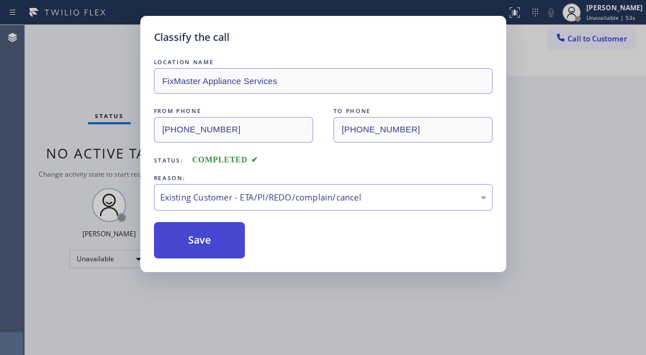
click at [210, 241] on button "Save" at bounding box center [199, 240] width 91 height 36
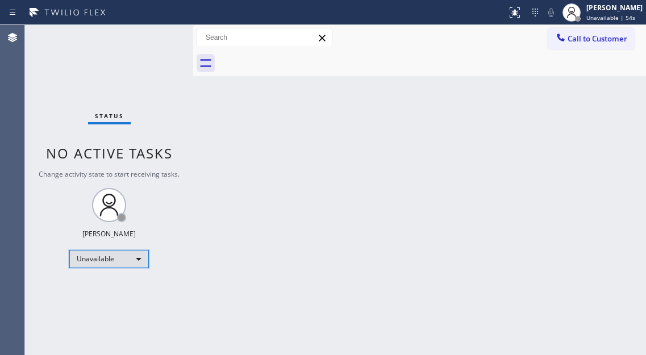
click at [127, 266] on div "Unavailable" at bounding box center [109, 259] width 80 height 18
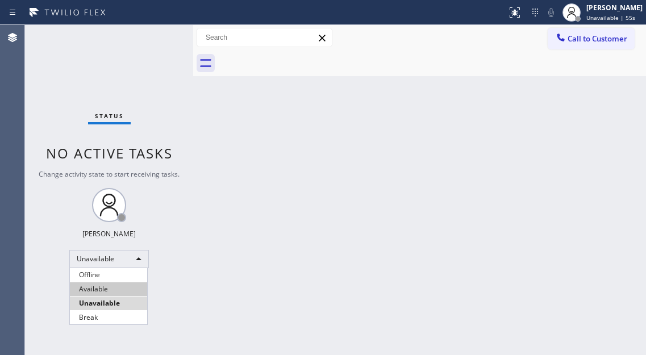
click at [116, 288] on li "Available" at bounding box center [108, 289] width 77 height 14
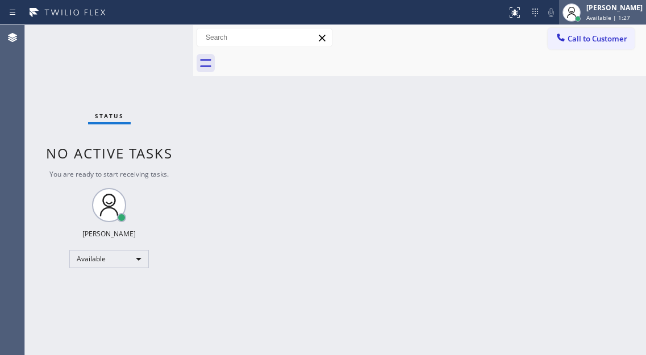
click at [601, 10] on div "[PERSON_NAME]" at bounding box center [614, 8] width 56 height 10
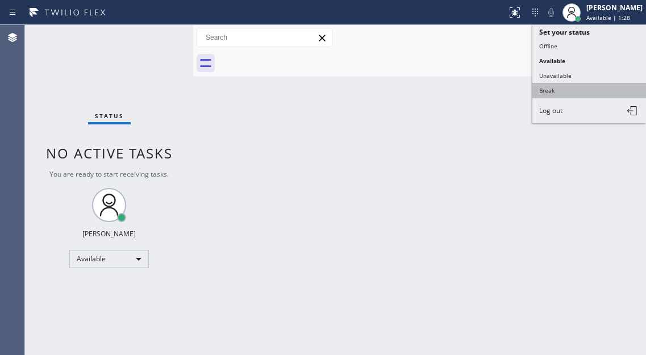
click at [576, 86] on button "Break" at bounding box center [589, 90] width 114 height 15
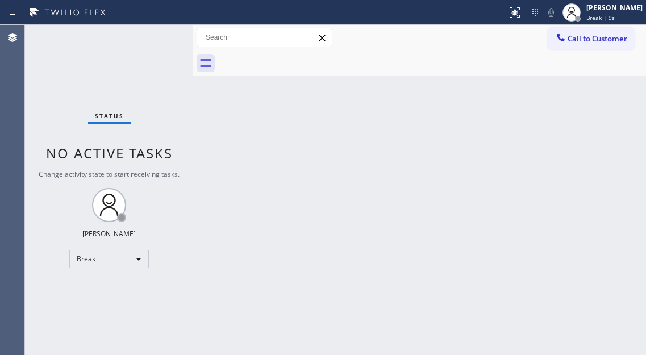
click at [608, 122] on div "Back to Dashboard Change Sender ID Customers Technicians Select a contact Outbo…" at bounding box center [419, 190] width 453 height 330
click at [133, 64] on div "Status No active tasks Change activity state to start receiving tasks. [PERSON_…" at bounding box center [109, 190] width 168 height 330
click at [606, 10] on div "[PERSON_NAME]" at bounding box center [614, 8] width 56 height 10
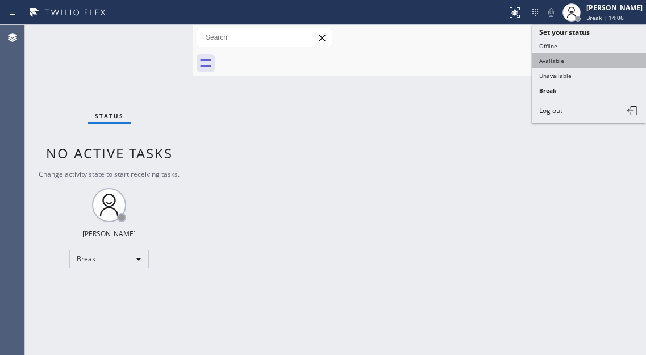
click at [602, 63] on button "Available" at bounding box center [589, 60] width 114 height 15
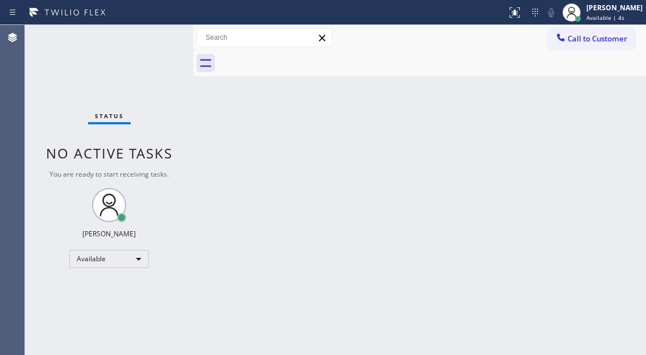
click at [595, 99] on div "Back to Dashboard Change Sender ID Customers Technicians Select a contact Outbo…" at bounding box center [419, 190] width 453 height 330
click at [159, 42] on div "Status No active tasks You are ready to start receiving tasks. [PERSON_NAME]" at bounding box center [109, 190] width 168 height 330
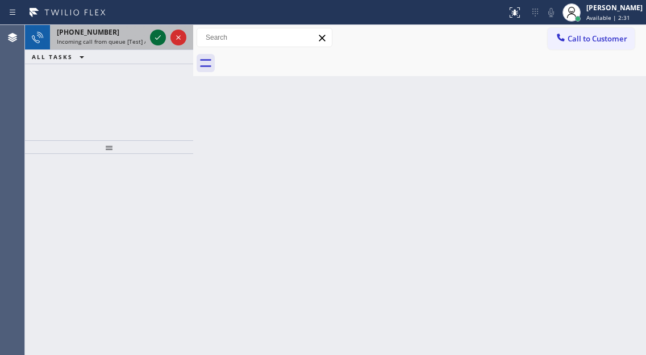
click at [152, 42] on icon at bounding box center [158, 38] width 14 height 14
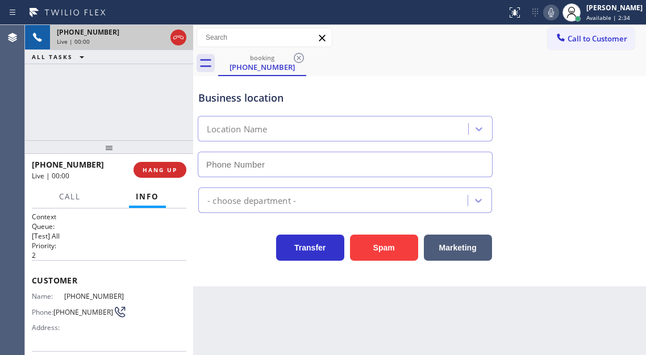
type input "[PHONE_NUMBER]"
click at [85, 293] on span "[PHONE_NUMBER]" at bounding box center [94, 296] width 60 height 9
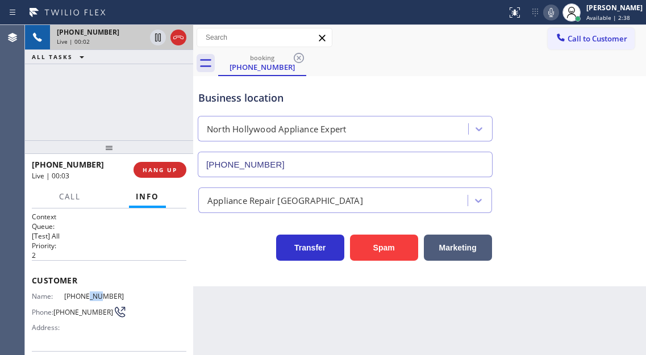
click at [85, 293] on span "[PHONE_NUMBER]" at bounding box center [94, 296] width 60 height 9
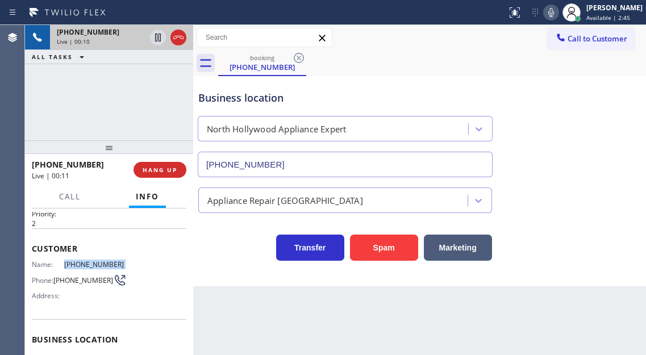
scroll to position [57, 0]
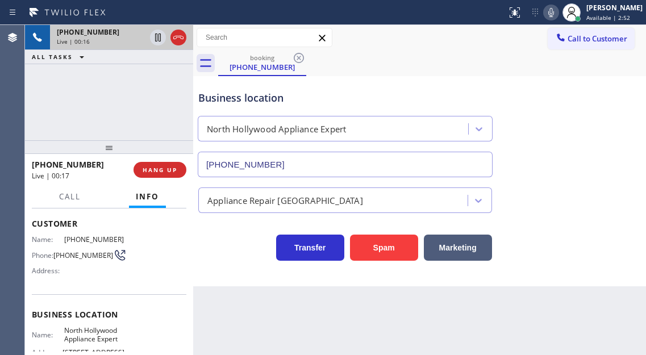
click at [333, 86] on div "Business location [GEOGRAPHIC_DATA] Appliance Expert [PHONE_NUMBER]" at bounding box center [345, 128] width 298 height 98
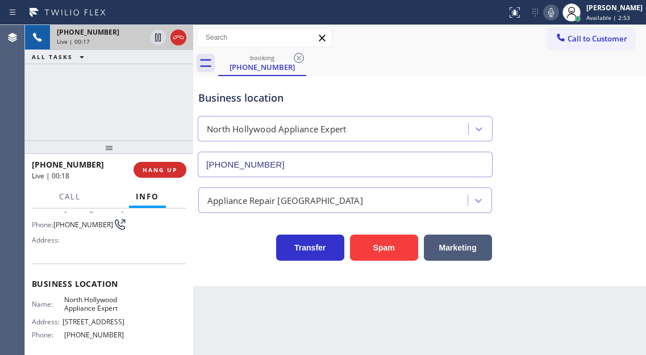
scroll to position [114, 0]
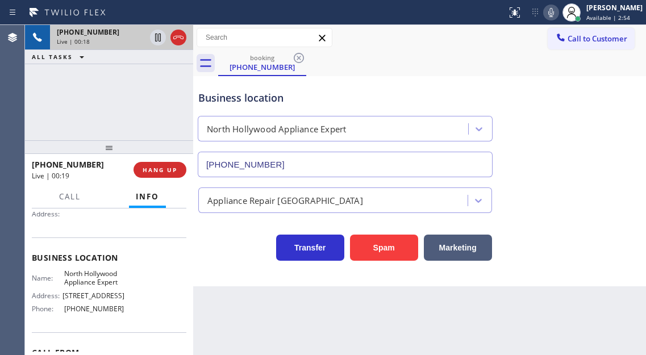
click at [94, 275] on span "North Hollywood Appliance Expert" at bounding box center [94, 278] width 60 height 18
click at [80, 313] on span "[PHONE_NUMBER]" at bounding box center [94, 309] width 60 height 9
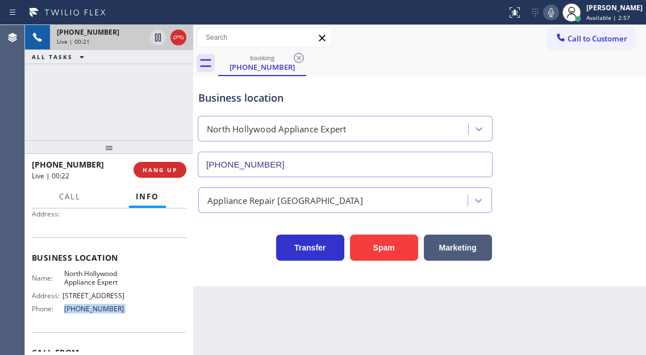
click at [80, 313] on span "[PHONE_NUMBER]" at bounding box center [94, 309] width 60 height 9
click at [162, 36] on icon at bounding box center [158, 38] width 14 height 14
click at [602, 154] on div "Business location [GEOGRAPHIC_DATA] Appliance Expert [PHONE_NUMBER]" at bounding box center [419, 125] width 447 height 103
click at [105, 77] on div "[PHONE_NUMBER] Live | 04:34 ALL TASKS ALL TASKS ACTIVE TASKS TASKS IN WRAP UP" at bounding box center [109, 82] width 168 height 115
click at [604, 113] on div "Business location [GEOGRAPHIC_DATA] Appliance Expert [PHONE_NUMBER]" at bounding box center [419, 125] width 447 height 103
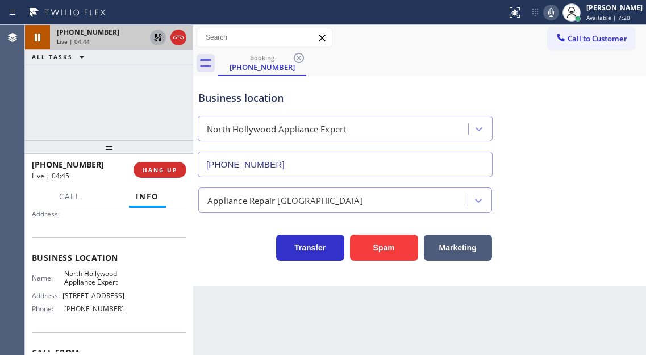
click at [160, 37] on icon at bounding box center [158, 38] width 8 height 8
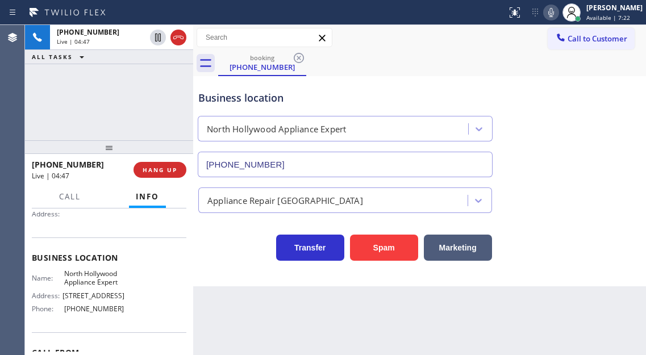
click at [281, 97] on div "Business location" at bounding box center [345, 97] width 294 height 15
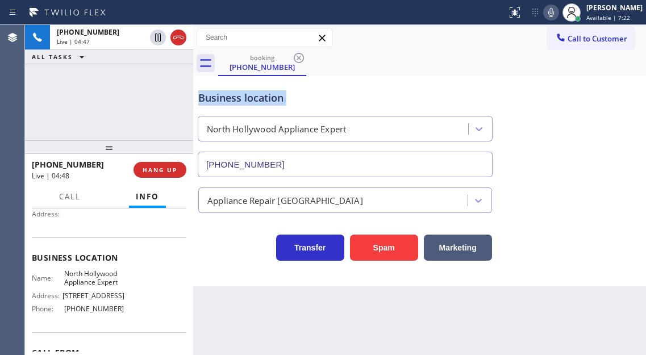
click at [281, 97] on div "Business location" at bounding box center [345, 97] width 294 height 15
click at [126, 99] on div "[PHONE_NUMBER] Live | 04:52 ALL TASKS ALL TASKS ACTIVE TASKS TASKS IN WRAP UP" at bounding box center [109, 82] width 168 height 115
click at [593, 101] on div "Business location [GEOGRAPHIC_DATA] Appliance Expert [PHONE_NUMBER]" at bounding box center [419, 125] width 447 height 103
click at [485, 82] on div "Business location [GEOGRAPHIC_DATA] Appliance Expert [PHONE_NUMBER]" at bounding box center [345, 128] width 298 height 98
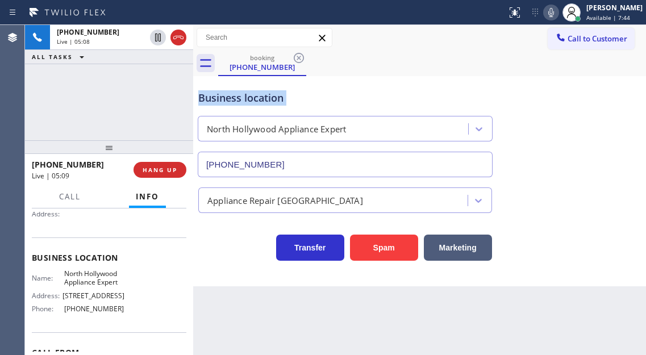
click at [485, 82] on div "Business location [GEOGRAPHIC_DATA] Appliance Expert [PHONE_NUMBER]" at bounding box center [345, 128] width 298 height 98
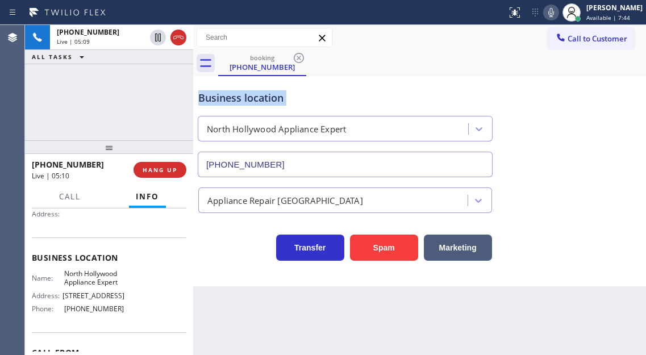
click at [485, 82] on div "Business location [GEOGRAPHIC_DATA] Appliance Expert [PHONE_NUMBER]" at bounding box center [345, 128] width 298 height 98
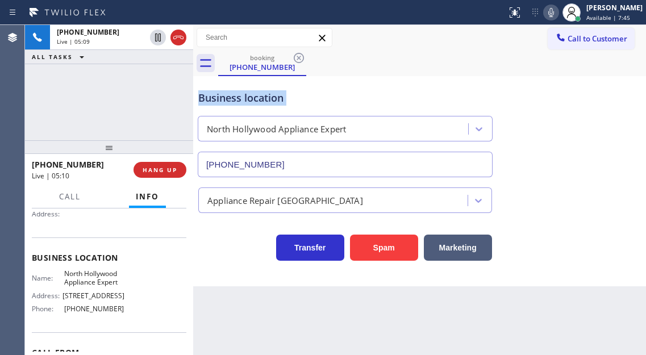
click at [485, 82] on div "Business location [GEOGRAPHIC_DATA] Appliance Expert [PHONE_NUMBER]" at bounding box center [345, 128] width 298 height 98
click at [114, 84] on div "[PHONE_NUMBER] Live | 05:23 ALL TASKS ALL TASKS ACTIVE TASKS TASKS IN WRAP UP" at bounding box center [109, 82] width 168 height 115
click at [137, 111] on div "[PHONE_NUMBER] Live | 08:15 ALL TASKS ALL TASKS ACTIVE TASKS TASKS IN WRAP UP" at bounding box center [109, 82] width 168 height 115
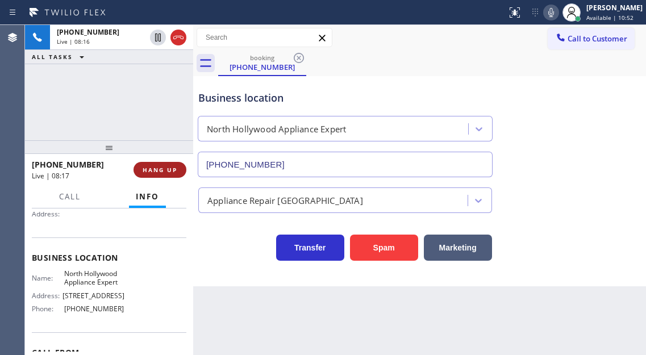
click at [164, 167] on span "HANG UP" at bounding box center [160, 170] width 35 height 8
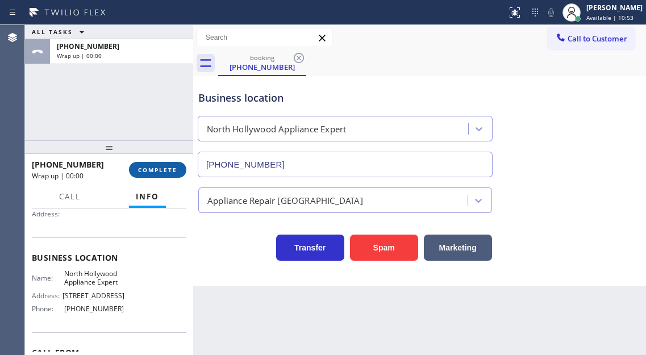
click at [164, 167] on span "COMPLETE" at bounding box center [157, 170] width 39 height 8
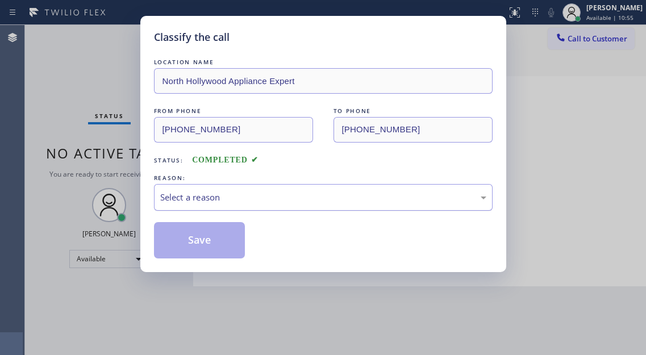
click at [221, 195] on div "Select a reason" at bounding box center [323, 197] width 326 height 13
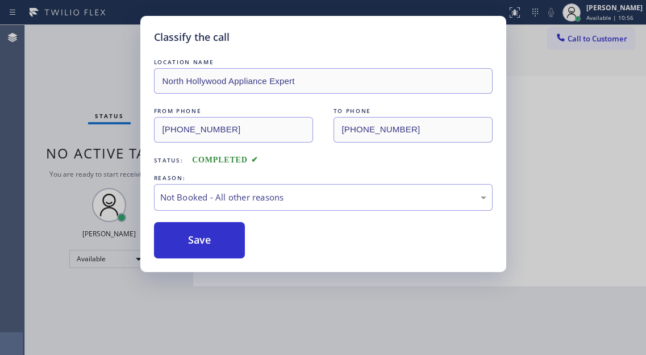
click at [217, 243] on button "Save" at bounding box center [199, 240] width 91 height 36
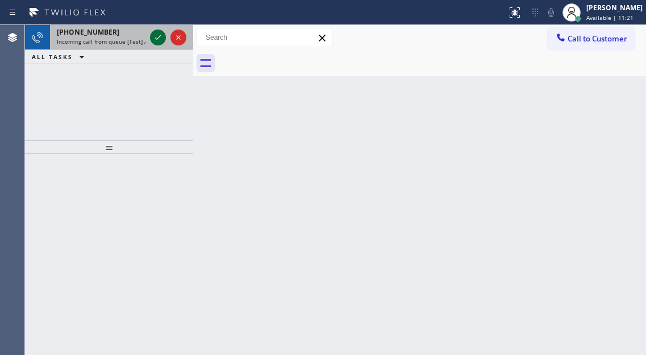
click at [152, 41] on icon at bounding box center [158, 38] width 14 height 14
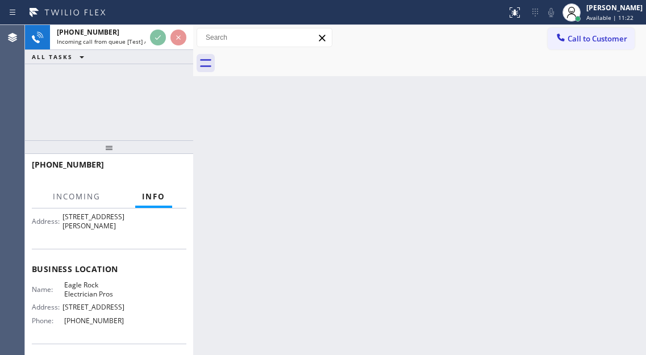
scroll to position [114, 0]
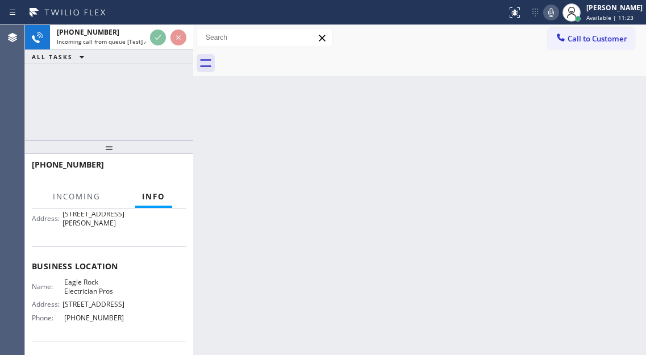
click at [98, 295] on span "Eagle Rock Electrician Pros" at bounding box center [94, 287] width 60 height 18
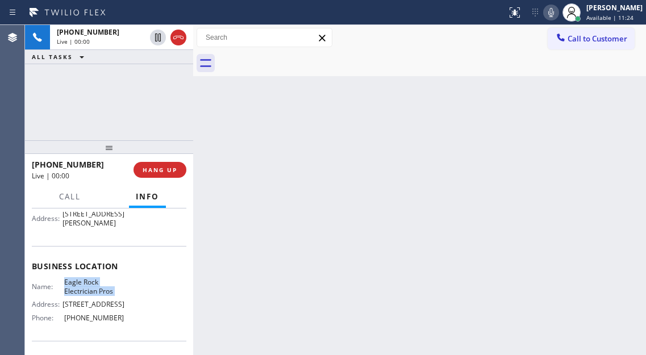
click at [98, 295] on span "Eagle Rock Electrician Pros" at bounding box center [94, 287] width 60 height 18
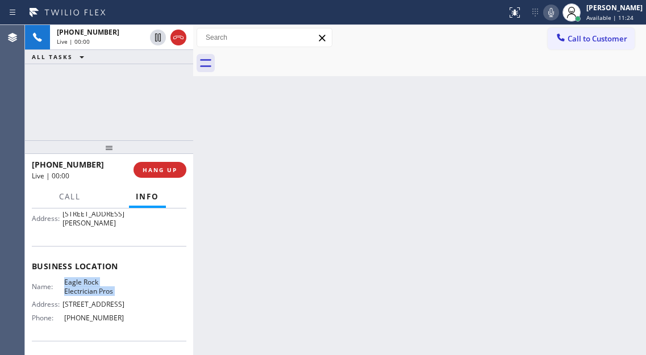
click at [98, 295] on span "Eagle Rock Electrician Pros" at bounding box center [94, 287] width 60 height 18
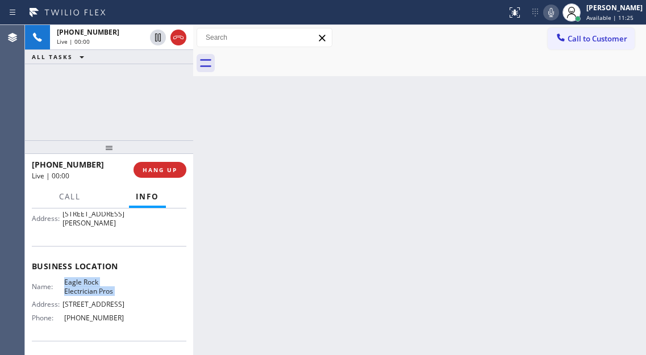
click at [98, 295] on span "Eagle Rock Electrician Pros" at bounding box center [94, 287] width 60 height 18
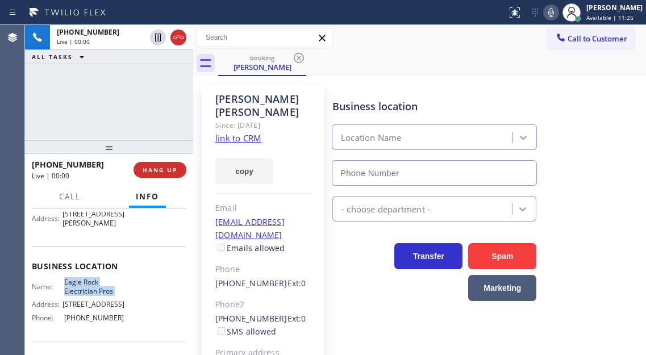
click at [98, 295] on span "Eagle Rock Electrician Pros" at bounding box center [94, 287] width 60 height 18
type input "[PHONE_NUMBER]"
click at [252, 135] on link "link to CRM" at bounding box center [238, 137] width 46 height 11
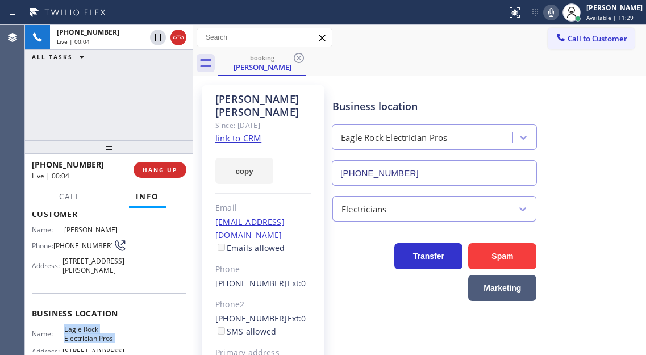
scroll to position [57, 0]
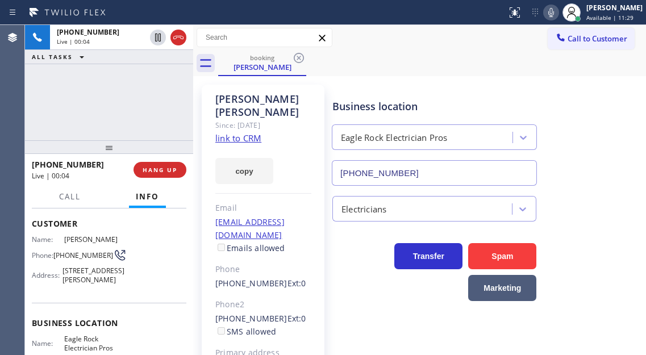
click at [78, 262] on div "Phone: [PHONE_NUMBER]" at bounding box center [78, 255] width 93 height 14
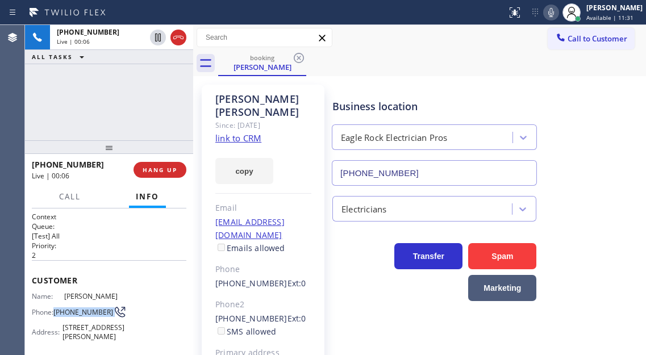
click at [84, 316] on span "[PHONE_NUMBER]" at bounding box center [83, 312] width 60 height 9
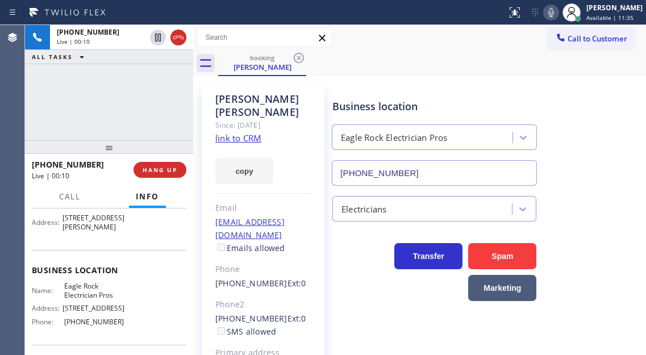
scroll to position [114, 0]
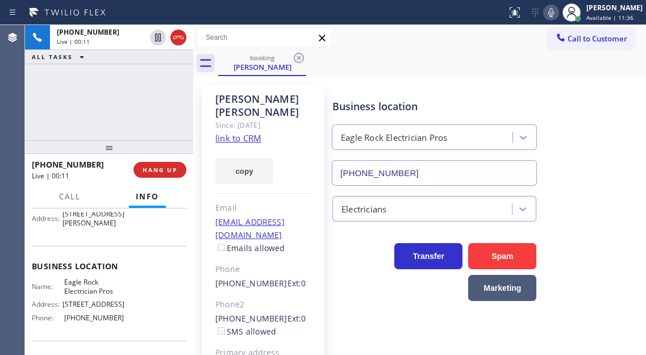
click at [82, 295] on span "Eagle Rock Electrician Pros" at bounding box center [94, 287] width 60 height 18
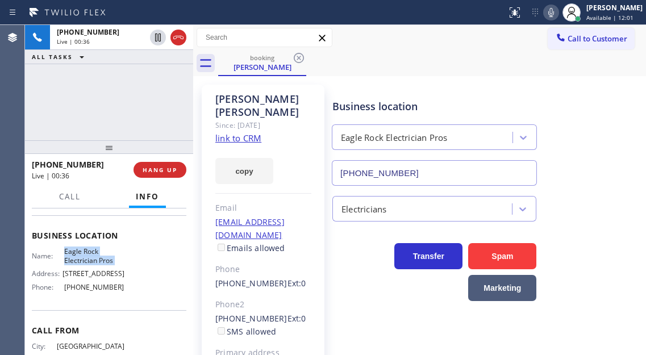
scroll to position [170, 0]
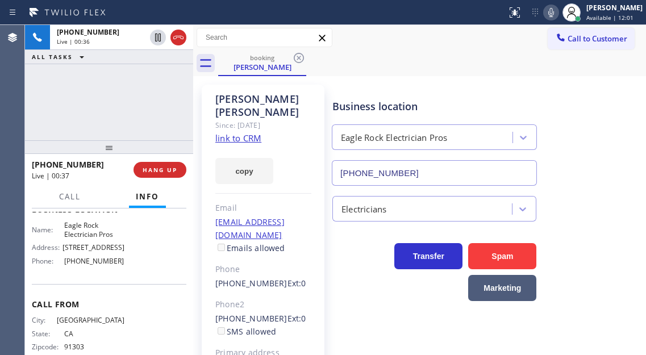
click at [98, 265] on span "[PHONE_NUMBER]" at bounding box center [94, 261] width 60 height 9
click at [170, 94] on div "[PHONE_NUMBER] Live | 01:33 ALL TASKS ALL TASKS ACTIVE TASKS TASKS IN WRAP UP" at bounding box center [109, 82] width 168 height 115
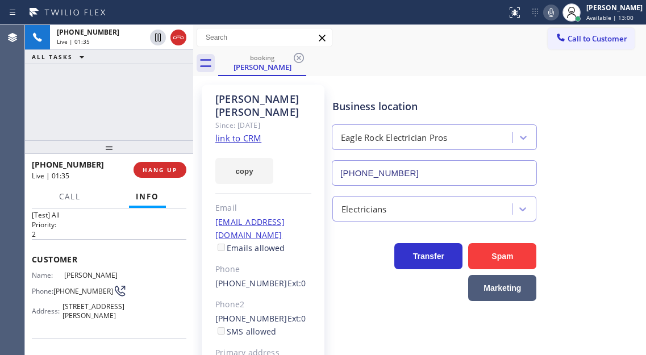
scroll to position [0, 0]
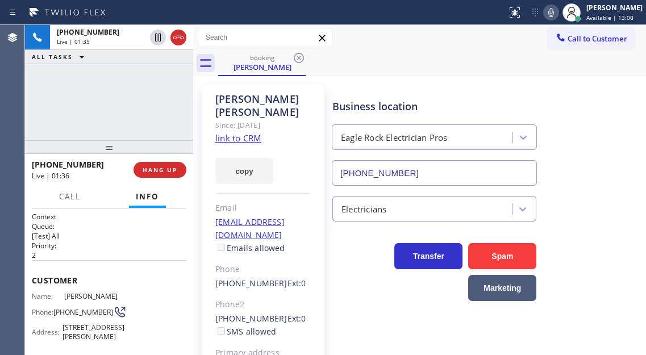
click at [139, 101] on div "[PHONE_NUMBER] Live | 01:35 ALL TASKS ALL TASKS ACTIVE TASKS TASKS IN WRAP UP" at bounding box center [109, 82] width 168 height 115
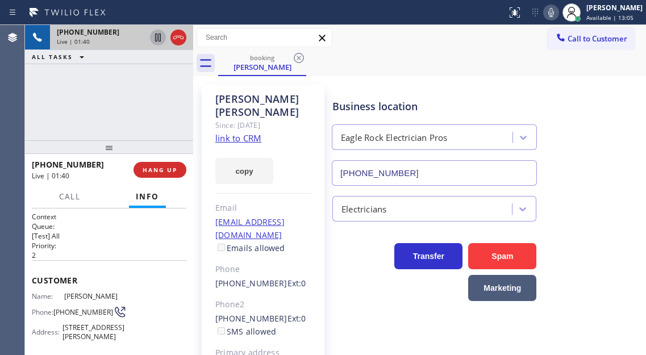
click at [159, 37] on icon at bounding box center [158, 38] width 6 height 8
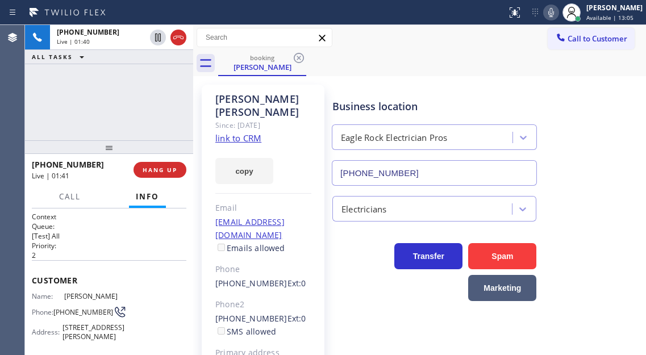
click at [556, 14] on icon at bounding box center [551, 13] width 14 height 14
click at [66, 316] on span "[PHONE_NUMBER]" at bounding box center [83, 312] width 60 height 9
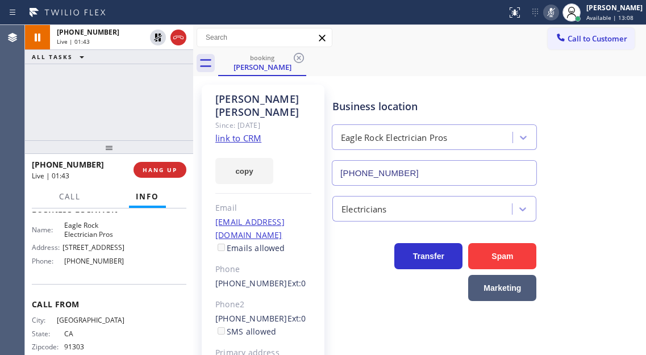
scroll to position [215, 0]
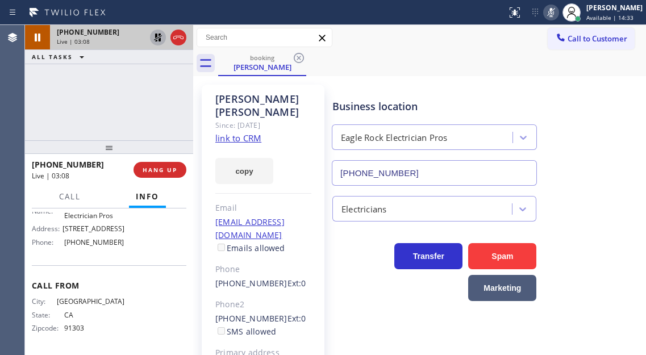
click at [157, 36] on icon at bounding box center [158, 38] width 8 height 8
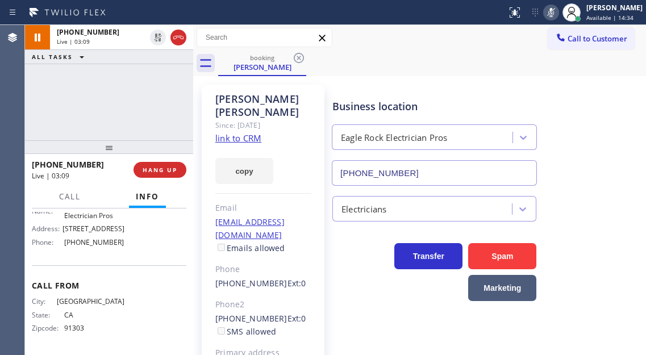
click at [555, 10] on icon at bounding box center [551, 13] width 14 height 14
click at [593, 126] on div "Business location [GEOGRAPHIC_DATA] Electrician Pros [PHONE_NUMBER]" at bounding box center [486, 134] width 313 height 103
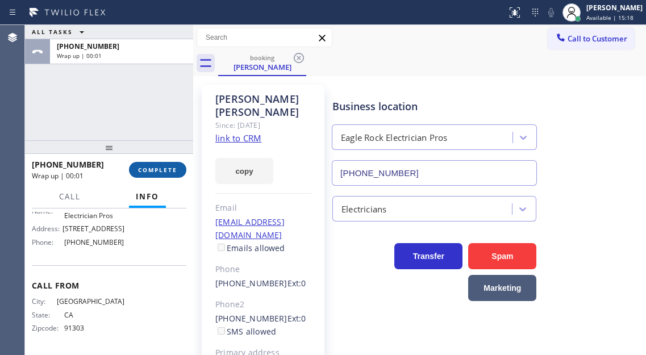
click at [151, 165] on button "COMPLETE" at bounding box center [157, 170] width 57 height 16
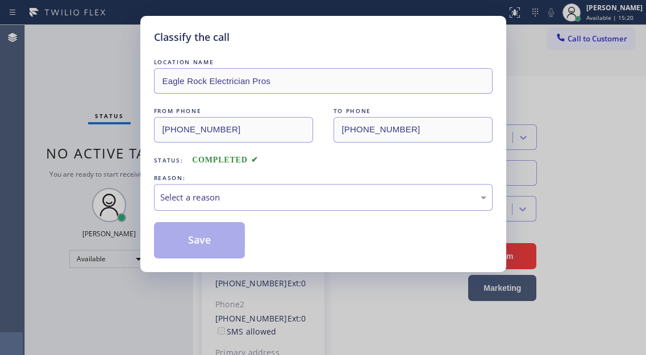
click at [275, 190] on div "Select a reason" at bounding box center [323, 197] width 339 height 27
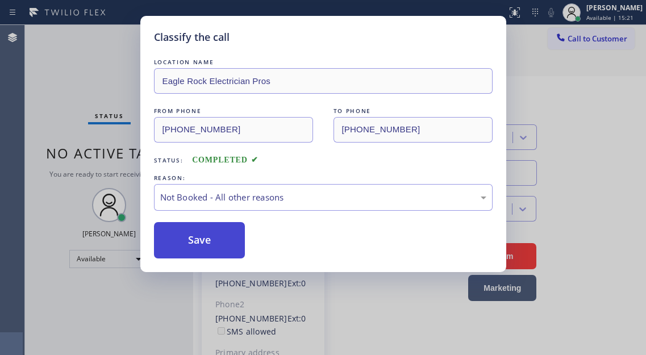
click at [210, 241] on button "Save" at bounding box center [199, 240] width 91 height 36
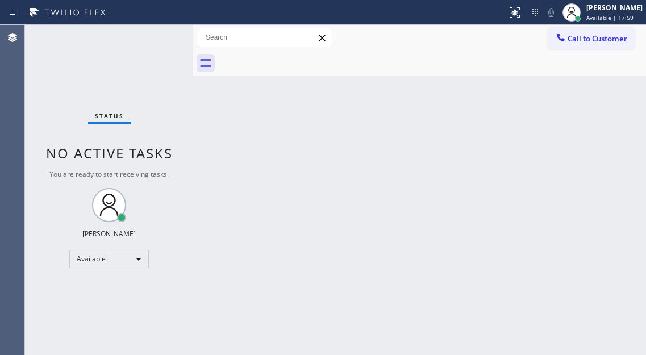
click at [143, 34] on div "Status No active tasks You are ready to start receiving tasks. [PERSON_NAME]" at bounding box center [109, 190] width 168 height 330
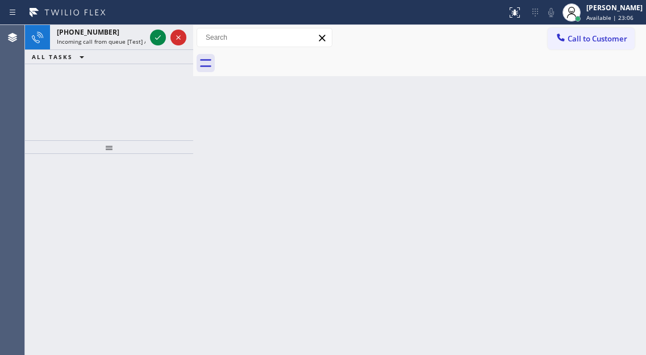
click at [152, 41] on icon at bounding box center [158, 38] width 14 height 14
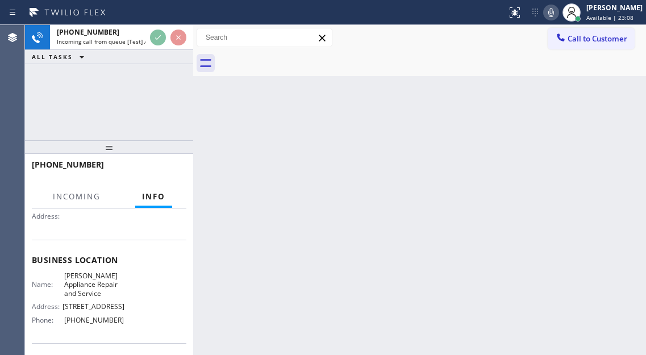
scroll to position [114, 0]
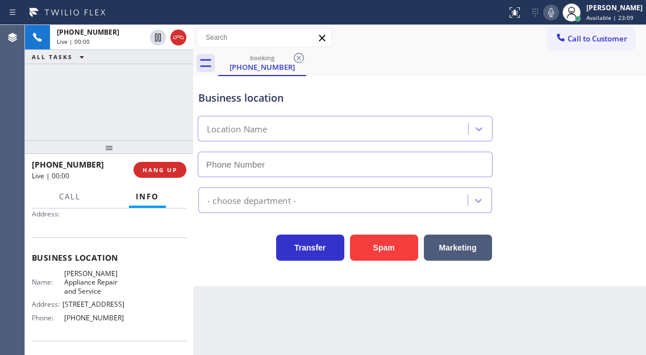
type input "[PHONE_NUMBER]"
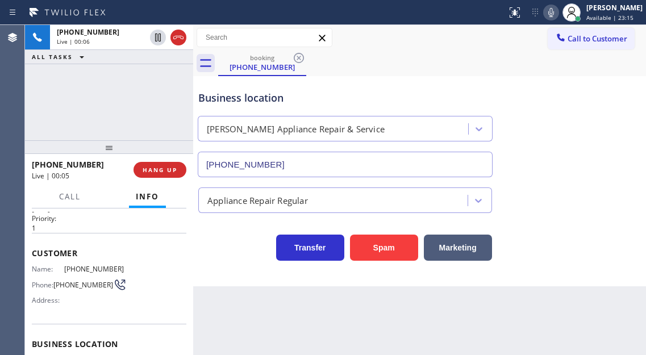
scroll to position [0, 0]
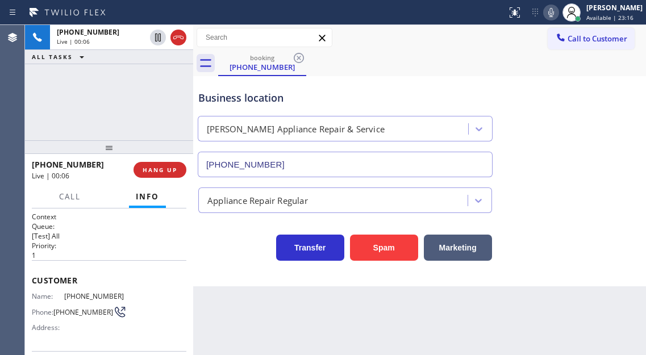
click at [77, 296] on span "[PHONE_NUMBER]" at bounding box center [94, 296] width 60 height 9
click at [386, 85] on div "Business location [PERSON_NAME] Appliance Repair & Service [PHONE_NUMBER]" at bounding box center [345, 128] width 298 height 98
click at [77, 297] on span "[PHONE_NUMBER]" at bounding box center [94, 296] width 60 height 9
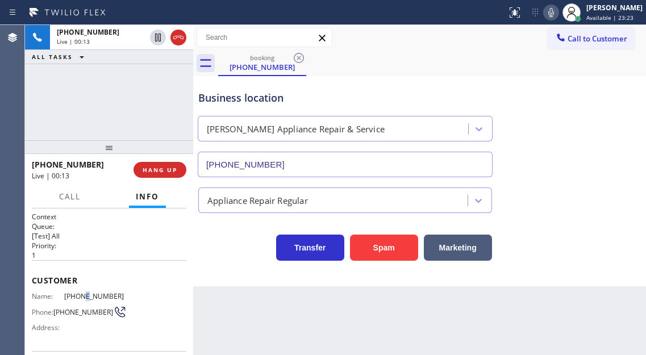
click at [77, 297] on span "[PHONE_NUMBER]" at bounding box center [94, 296] width 60 height 9
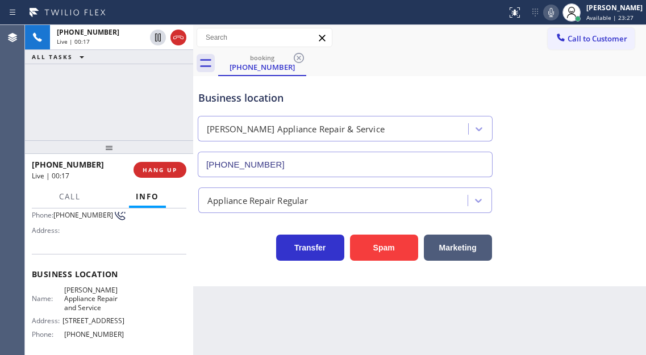
scroll to position [114, 0]
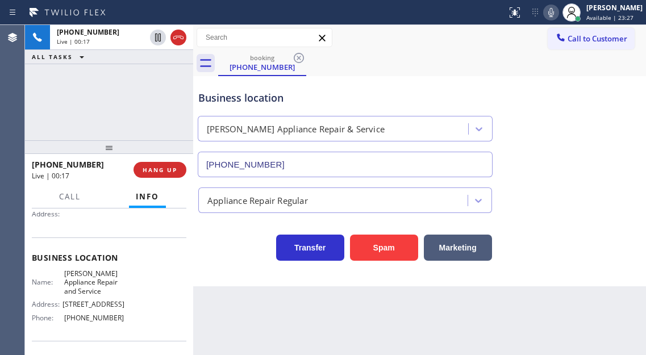
click at [86, 282] on span "[PERSON_NAME] Appliance Repair and Service" at bounding box center [94, 282] width 60 height 26
click at [91, 327] on div "Name: [PERSON_NAME] Appliance Repair and Service Address: [STREET_ADDRESS] Phon…" at bounding box center [78, 297] width 93 height 57
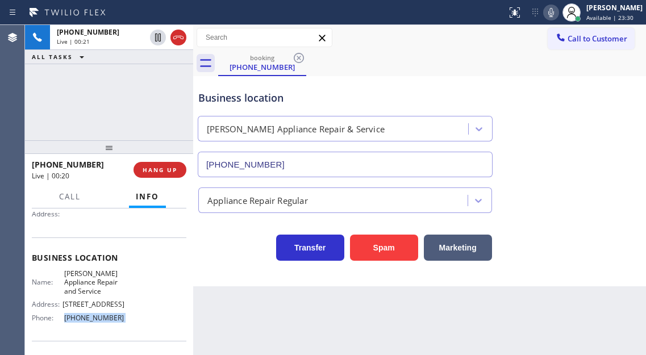
click at [91, 327] on div "Name: [PERSON_NAME] Appliance Repair and Service Address: [STREET_ADDRESS] Phon…" at bounding box center [78, 297] width 93 height 57
click at [253, 97] on div "Business location" at bounding box center [345, 97] width 294 height 15
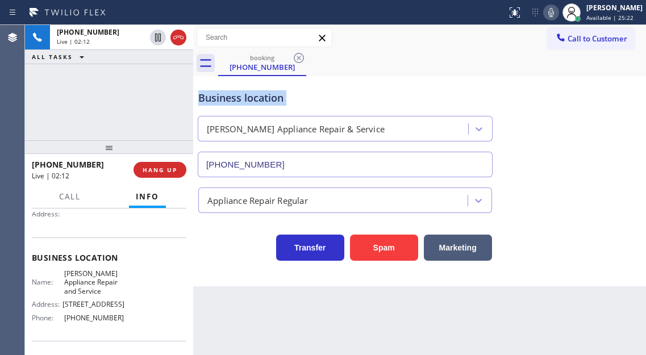
click at [253, 97] on div "Business location" at bounding box center [345, 97] width 294 height 15
click at [155, 94] on div "[PHONE_NUMBER] Live | 02:13 ALL TASKS ALL TASKS ACTIVE TASKS TASKS IN WRAP UP" at bounding box center [109, 82] width 168 height 115
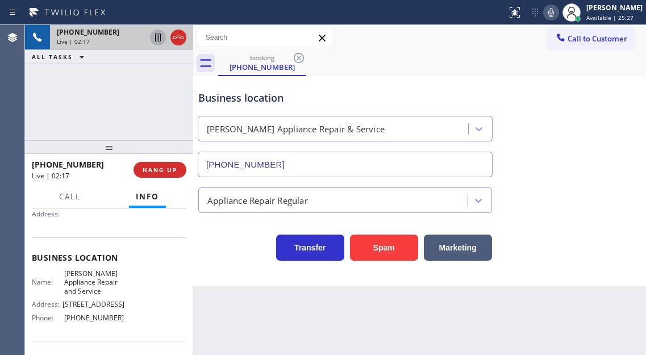
click at [159, 40] on icon at bounding box center [158, 38] width 6 height 8
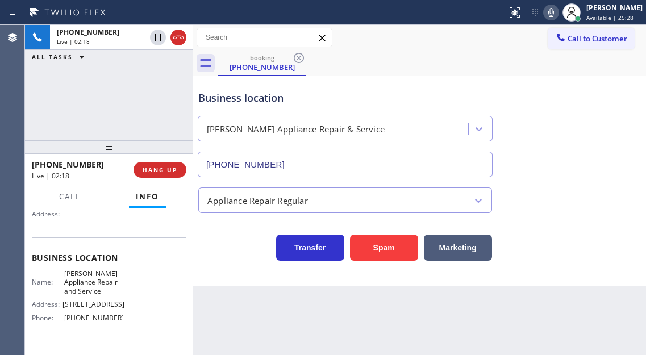
click at [558, 11] on icon at bounding box center [551, 13] width 14 height 14
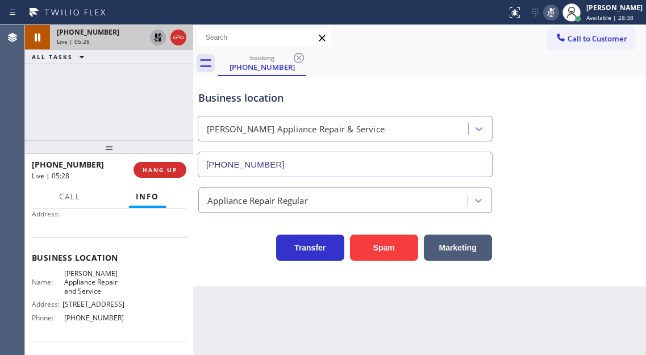
click at [156, 37] on icon at bounding box center [158, 38] width 8 height 8
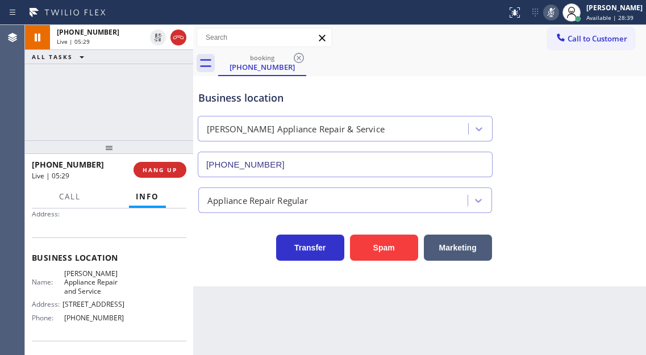
click at [555, 11] on rect at bounding box center [551, 11] width 8 height 8
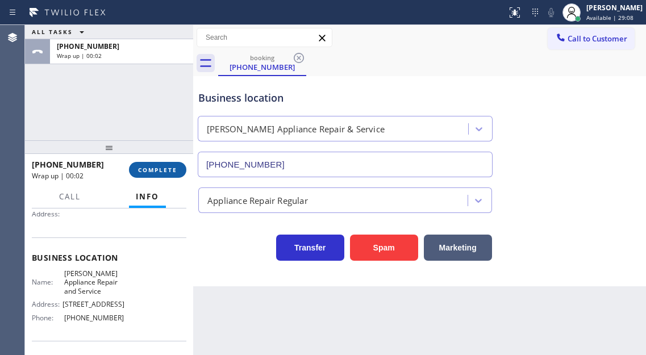
click at [152, 173] on span "COMPLETE" at bounding box center [157, 170] width 39 height 8
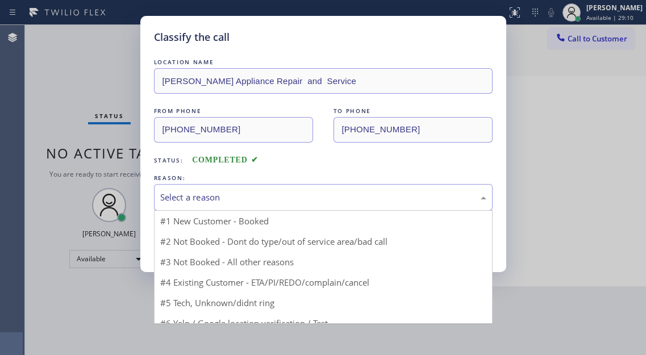
click at [251, 193] on div "Select a reason" at bounding box center [323, 197] width 326 height 13
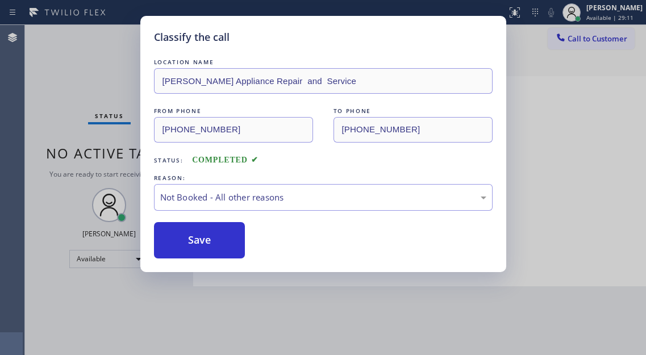
click at [230, 240] on button "Save" at bounding box center [199, 240] width 91 height 36
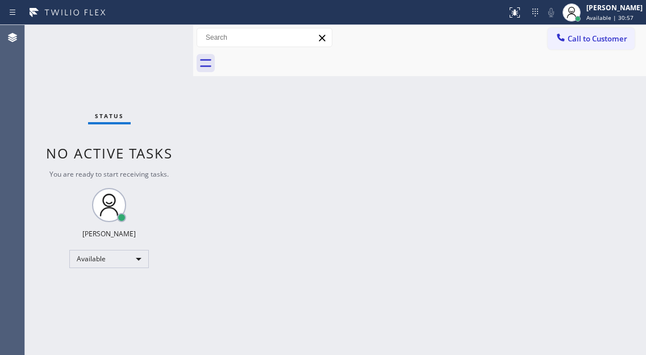
click at [116, 36] on div "Status No active tasks You are ready to start receiving tasks. [PERSON_NAME]" at bounding box center [109, 190] width 168 height 330
click at [578, 20] on div at bounding box center [571, 12] width 18 height 18
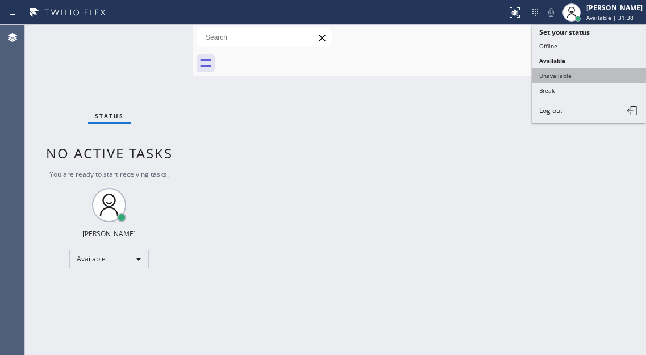
click at [572, 76] on button "Unavailable" at bounding box center [589, 75] width 114 height 15
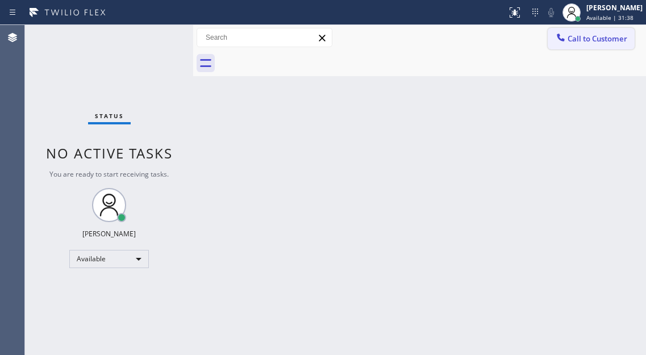
click at [597, 40] on span "Call to Customer" at bounding box center [598, 39] width 60 height 10
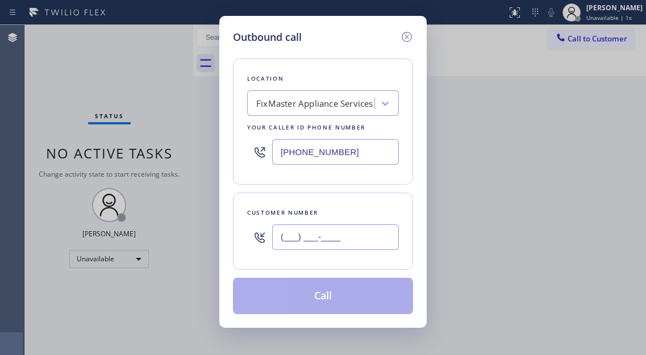
click at [308, 231] on input "(___) ___-____" at bounding box center [335, 237] width 127 height 26
paste input "480) 544-0997"
type input "[PHONE_NUMBER]"
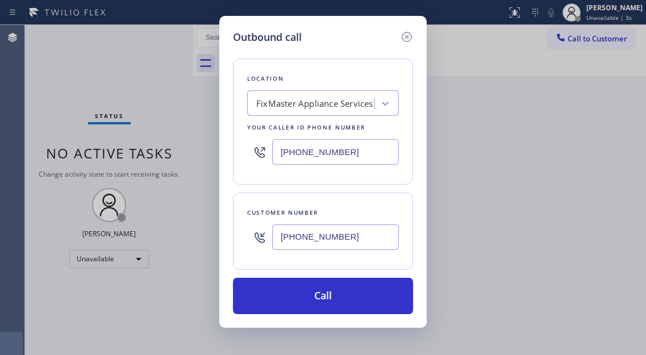
click at [352, 156] on input "[PHONE_NUMBER]" at bounding box center [335, 152] width 127 height 26
paste input "623) 244-416"
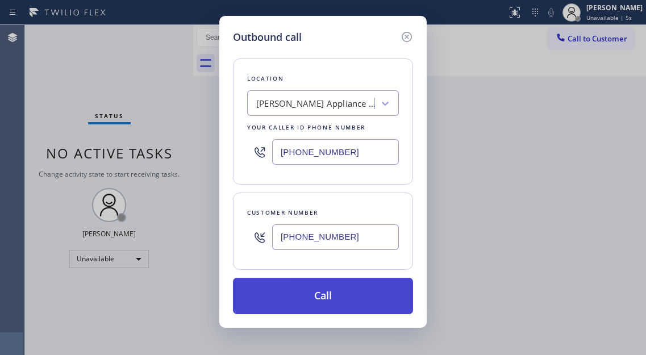
type input "[PHONE_NUMBER]"
click at [351, 296] on button "Call" at bounding box center [323, 296] width 180 height 36
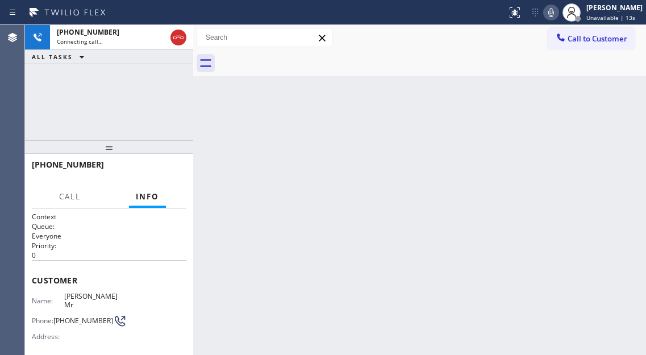
click at [594, 104] on div "Back to Dashboard Change Sender ID Customers Technicians Select a contact Outbo…" at bounding box center [419, 190] width 453 height 330
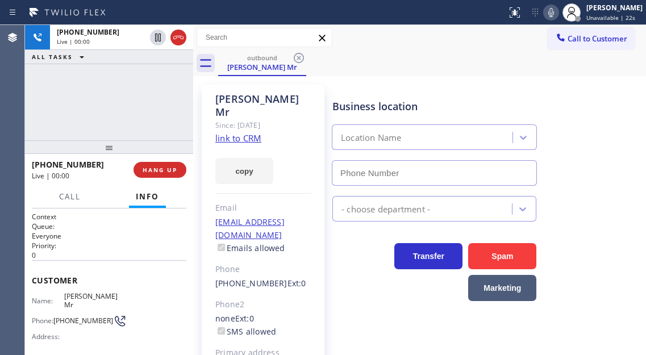
type input "[PHONE_NUMBER]"
click at [581, 72] on div "outbound [PERSON_NAME] Mr" at bounding box center [432, 64] width 428 height 26
click at [237, 132] on link "link to CRM" at bounding box center [238, 137] width 46 height 11
click at [99, 107] on div "[PHONE_NUMBER] Live | 00:11 ALL TASKS ALL TASKS ACTIVE TASKS TASKS IN WRAP UP" at bounding box center [109, 82] width 168 height 115
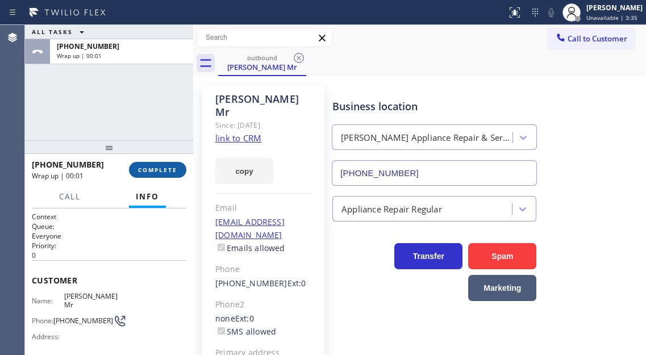
click at [153, 170] on span "COMPLETE" at bounding box center [157, 170] width 39 height 8
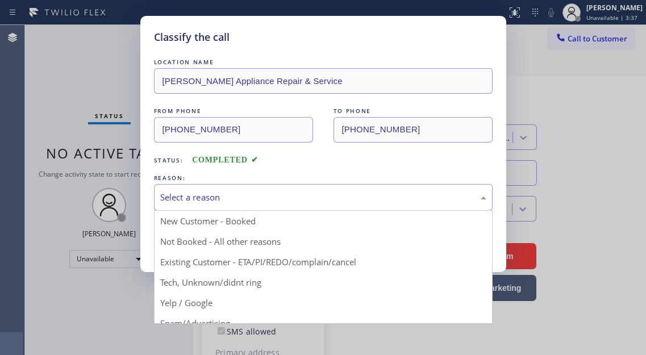
click at [252, 202] on div "Select a reason" at bounding box center [323, 197] width 326 height 13
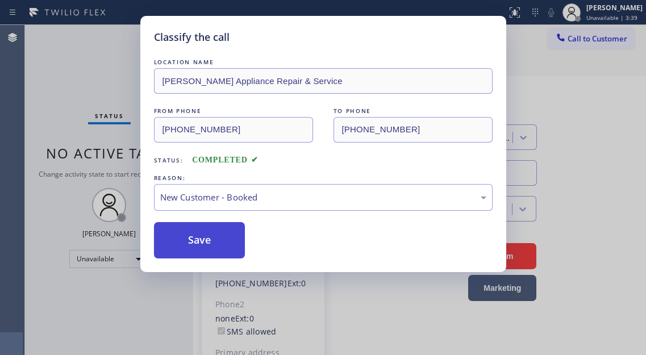
click at [219, 232] on button "Save" at bounding box center [199, 240] width 91 height 36
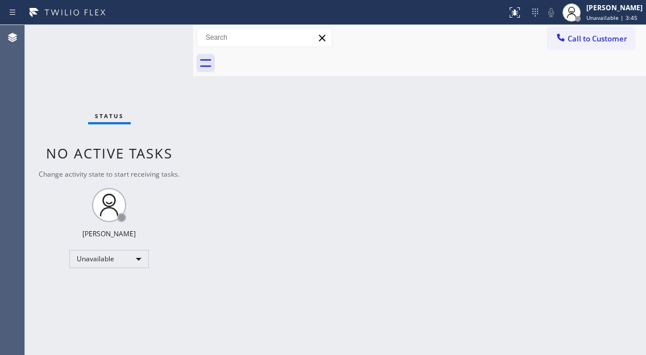
drag, startPoint x: 179, startPoint y: 112, endPoint x: 160, endPoint y: 87, distance: 30.8
click at [179, 112] on div "Status No active tasks Change activity state to start receiving tasks. [PERSON_…" at bounding box center [109, 190] width 168 height 330
click at [133, 261] on div "Unavailable" at bounding box center [109, 259] width 80 height 18
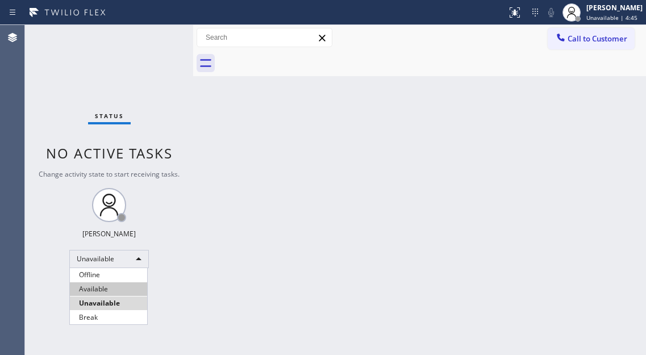
click at [105, 290] on li "Available" at bounding box center [108, 289] width 77 height 14
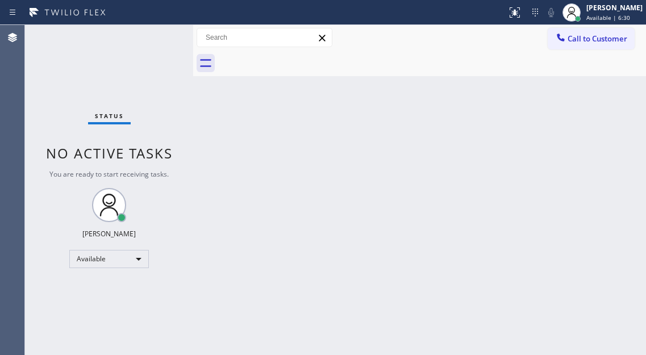
click at [101, 72] on div "Status No active tasks You are ready to start receiving tasks. [PERSON_NAME]" at bounding box center [109, 190] width 168 height 330
click at [139, 66] on div "Status No active tasks You are ready to start receiving tasks. [PERSON_NAME]" at bounding box center [109, 190] width 168 height 330
drag, startPoint x: 608, startPoint y: 111, endPoint x: 541, endPoint y: 86, distance: 71.5
click at [608, 111] on div "Back to Dashboard Change Sender ID Customers Technicians Select a contact Outbo…" at bounding box center [419, 190] width 453 height 330
click at [145, 60] on div "Status No active tasks You are ready to start receiving tasks. [PERSON_NAME]" at bounding box center [109, 190] width 168 height 330
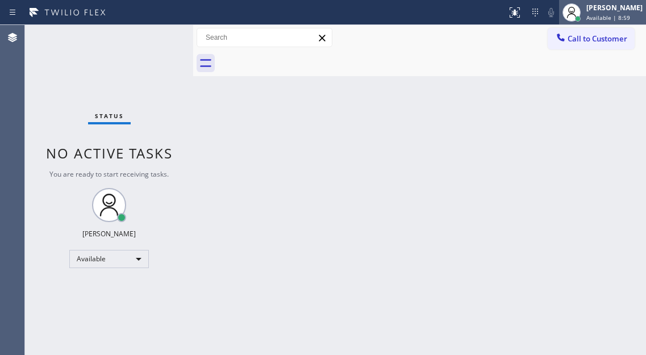
click at [610, 22] on div "[PERSON_NAME] Available | 8:59" at bounding box center [615, 12] width 62 height 20
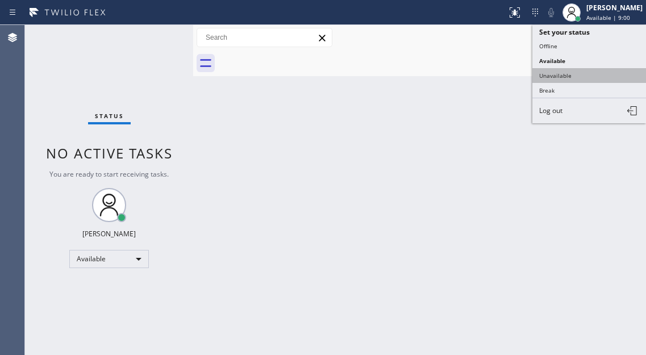
click at [580, 80] on button "Unavailable" at bounding box center [589, 75] width 114 height 15
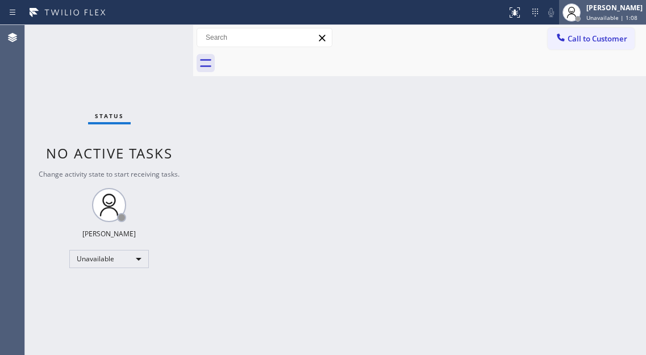
click at [600, 10] on div "[PERSON_NAME]" at bounding box center [614, 8] width 56 height 10
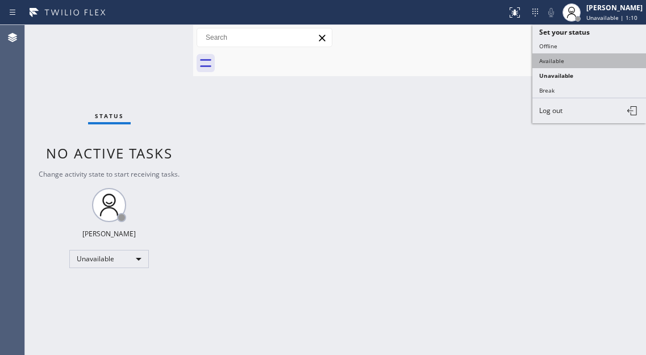
click at [582, 64] on button "Available" at bounding box center [589, 60] width 114 height 15
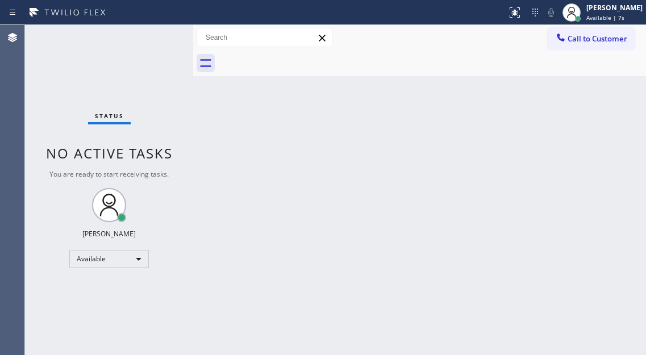
click at [617, 82] on div "Back to Dashboard Change Sender ID Customers Technicians Select a contact Outbo…" at bounding box center [419, 190] width 453 height 330
click at [114, 31] on div "Status No active tasks You are ready to start receiving tasks. [PERSON_NAME]" at bounding box center [109, 190] width 168 height 330
click at [586, 97] on div "Back to Dashboard Change Sender ID Customers Technicians Select a contact Outbo…" at bounding box center [419, 190] width 453 height 330
click at [594, 109] on div "Back to Dashboard Change Sender ID Customers Technicians Select a contact Outbo…" at bounding box center [419, 190] width 453 height 330
click at [147, 45] on div "Status No active tasks You are ready to start receiving tasks. [PERSON_NAME]" at bounding box center [109, 190] width 168 height 330
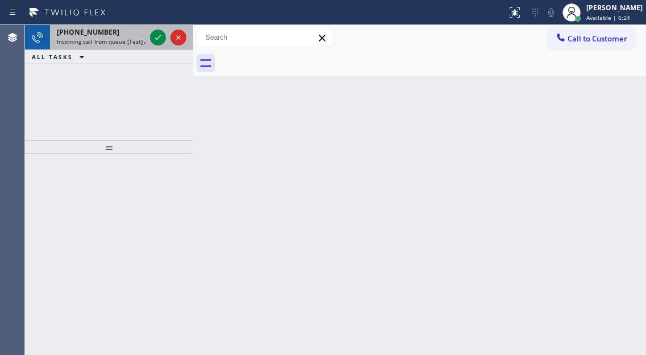
click at [144, 41] on span "Incoming call from queue [Test] All" at bounding box center [104, 41] width 94 height 8
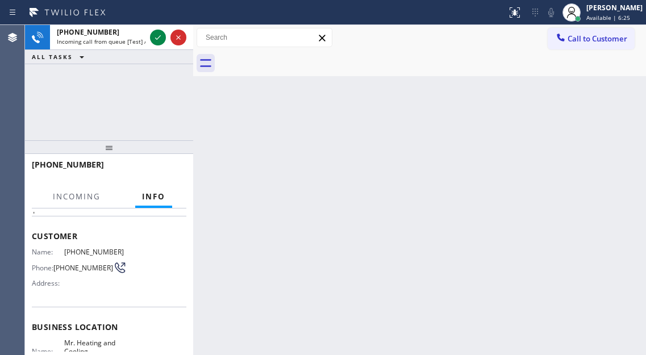
scroll to position [114, 0]
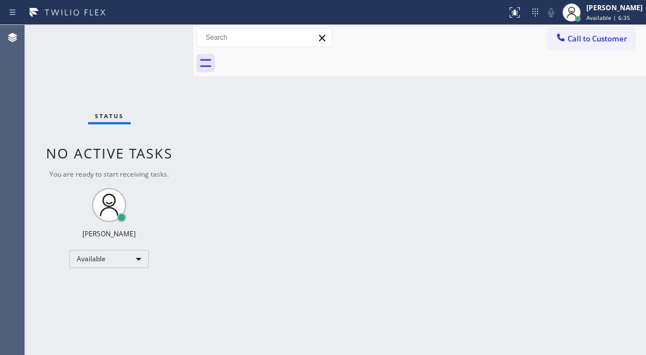
click at [161, 36] on div "Status No active tasks You are ready to start receiving tasks. [PERSON_NAME]" at bounding box center [109, 190] width 168 height 330
click at [147, 38] on div "Status No active tasks You are ready to start receiving tasks. [PERSON_NAME]" at bounding box center [109, 190] width 168 height 330
click at [162, 35] on div "Status No active tasks You are ready to start receiving tasks. [PERSON_NAME]" at bounding box center [109, 190] width 168 height 330
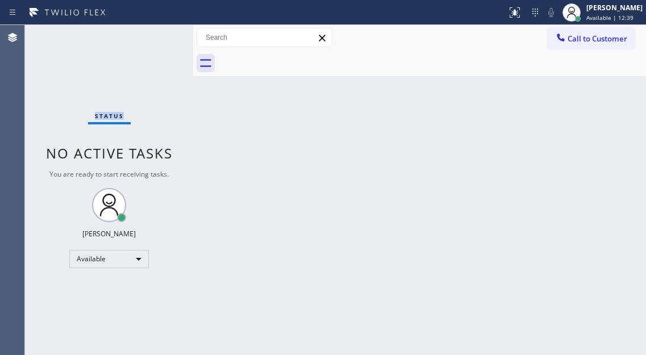
click at [162, 35] on div "Status No active tasks You are ready to start receiving tasks. [PERSON_NAME]" at bounding box center [109, 190] width 168 height 330
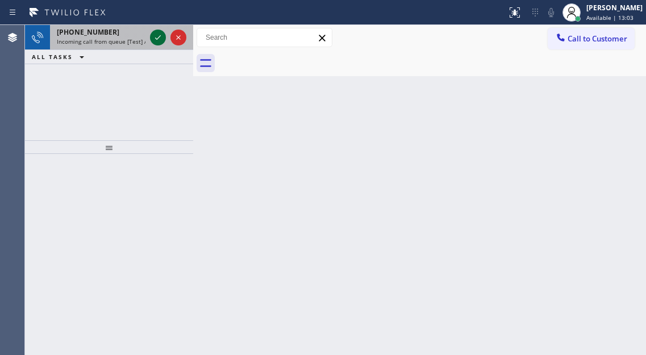
click at [159, 35] on icon at bounding box center [158, 38] width 14 height 14
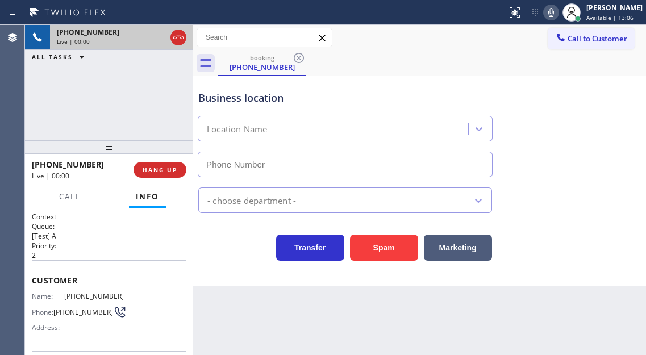
type input "[PHONE_NUMBER]"
click at [82, 287] on div "Customer Name: [PHONE_NUMBER] Phone: [PHONE_NUMBER] Address:" at bounding box center [109, 305] width 155 height 91
click at [84, 291] on div "Customer Name: [PHONE_NUMBER] Phone: [PHONE_NUMBER] Address:" at bounding box center [109, 305] width 155 height 91
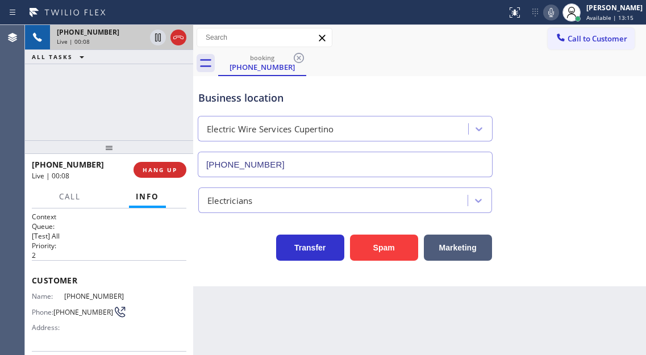
click at [251, 248] on div "Transfer Spam Marketing" at bounding box center [345, 245] width 298 height 32
click at [379, 236] on button "Spam" at bounding box center [384, 248] width 68 height 26
click at [383, 251] on button "Spam" at bounding box center [384, 248] width 68 height 26
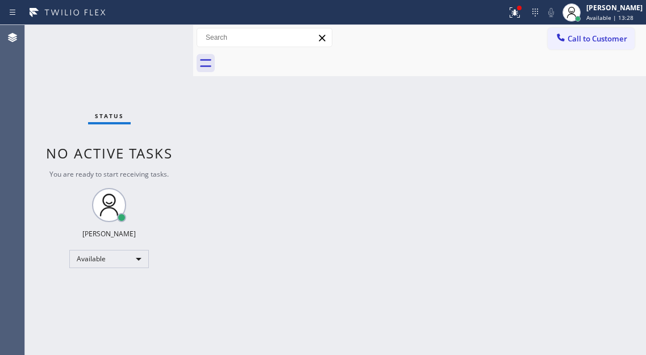
click at [159, 43] on div "Status No active tasks You are ready to start receiving tasks. [PERSON_NAME]" at bounding box center [109, 190] width 168 height 330
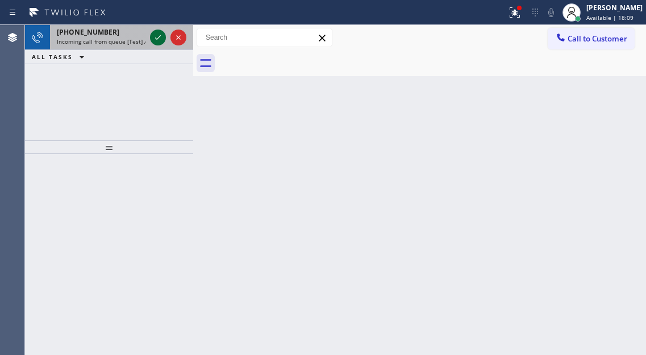
click at [155, 40] on icon at bounding box center [158, 38] width 14 height 14
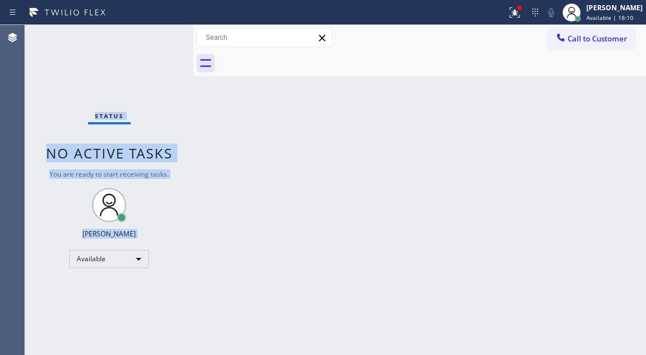
click at [155, 40] on div "Status No active tasks You are ready to start receiving tasks. [PERSON_NAME]" at bounding box center [109, 190] width 168 height 330
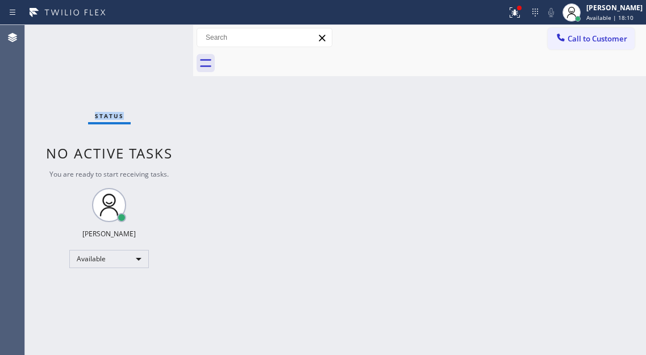
click at [155, 40] on div "Status No active tasks You are ready to start receiving tasks. [PERSON_NAME]" at bounding box center [109, 190] width 168 height 330
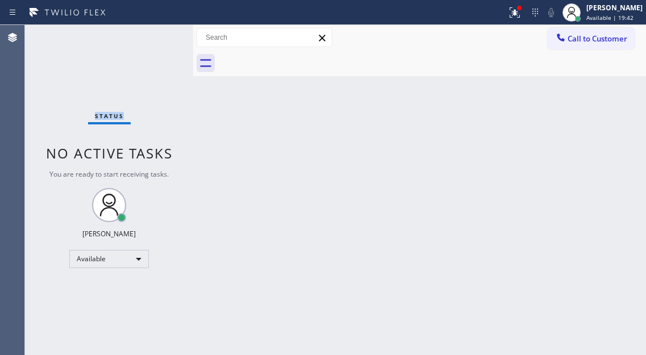
click at [155, 40] on div "Status No active tasks You are ready to start receiving tasks. [PERSON_NAME]" at bounding box center [109, 190] width 168 height 330
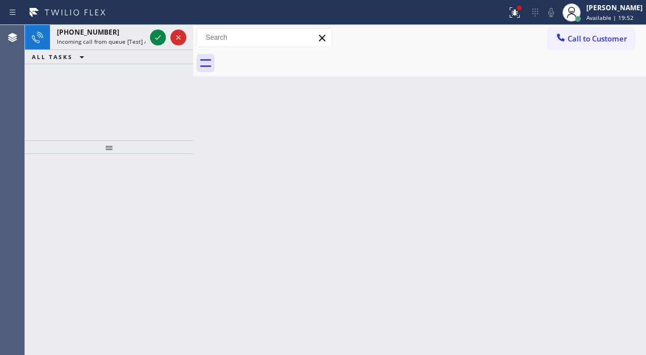
click at [139, 43] on span "Incoming call from queue [Test] All" at bounding box center [104, 41] width 94 height 8
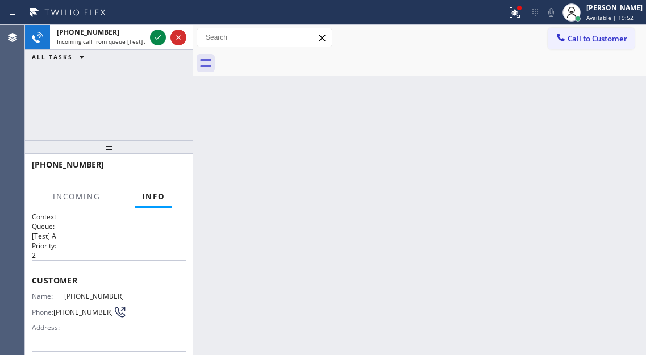
click at [139, 43] on span "Incoming call from queue [Test] All" at bounding box center [104, 41] width 94 height 8
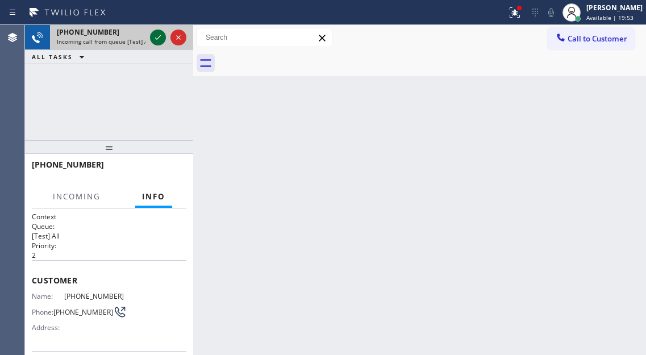
click at [158, 39] on icon at bounding box center [158, 37] width 6 height 5
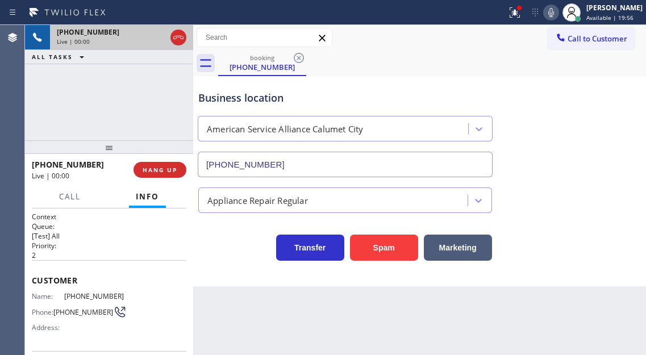
type input "[PHONE_NUMBER]"
click at [171, 165] on button "HANG UP" at bounding box center [160, 170] width 53 height 16
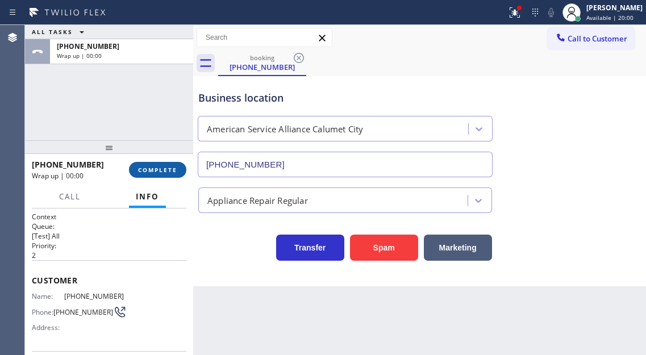
click at [172, 166] on span "COMPLETE" at bounding box center [157, 170] width 39 height 8
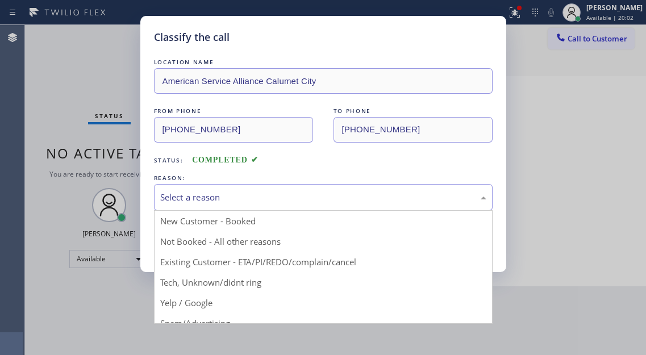
click at [340, 202] on div "Select a reason" at bounding box center [323, 197] width 326 height 13
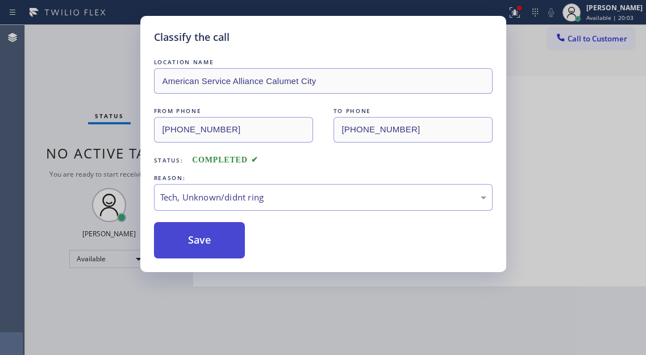
click at [237, 244] on button "Save" at bounding box center [199, 240] width 91 height 36
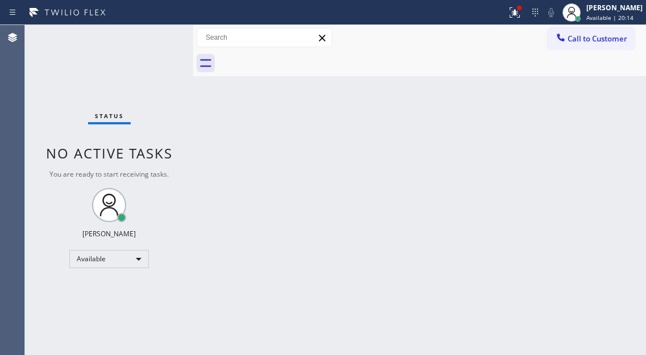
click at [607, 124] on div "Back to Dashboard Change Sender ID Customers Technicians Select a contact Outbo…" at bounding box center [419, 190] width 453 height 330
click at [603, 85] on div "Back to Dashboard Change Sender ID Customers Technicians Select a contact Outbo…" at bounding box center [419, 190] width 453 height 330
click at [520, 17] on icon at bounding box center [515, 12] width 10 height 10
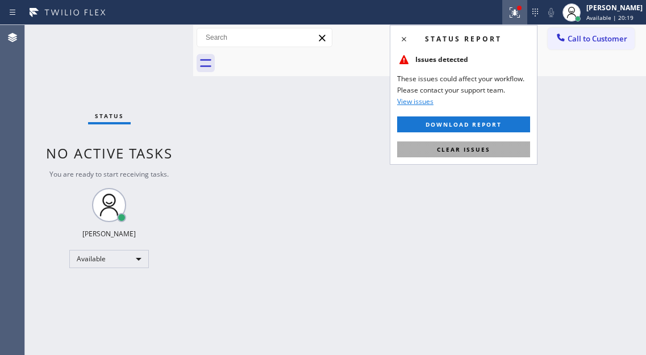
click at [495, 145] on button "Clear issues" at bounding box center [463, 149] width 133 height 16
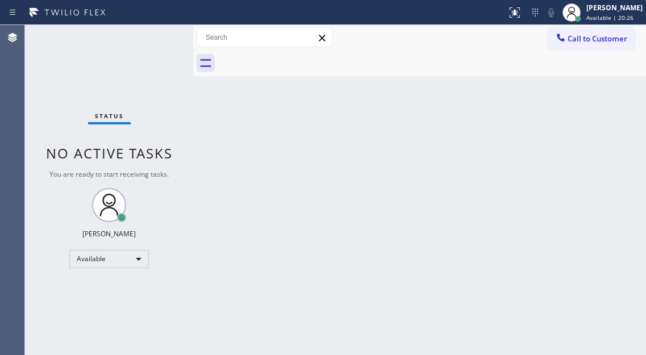
click at [147, 33] on div "Status No active tasks You are ready to start receiving tasks. [PERSON_NAME]" at bounding box center [109, 190] width 168 height 330
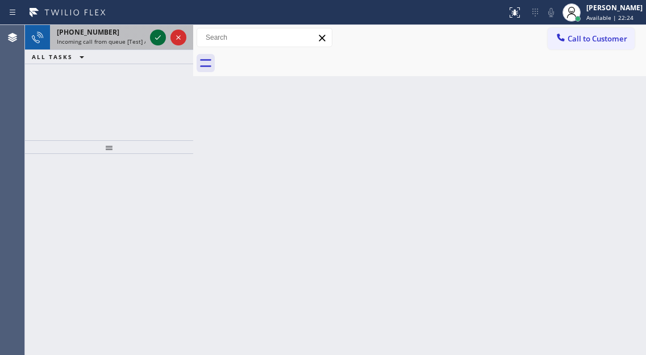
click at [157, 38] on icon at bounding box center [158, 38] width 14 height 14
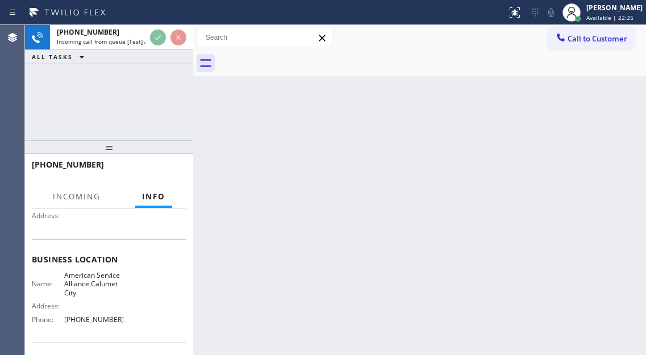
scroll to position [114, 0]
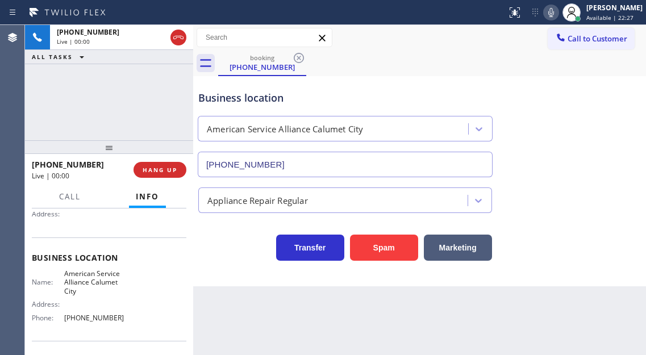
type input "[PHONE_NUMBER]"
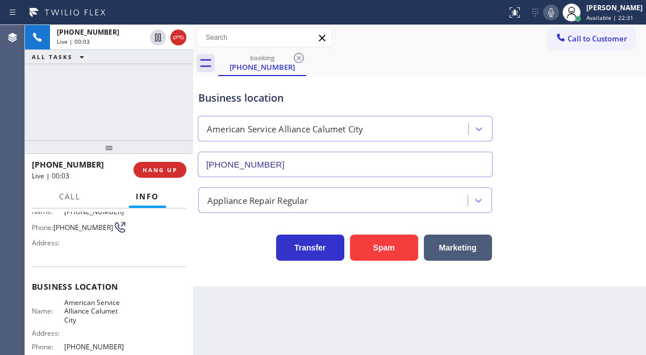
scroll to position [57, 0]
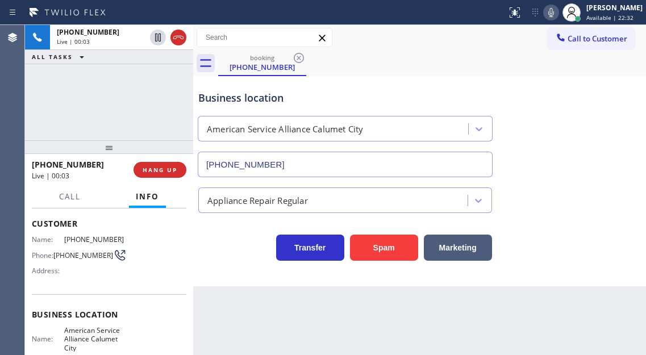
click at [82, 252] on span "[PHONE_NUMBER]" at bounding box center [83, 255] width 60 height 9
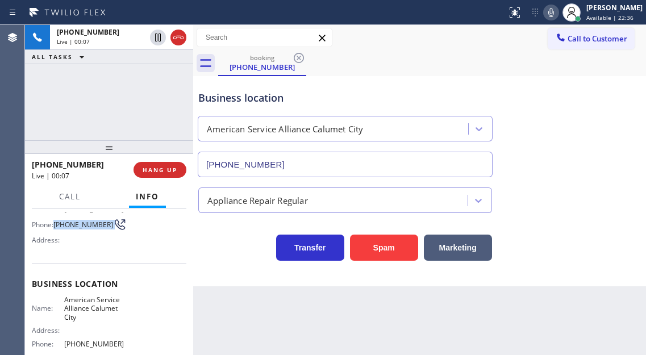
scroll to position [114, 0]
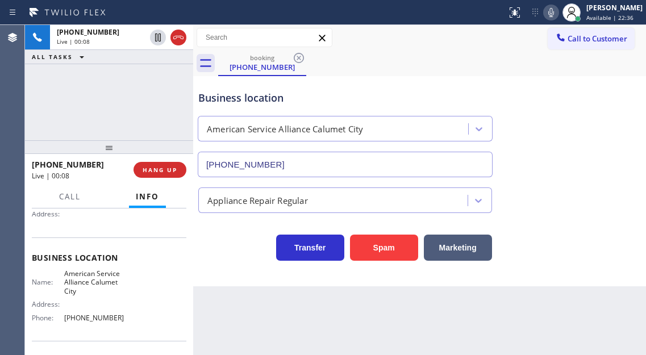
click at [84, 277] on span "American Service Alliance Calumet City" at bounding box center [94, 282] width 60 height 26
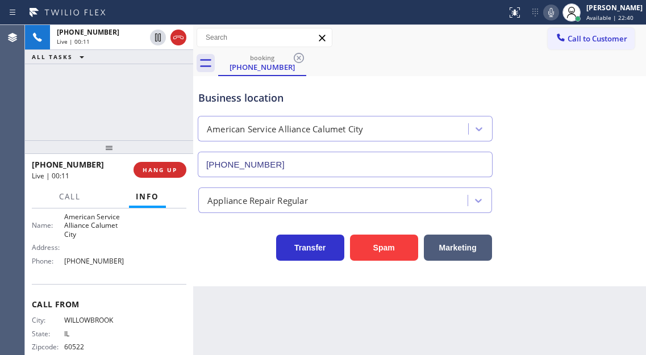
click at [103, 260] on span "[PHONE_NUMBER]" at bounding box center [94, 261] width 60 height 9
click at [168, 176] on button "HANG UP" at bounding box center [160, 170] width 53 height 16
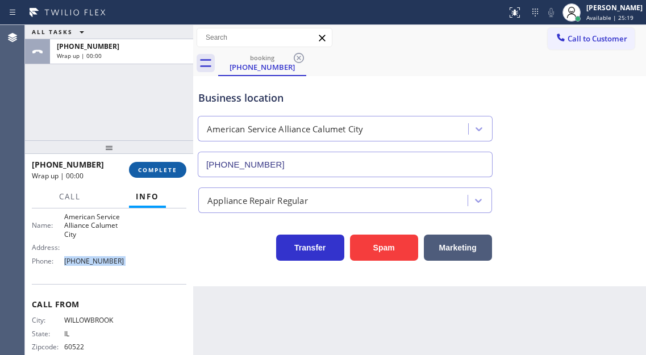
click at [168, 176] on button "COMPLETE" at bounding box center [157, 170] width 57 height 16
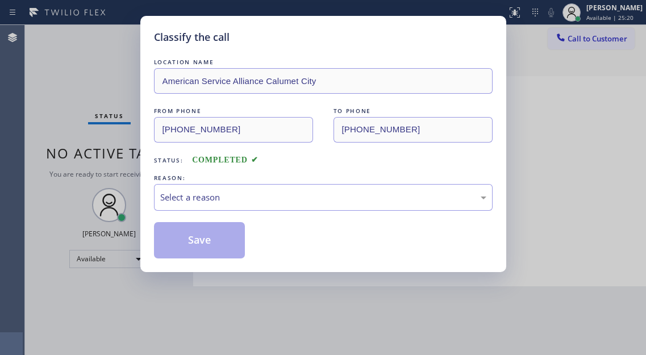
click at [168, 176] on div "REASON:" at bounding box center [323, 178] width 339 height 12
click at [222, 183] on div "REASON:" at bounding box center [323, 178] width 339 height 12
click at [221, 201] on div "Select a reason" at bounding box center [323, 197] width 326 height 13
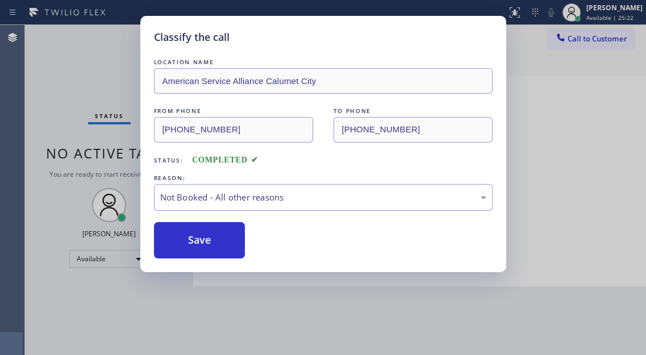
drag, startPoint x: 215, startPoint y: 238, endPoint x: 151, endPoint y: 269, distance: 71.7
click at [214, 238] on button "Save" at bounding box center [199, 240] width 91 height 36
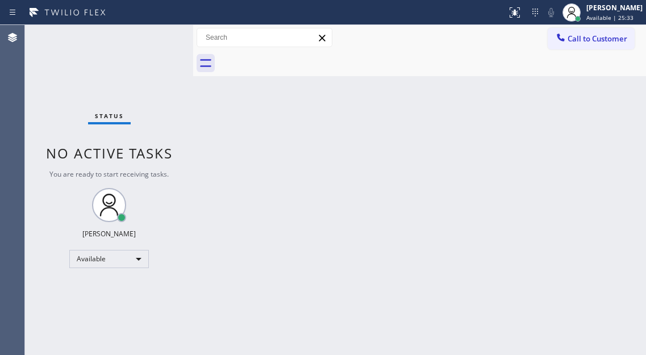
click at [589, 123] on div "Back to Dashboard Change Sender ID Customers Technicians Select a contact Outbo…" at bounding box center [419, 190] width 453 height 330
click at [161, 57] on div "Status No active tasks You are ready to start receiving tasks. [PERSON_NAME]" at bounding box center [109, 190] width 168 height 330
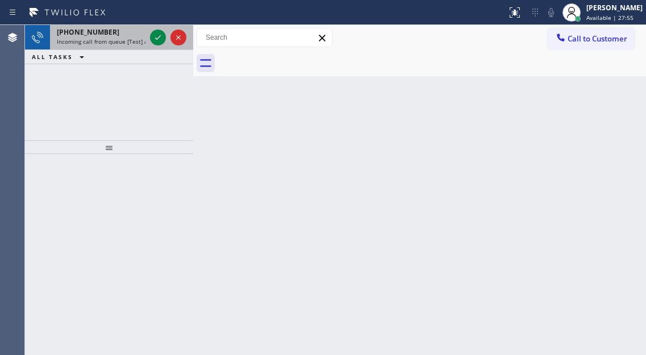
click at [139, 39] on span "Incoming call from queue [Test] All" at bounding box center [104, 41] width 94 height 8
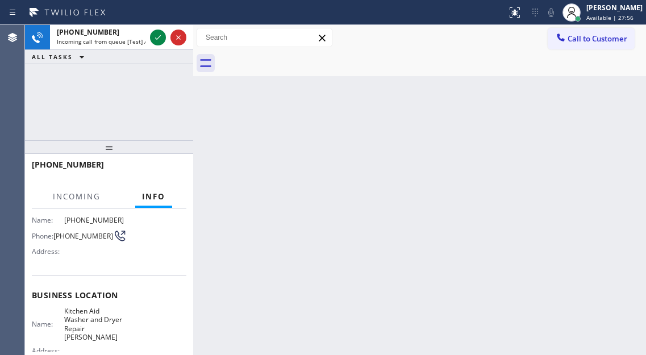
scroll to position [114, 0]
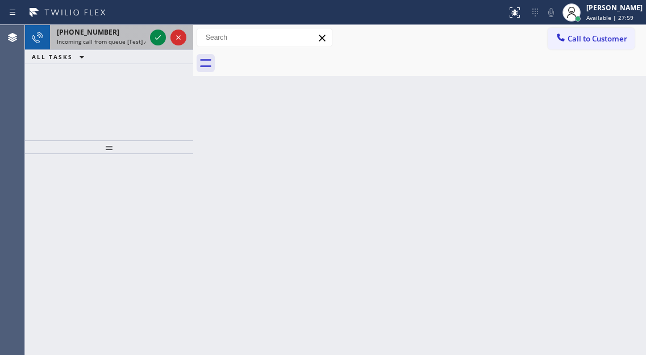
click at [134, 38] on span "Incoming call from queue [Test] All" at bounding box center [104, 41] width 94 height 8
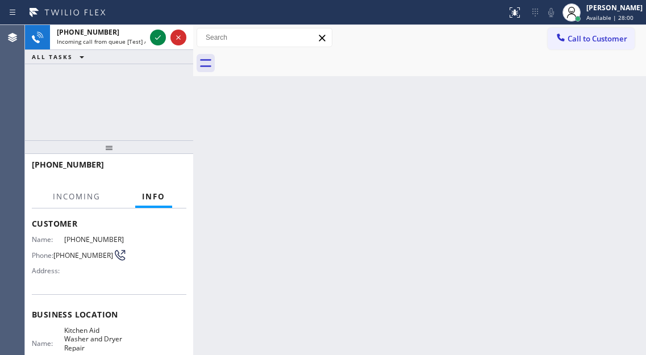
scroll to position [114, 0]
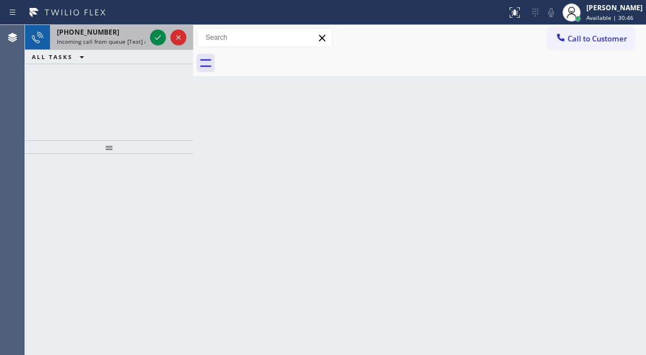
click at [124, 32] on div "[PHONE_NUMBER]" at bounding box center [101, 32] width 89 height 10
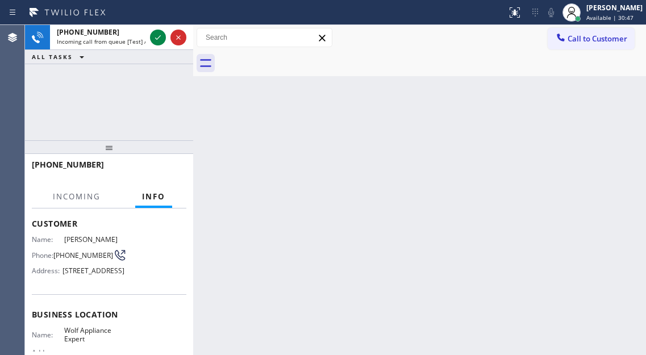
scroll to position [160, 0]
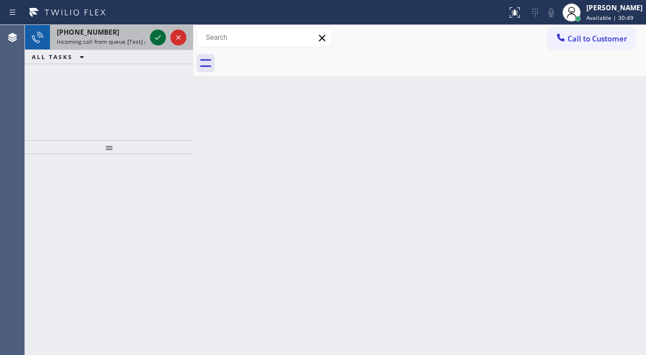
click at [153, 39] on icon at bounding box center [158, 38] width 14 height 14
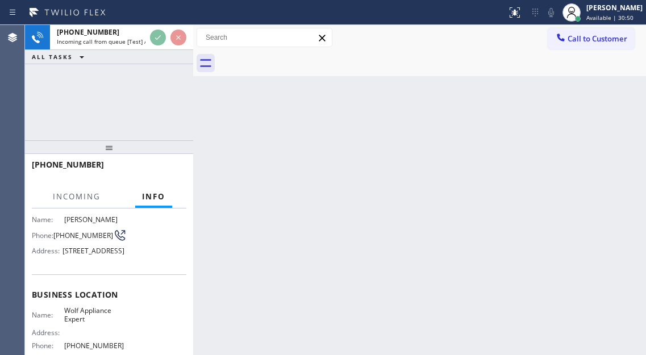
scroll to position [114, 0]
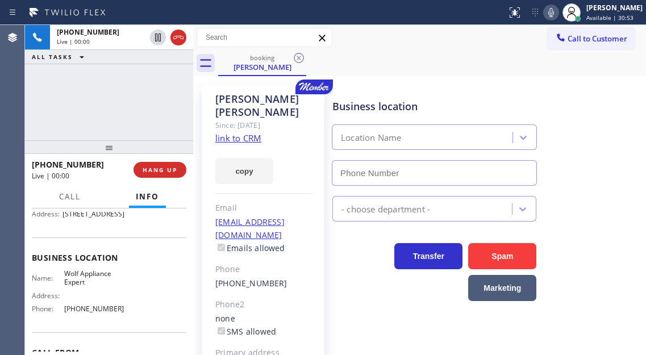
type input "[PHONE_NUMBER]"
click at [256, 132] on link "link to CRM" at bounding box center [238, 137] width 46 height 11
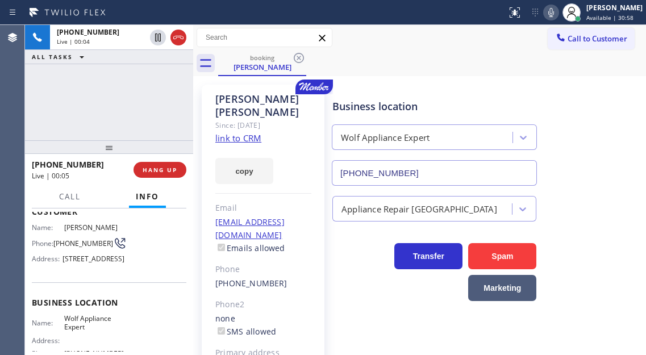
scroll to position [57, 0]
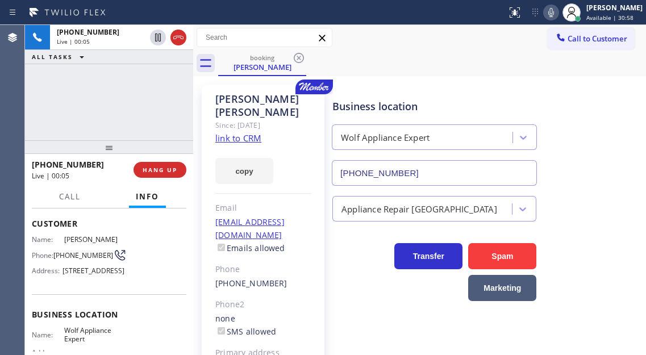
click at [83, 258] on span "[PHONE_NUMBER]" at bounding box center [83, 255] width 60 height 9
click at [412, 79] on div "[PERSON_NAME] Since: [DATE] link to CRM copy Email [EMAIL_ADDRESS][DOMAIN_NAME]…" at bounding box center [419, 260] width 447 height 363
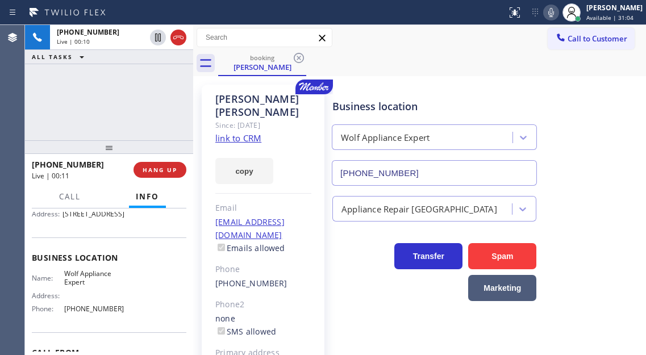
click at [89, 287] on span "Wolf Appliance Expert" at bounding box center [94, 278] width 60 height 18
click at [106, 87] on div "[PHONE_NUMBER] Live | 00:36 ALL TASKS ALL TASKS ACTIVE TASKS TASKS IN WRAP UP" at bounding box center [109, 82] width 168 height 115
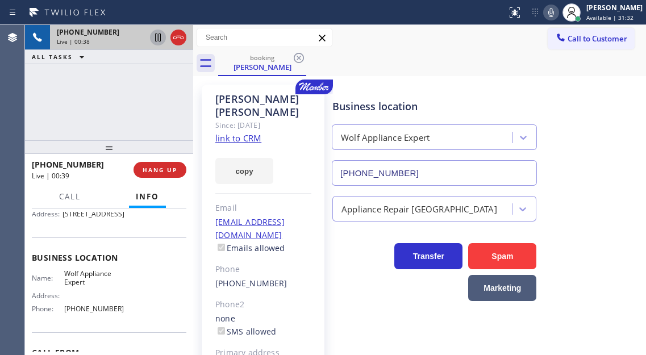
click at [157, 37] on icon at bounding box center [158, 38] width 6 height 8
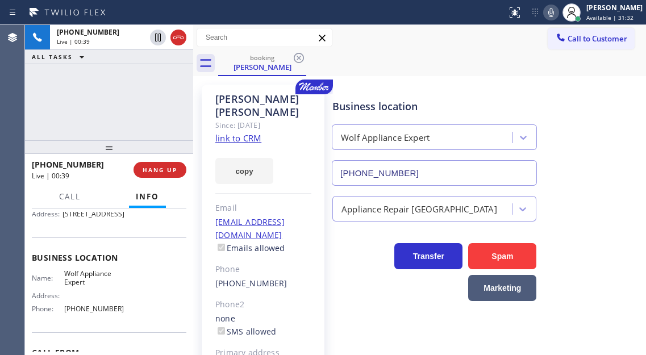
click at [558, 7] on icon at bounding box center [551, 13] width 14 height 14
click at [595, 155] on div "Business location Wolf Appliance Expert [PHONE_NUMBER]" at bounding box center [486, 134] width 313 height 103
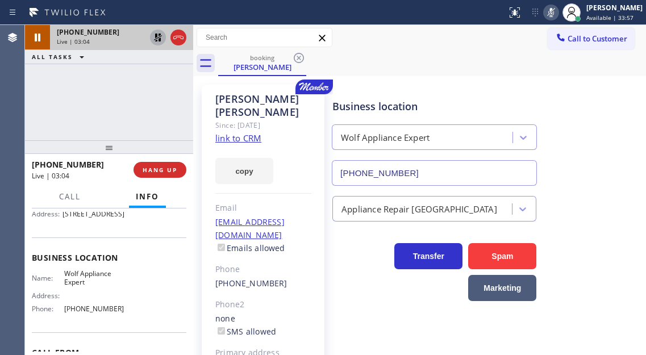
click at [156, 39] on icon at bounding box center [158, 38] width 14 height 14
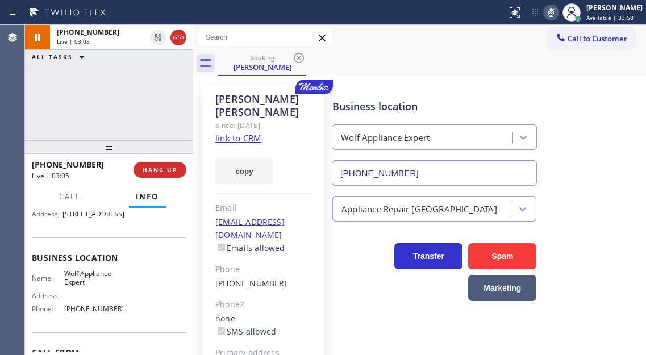
click at [558, 19] on icon at bounding box center [551, 13] width 14 height 14
click at [104, 114] on div "[PHONE_NUMBER] Live | 03:34 ALL TASKS ALL TASKS ACTIVE TASKS TASKS IN WRAP UP" at bounding box center [109, 82] width 168 height 115
click at [166, 170] on span "HANG UP" at bounding box center [160, 170] width 35 height 8
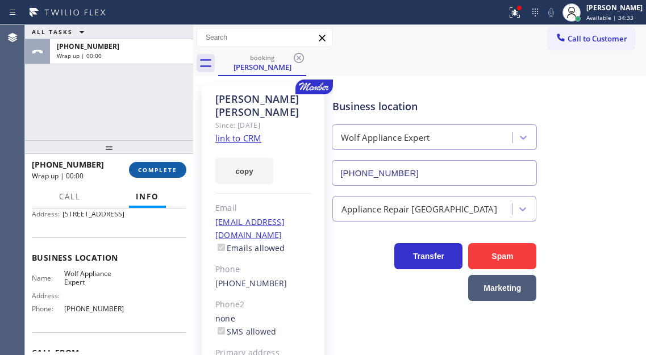
click at [166, 170] on span "COMPLETE" at bounding box center [157, 170] width 39 height 8
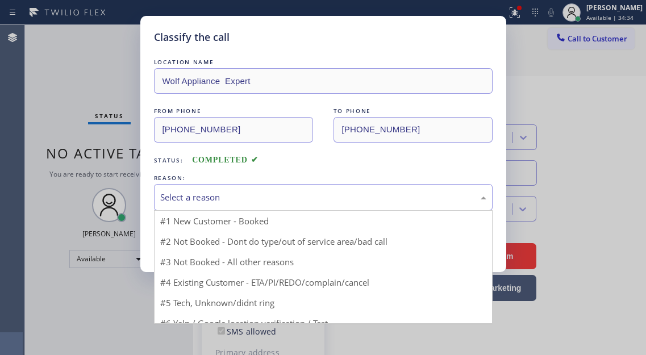
click at [250, 205] on div "Select a reason" at bounding box center [323, 197] width 339 height 27
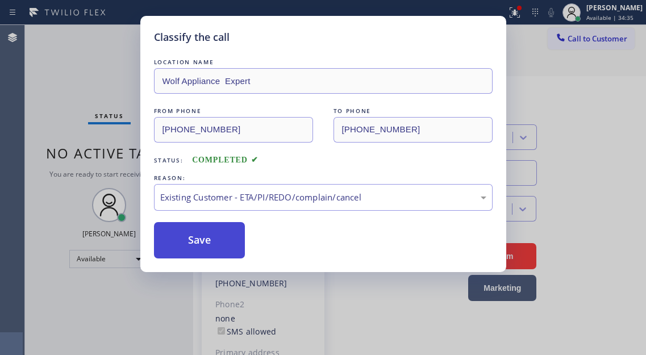
click at [239, 257] on button "Save" at bounding box center [199, 240] width 91 height 36
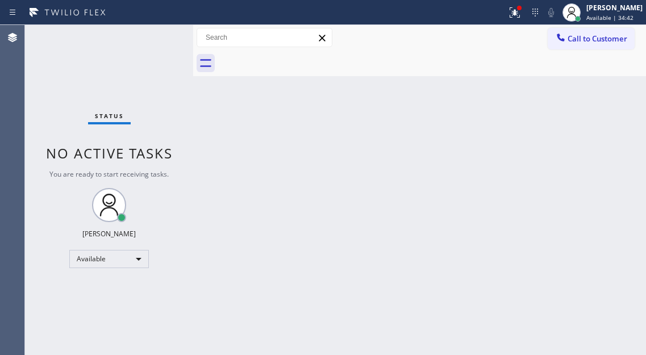
click at [583, 87] on div "Back to Dashboard Change Sender ID Customers Technicians Select a contact Outbo…" at bounding box center [419, 190] width 453 height 330
click at [512, 15] on div at bounding box center [514, 13] width 25 height 14
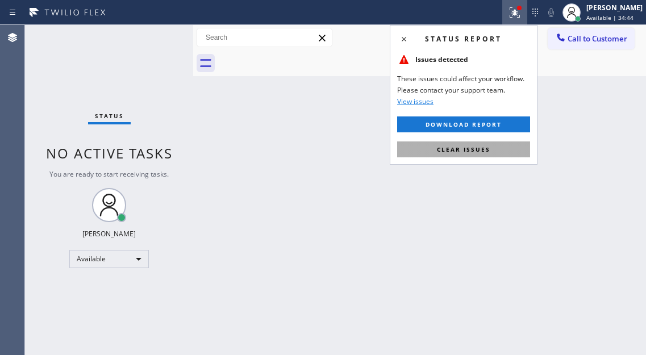
click at [500, 152] on button "Clear issues" at bounding box center [463, 149] width 133 height 16
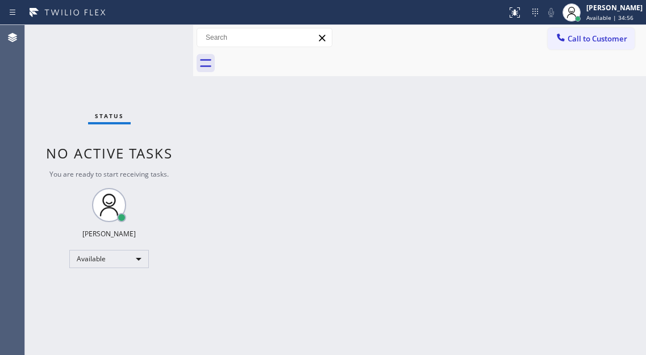
click at [163, 43] on div "Status No active tasks You are ready to start receiving tasks. [PERSON_NAME]" at bounding box center [109, 190] width 168 height 330
click at [604, 150] on div "Back to Dashboard Change Sender ID Customers Technicians Select a contact Outbo…" at bounding box center [419, 190] width 453 height 330
click at [159, 36] on div "Status No active tasks You are ready to start receiving tasks. [PERSON_NAME]" at bounding box center [109, 190] width 168 height 330
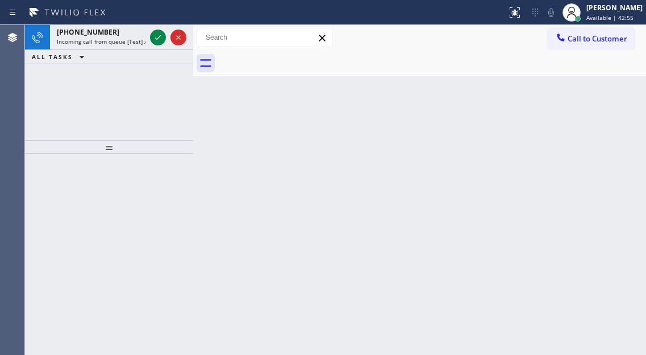
click at [610, 177] on div "Back to Dashboard Change Sender ID Customers Technicians Select a contact Outbo…" at bounding box center [419, 190] width 453 height 330
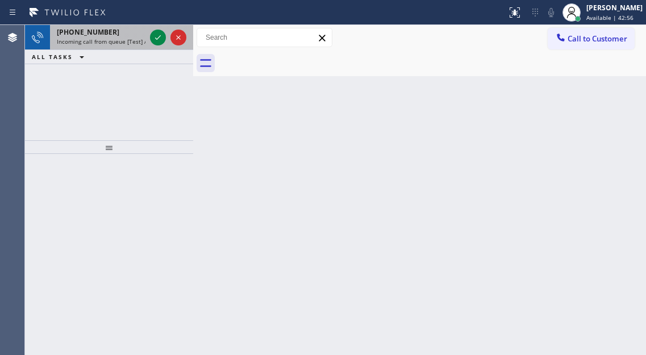
click at [111, 40] on span "Incoming call from queue [Test] All" at bounding box center [104, 41] width 94 height 8
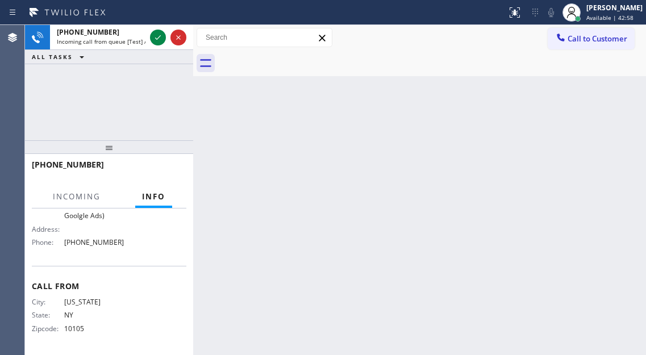
scroll to position [224, 0]
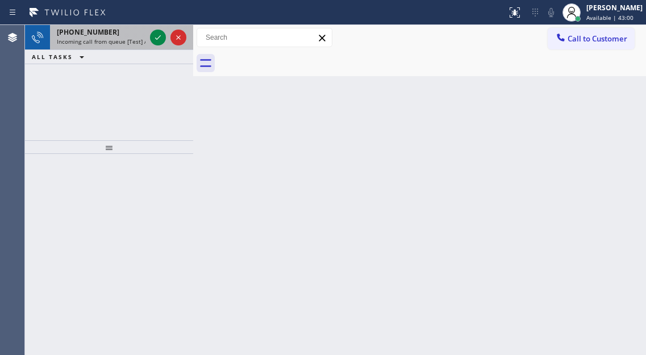
click at [139, 41] on span "Incoming call from queue [Test] All" at bounding box center [104, 41] width 94 height 8
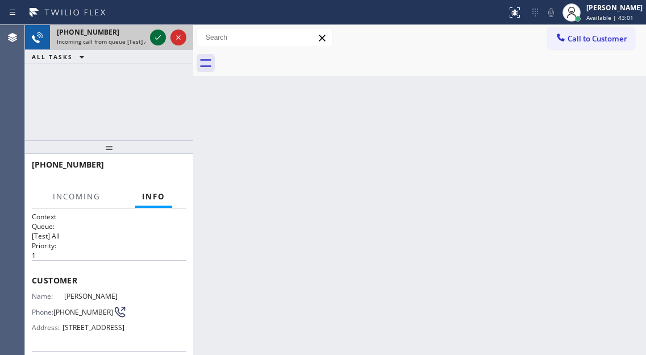
click at [157, 40] on icon at bounding box center [158, 38] width 14 height 14
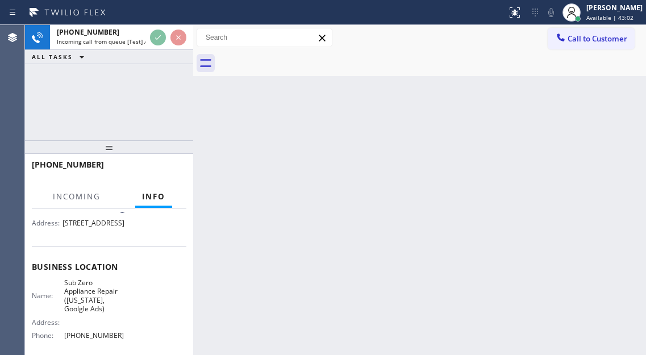
scroll to position [114, 0]
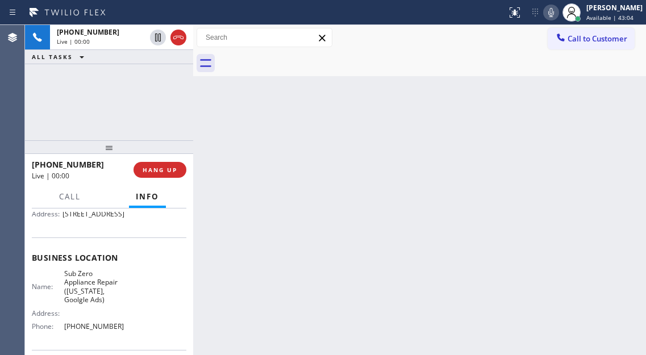
click at [91, 305] on span "Sub Zero Appliance Repair ([US_STATE], Goolgle Ads)" at bounding box center [94, 286] width 60 height 35
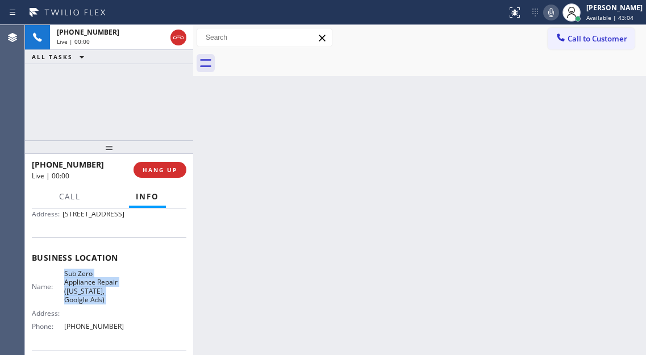
click at [91, 305] on span "Sub Zero Appliance Repair ([US_STATE], Goolgle Ads)" at bounding box center [94, 286] width 60 height 35
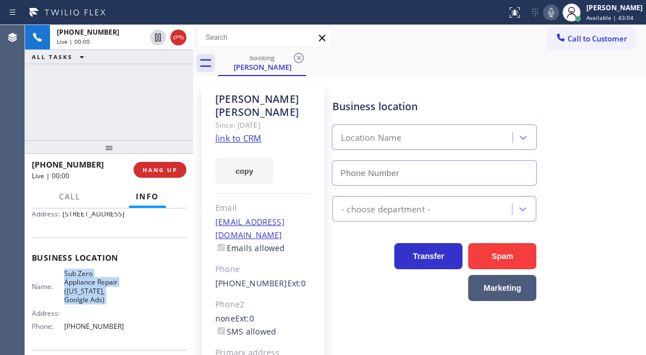
click at [91, 305] on span "Sub Zero Appliance Repair ([US_STATE], Goolgle Ads)" at bounding box center [94, 286] width 60 height 35
type input "[PHONE_NUMBER]"
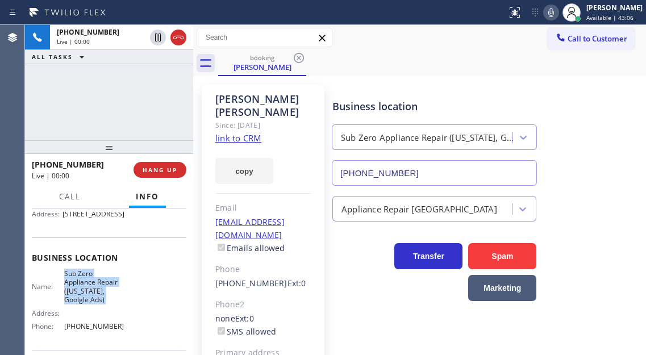
click at [248, 137] on link "link to CRM" at bounding box center [238, 137] width 46 height 11
click at [112, 103] on div "[PHONE_NUMBER] Live | 00:04 ALL TASKS ALL TASKS ACTIVE TASKS TASKS IN WRAP UP" at bounding box center [109, 82] width 168 height 115
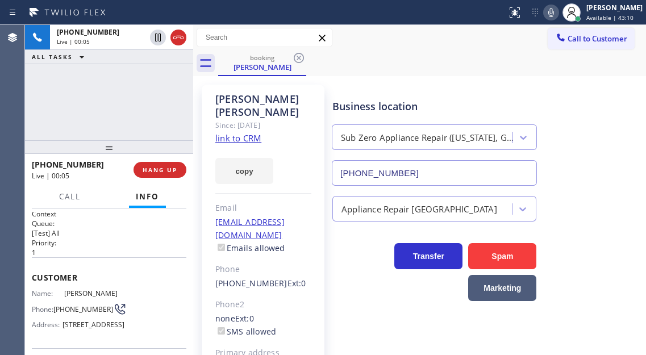
scroll to position [0, 0]
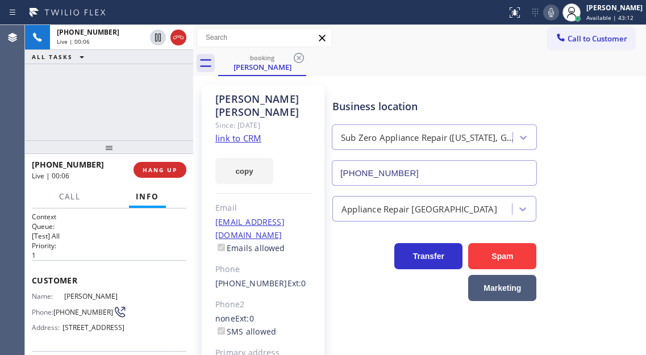
click at [76, 319] on div "Phone: [PHONE_NUMBER]" at bounding box center [78, 312] width 93 height 14
click at [391, 87] on div "Business location Sub Zero Appliance Repair ([US_STATE], Goolgle Ads) [PHONE_NU…" at bounding box center [434, 136] width 208 height 98
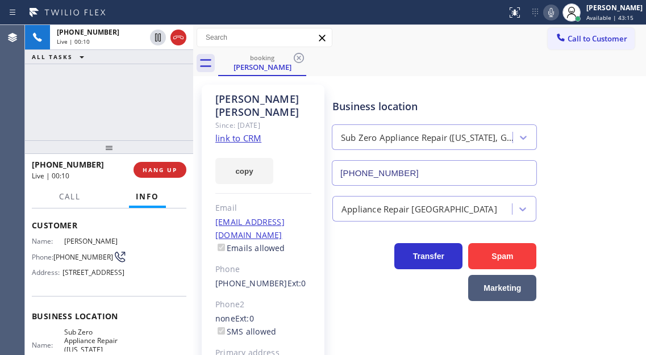
scroll to position [114, 0]
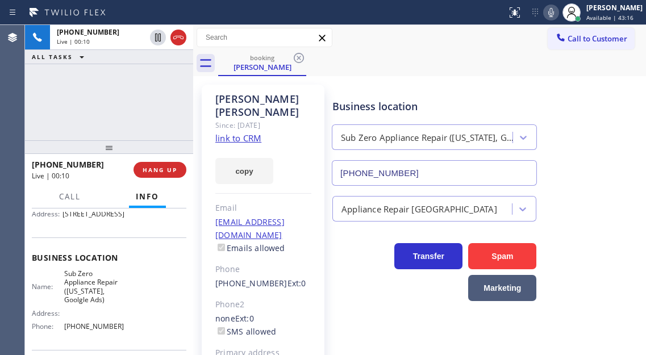
click at [85, 305] on span "Sub Zero Appliance Repair ([US_STATE], Goolgle Ads)" at bounding box center [94, 286] width 60 height 35
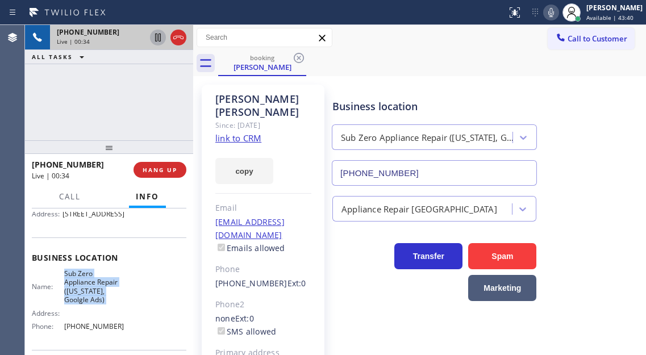
click at [161, 36] on icon at bounding box center [158, 38] width 14 height 14
click at [159, 36] on icon at bounding box center [158, 38] width 14 height 14
click at [581, 85] on div "Business location Sub Zero Appliance Repair ([US_STATE], Goolgle Ads) [PHONE_NU…" at bounding box center [486, 134] width 313 height 103
click at [125, 97] on div "[PHONE_NUMBER] Live | 03:08 ALL TASKS ALL TASKS ACTIVE TASKS TASKS IN WRAP UP" at bounding box center [109, 82] width 168 height 115
click at [165, 168] on span "HANG UP" at bounding box center [160, 170] width 35 height 8
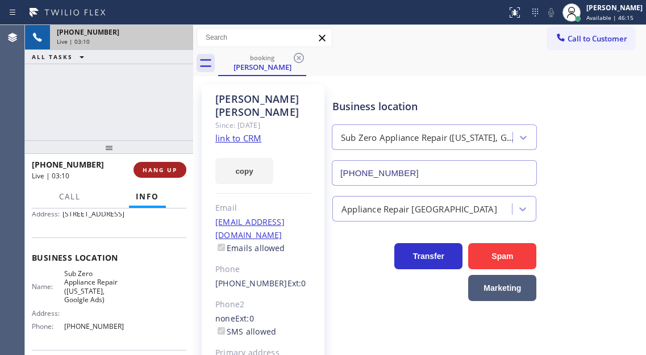
click at [165, 168] on span "HANG UP" at bounding box center [160, 170] width 35 height 8
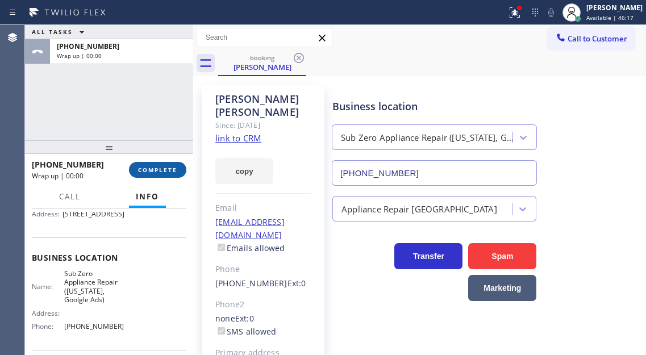
click at [165, 168] on span "COMPLETE" at bounding box center [157, 170] width 39 height 8
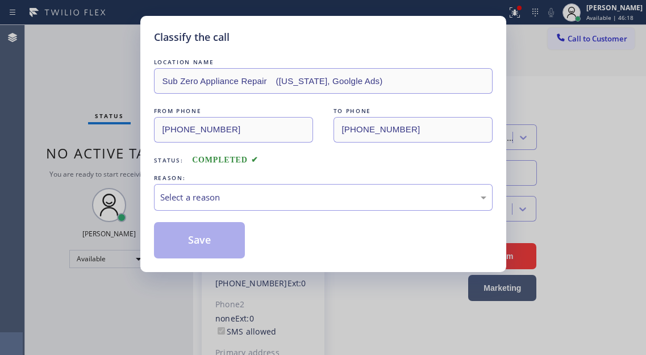
click at [258, 184] on div "Select a reason" at bounding box center [323, 197] width 339 height 27
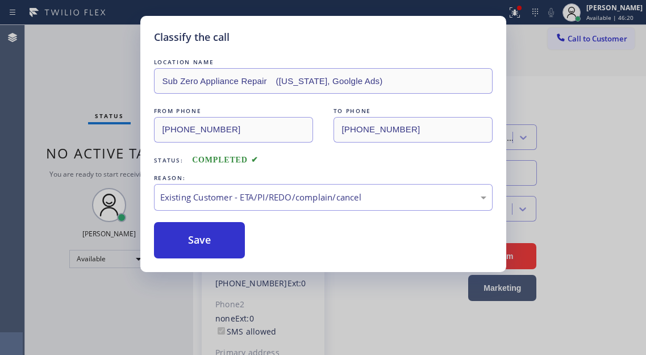
click at [245, 246] on div "Save" at bounding box center [323, 240] width 339 height 36
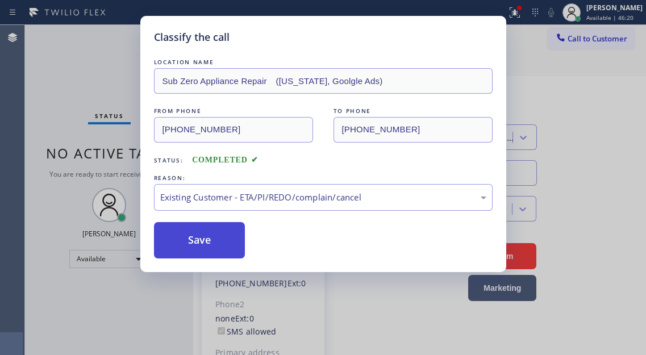
click at [234, 242] on button "Save" at bounding box center [199, 240] width 91 height 36
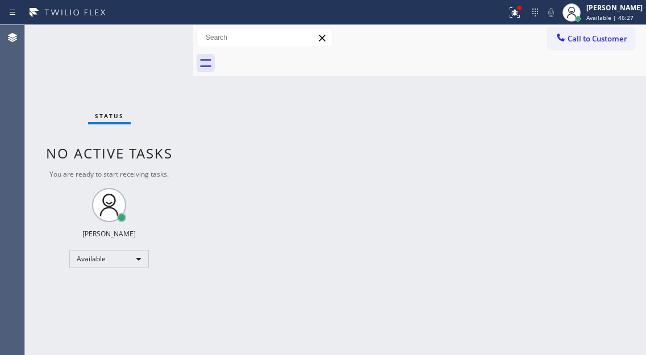
click at [607, 143] on div "Back to Dashboard Change Sender ID Customers Technicians Select a contact Outbo…" at bounding box center [419, 190] width 453 height 330
drag, startPoint x: 599, startPoint y: 110, endPoint x: 565, endPoint y: 69, distance: 52.4
click at [599, 110] on div "Back to Dashboard Change Sender ID Customers Technicians Select a contact Outbo…" at bounding box center [419, 190] width 453 height 330
click at [522, 10] on div at bounding box center [519, 8] width 5 height 5
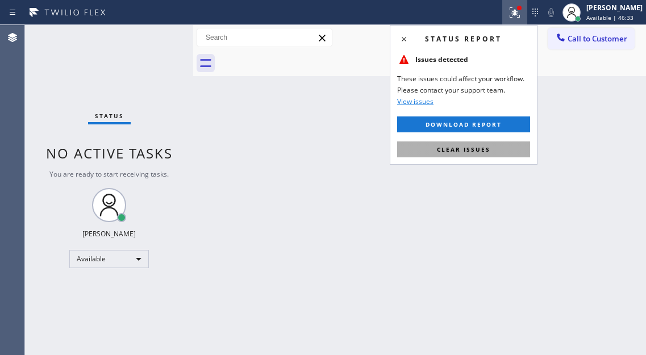
click at [498, 145] on button "Clear issues" at bounding box center [463, 149] width 133 height 16
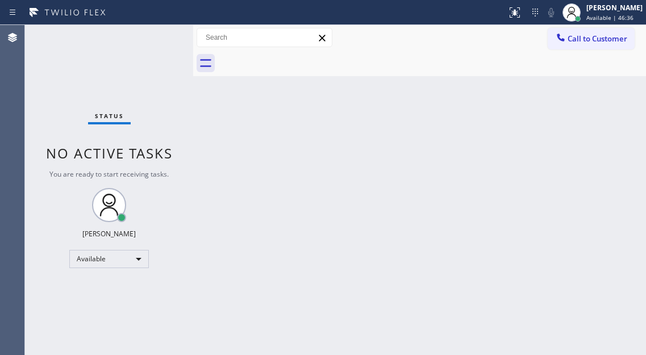
click at [553, 182] on div "Back to Dashboard Change Sender ID Customers Technicians Select a contact Outbo…" at bounding box center [419, 190] width 453 height 330
click at [619, 14] on span "Available | 48:24" at bounding box center [609, 18] width 47 height 8
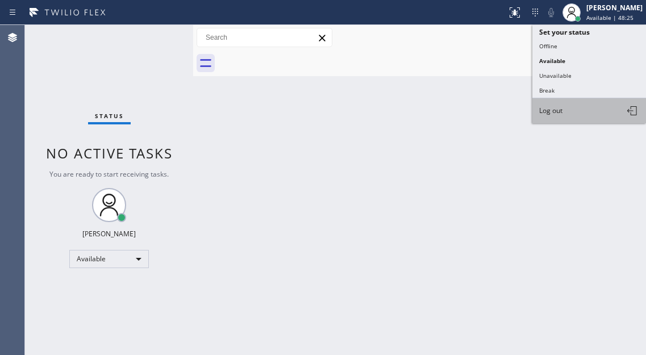
click at [553, 114] on span "Log out" at bounding box center [550, 111] width 23 height 10
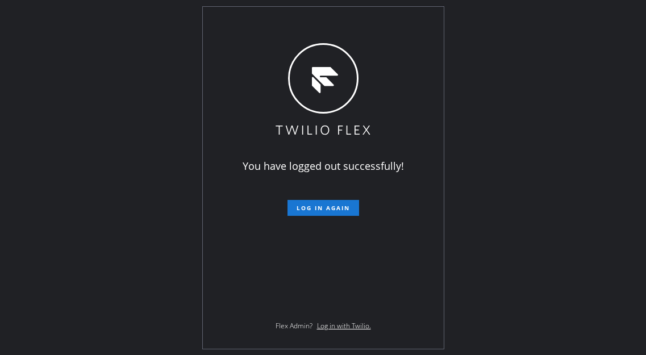
drag, startPoint x: 586, startPoint y: 114, endPoint x: 542, endPoint y: 57, distance: 72.0
click at [586, 114] on div "You have logged out successfully! Log in again Flex Admin? Log in with Twilio." at bounding box center [323, 177] width 646 height 355
